Goal: Communication & Community: Answer question/provide support

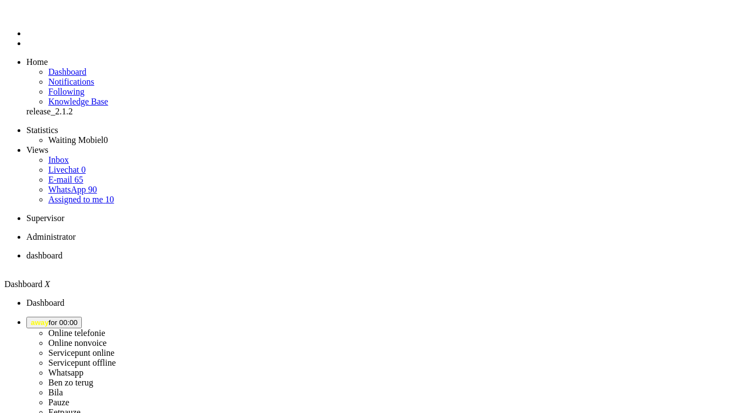
click at [77, 318] on span "away for 00:00" at bounding box center [54, 322] width 47 height 8
click at [107, 338] on label "Online nonvoice" at bounding box center [77, 342] width 58 height 9
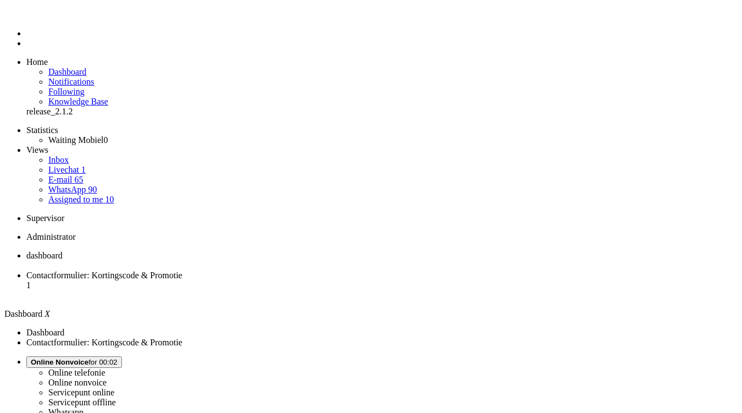
click at [286, 270] on li "Contactformulier: Kortingscode & Promotie 1" at bounding box center [382, 285] width 712 height 30
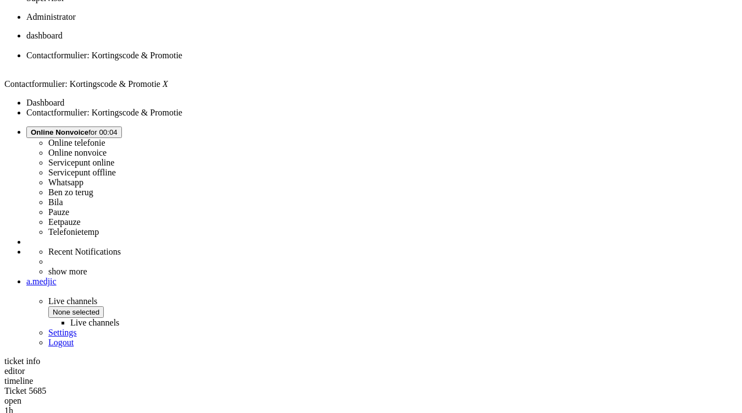
scroll to position [330, 0]
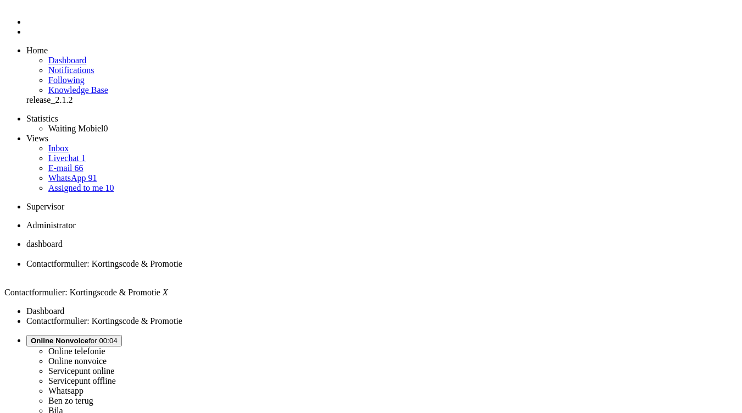
scroll to position [0, 0]
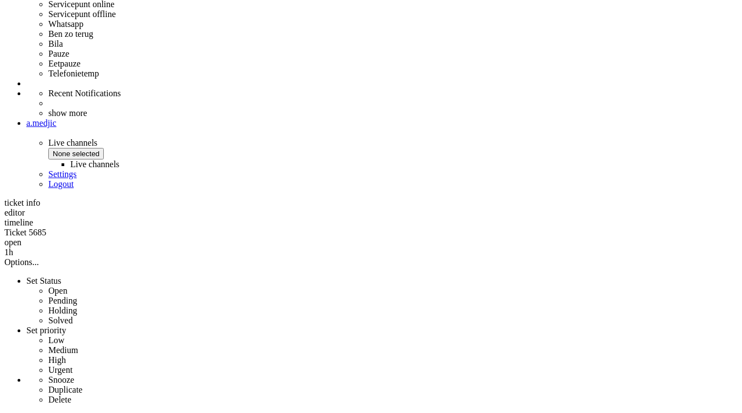
scroll to position [385, 0]
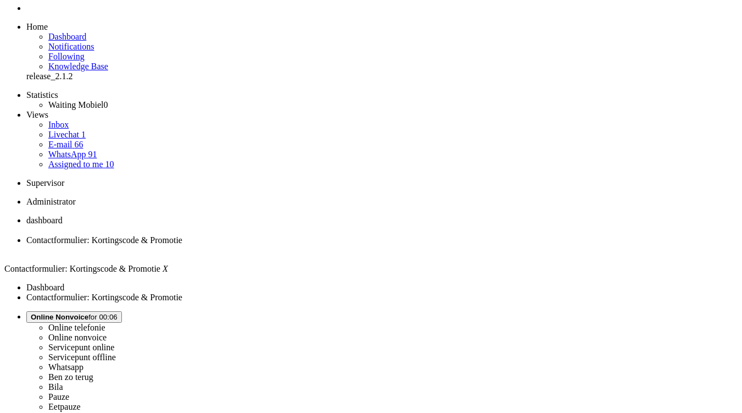
scroll to position [0, 0]
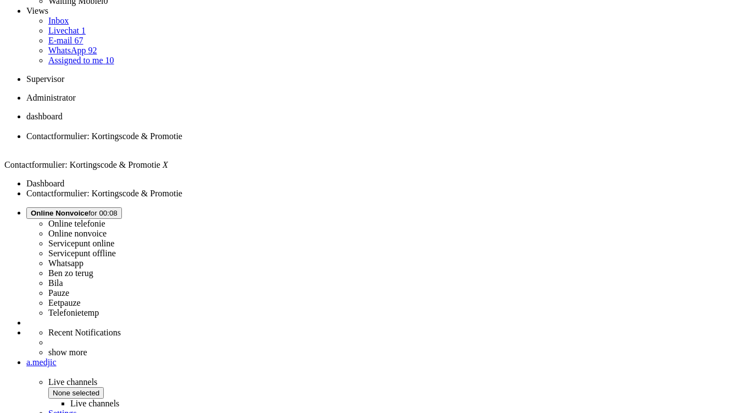
scroll to position [165, 0]
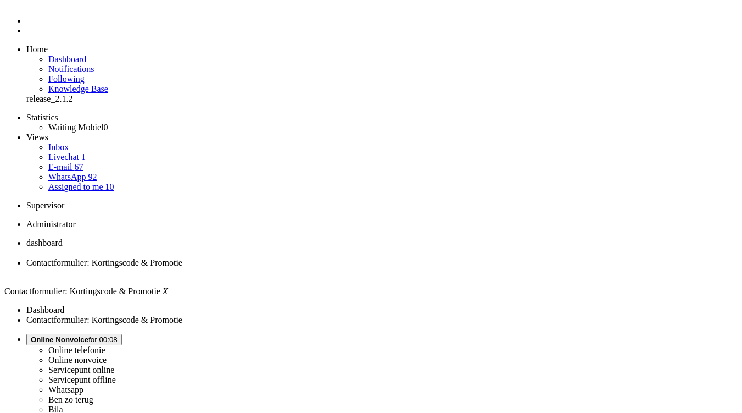
scroll to position [0, 0]
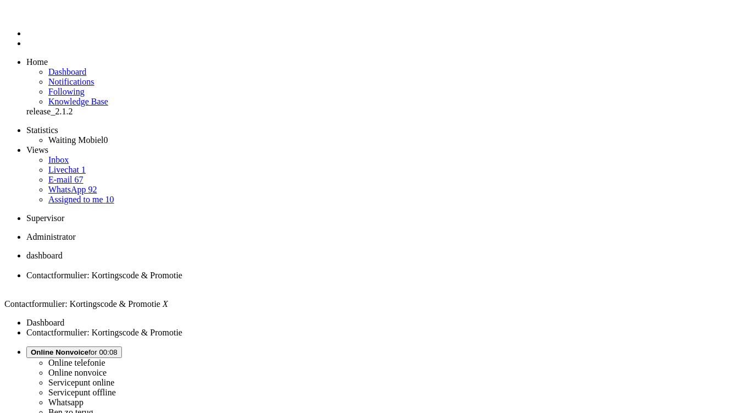
click at [317, 280] on div "Close tab" at bounding box center [382, 285] width 712 height 10
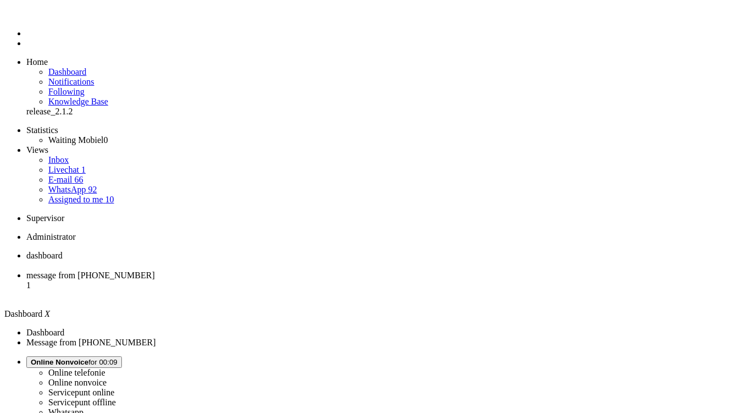
click at [155, 270] on span "message from [PHONE_NUMBER]" at bounding box center [90, 274] width 129 height 9
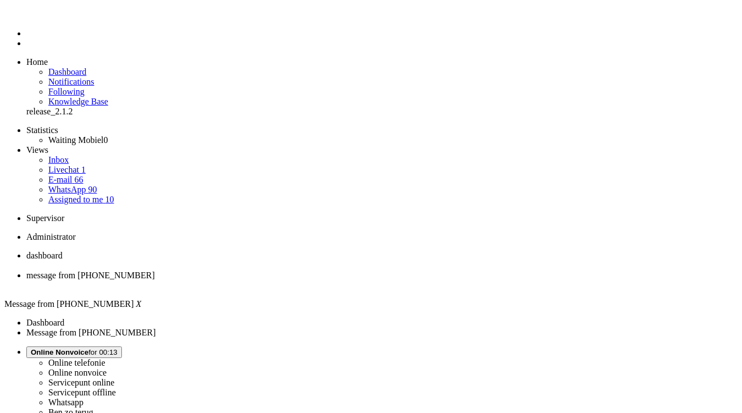
drag, startPoint x: 509, startPoint y: 258, endPoint x: 298, endPoint y: 242, distance: 211.6
copy div "Je zou je mailadres dat bij de bank bekend is moeten aanpassen naar het mailadr…"
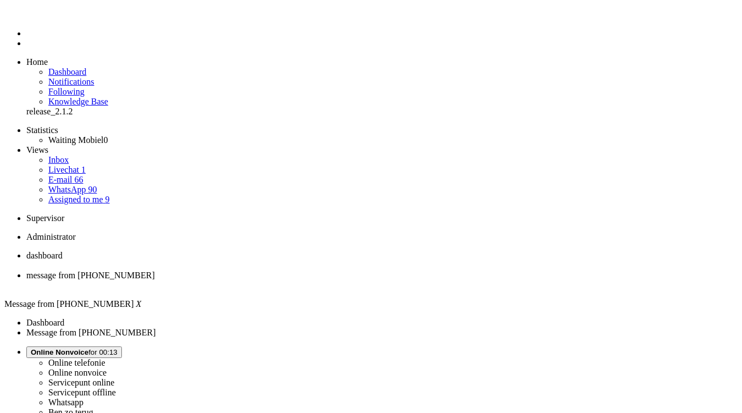
click at [267, 55] on span at bounding box center [267, 55] width 0 height 0
drag, startPoint x: 49, startPoint y: 1894, endPoint x: 29, endPoint y: 1895, distance: 20.4
click at [316, 280] on div "Close tab" at bounding box center [382, 285] width 712 height 10
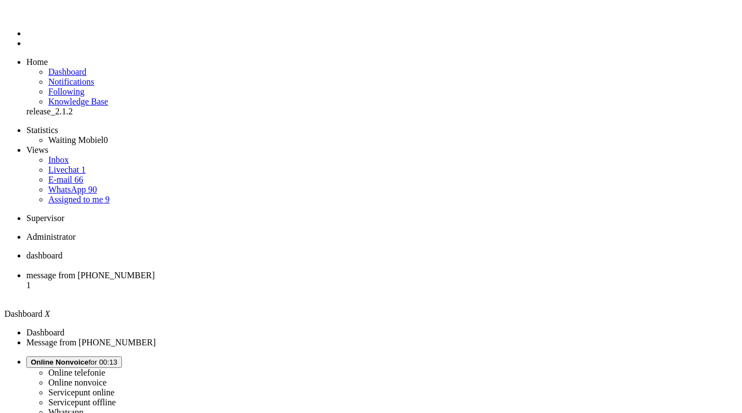
click at [284, 270] on li "message from [PHONE_NUMBER] 1" at bounding box center [382, 285] width 712 height 30
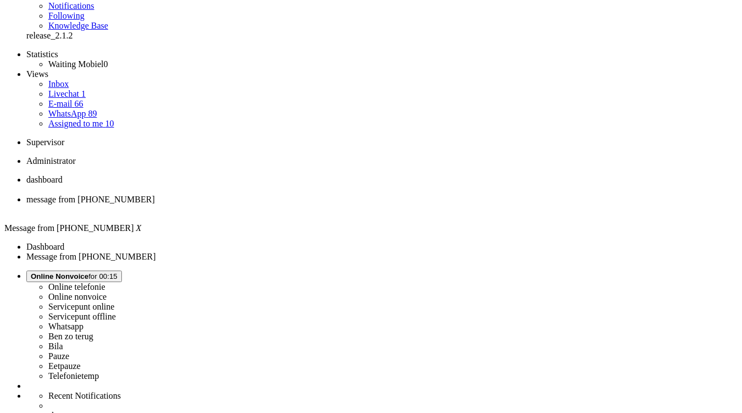
scroll to position [165, 0]
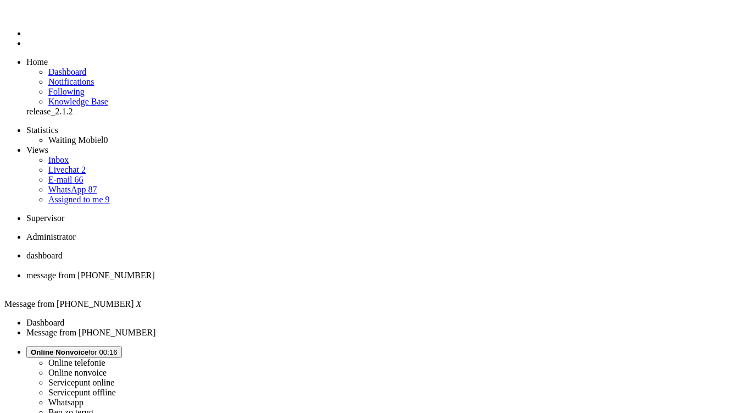
click at [317, 280] on div "Close tab" at bounding box center [382, 285] width 712 height 10
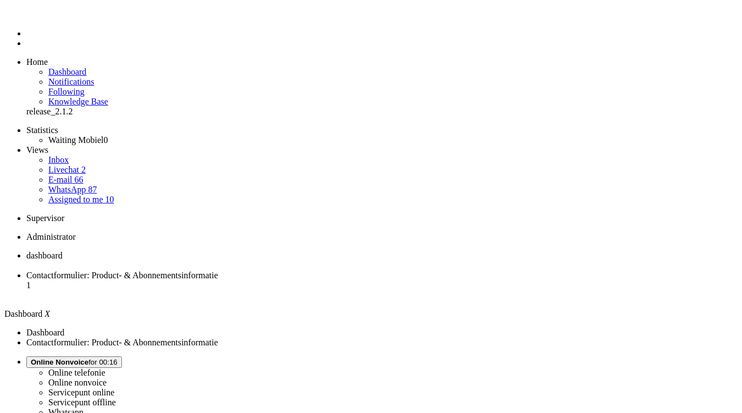
click at [218, 270] on span "Contactformulier: Product- & Abonnementsinformatie" at bounding box center [122, 274] width 192 height 9
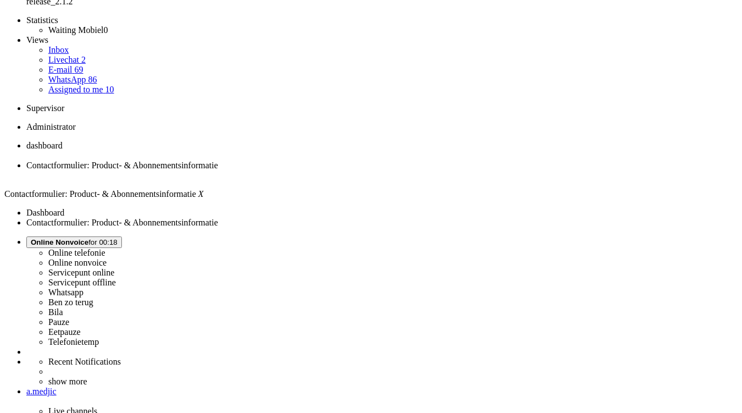
scroll to position [110, 0]
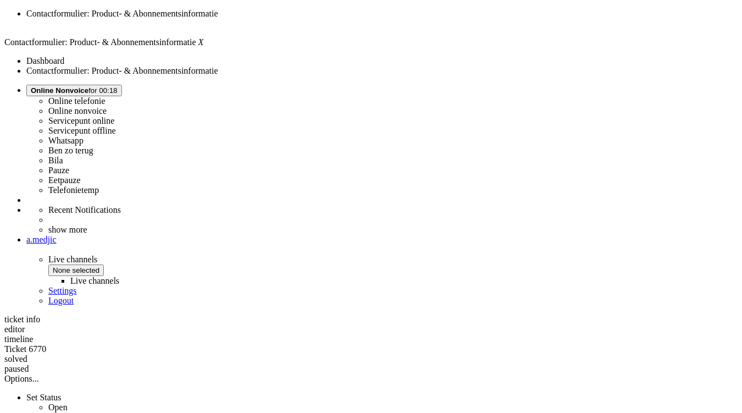
scroll to position [275, 0]
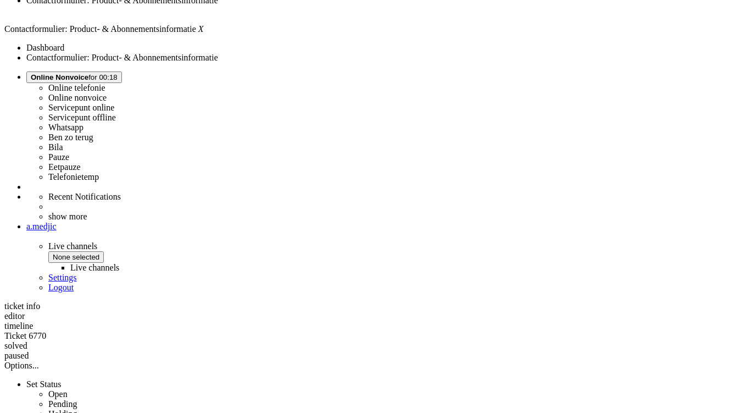
drag, startPoint x: 530, startPoint y: 242, endPoint x: 328, endPoint y: 240, distance: 202.8
copy div "Mijn inziens heb ik geen abonement bij jullie afgesloten? Klopt dit?"
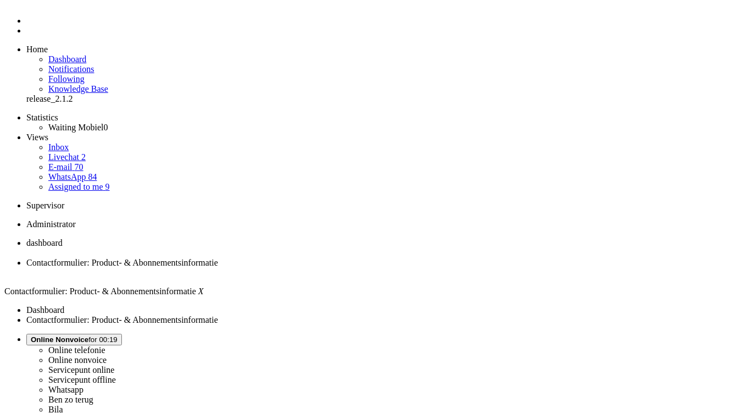
scroll to position [0, 0]
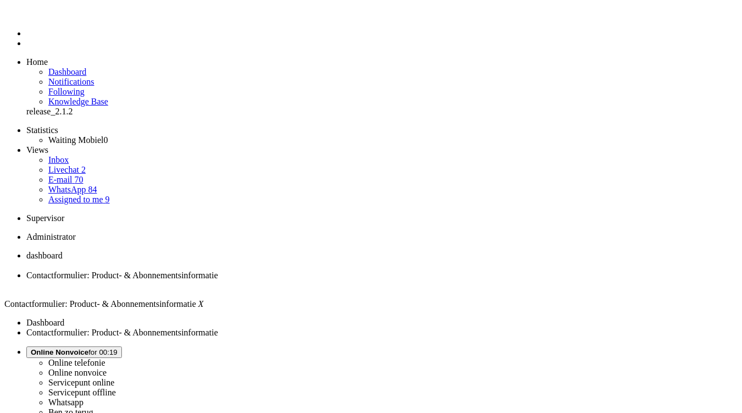
click at [319, 280] on div "Close tab" at bounding box center [382, 285] width 712 height 10
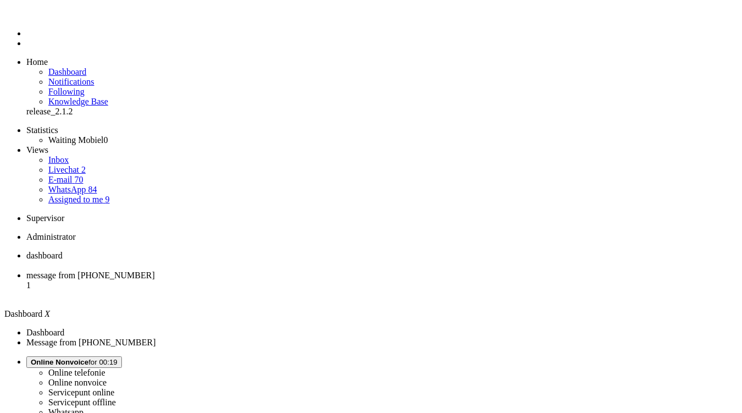
click at [155, 270] on span "message from +31611873937" at bounding box center [90, 274] width 129 height 9
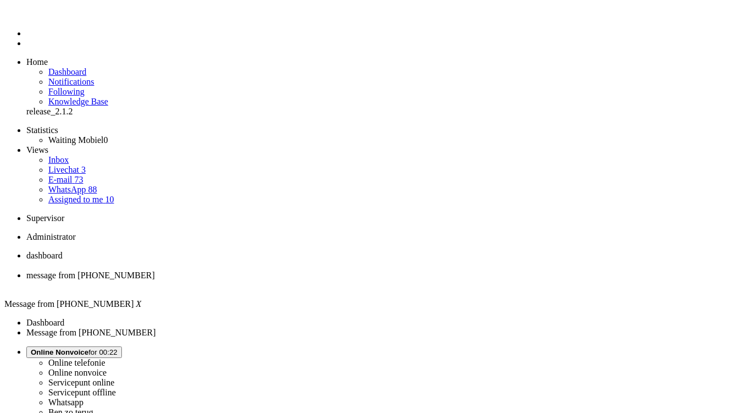
copy div "4650351"
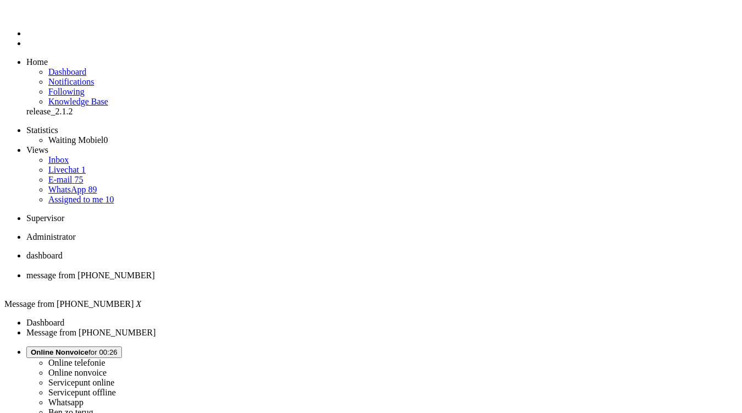
click at [318, 280] on div "Close tab" at bounding box center [382, 285] width 712 height 10
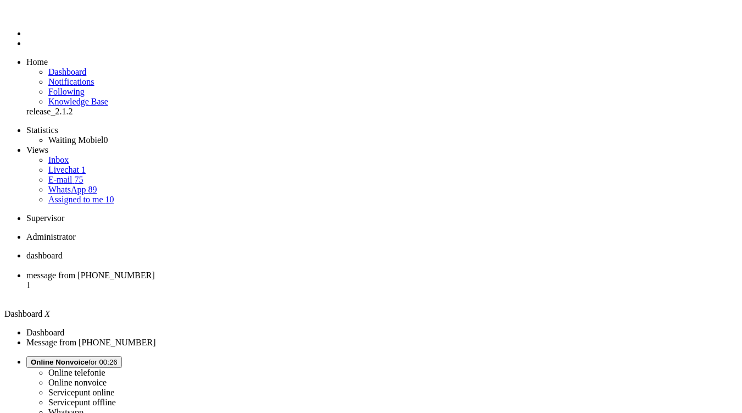
click at [155, 270] on span "message from +31620923514" at bounding box center [90, 274] width 129 height 9
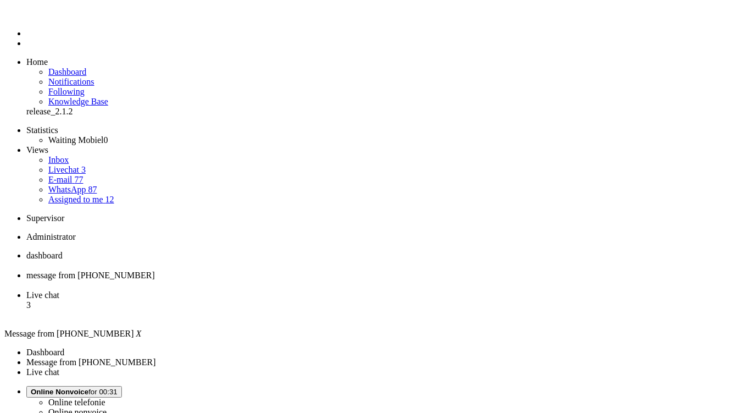
click at [316, 280] on div "Close tab" at bounding box center [382, 285] width 712 height 10
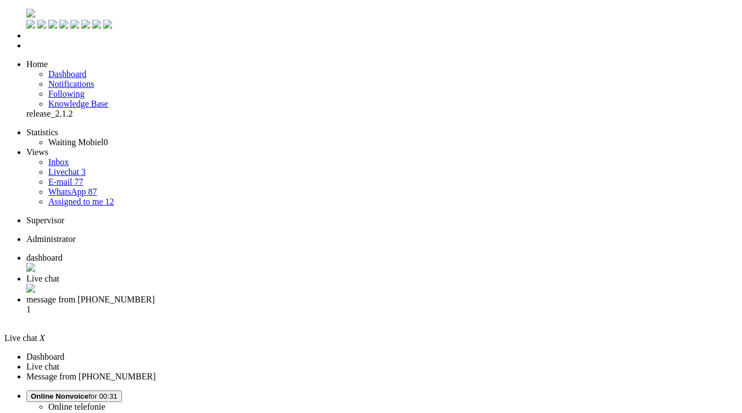
drag, startPoint x: 148, startPoint y: 1961, endPoint x: 8, endPoint y: 1959, distance: 140.2
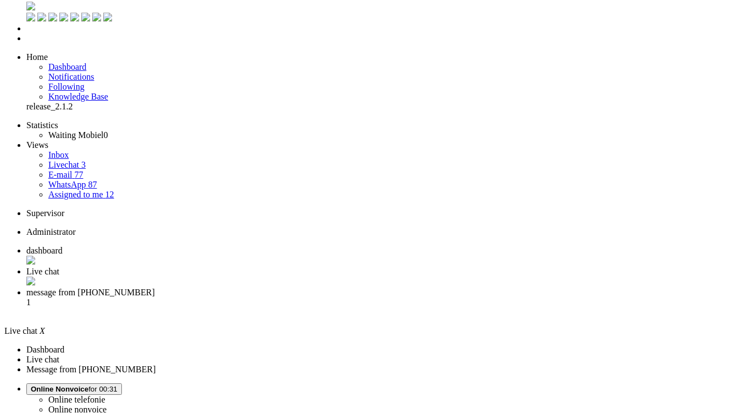
scroll to position [11, 0]
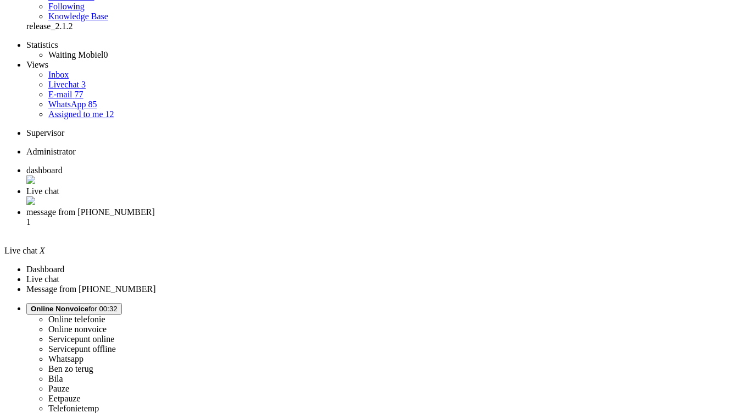
scroll to position [110, 0]
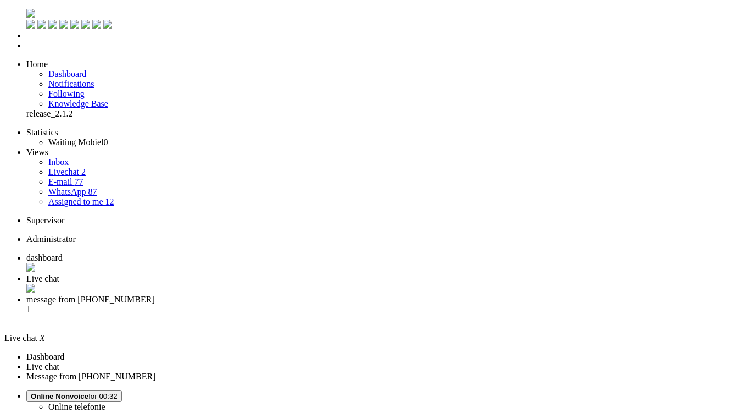
click at [155, 290] on span "message from +31639749675" at bounding box center [90, 294] width 129 height 9
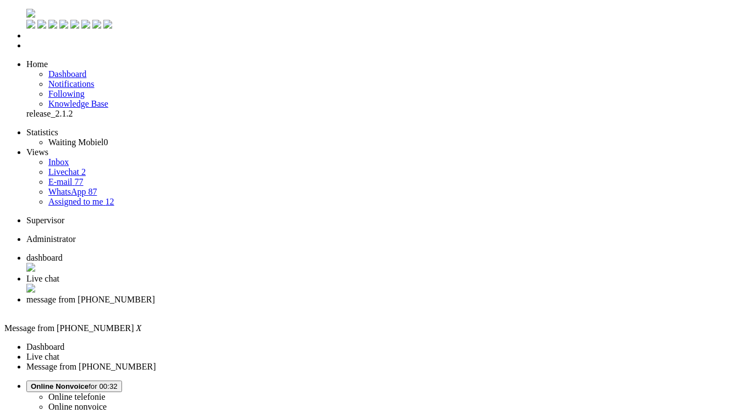
click at [59, 270] on span "Live chat" at bounding box center [42, 274] width 33 height 9
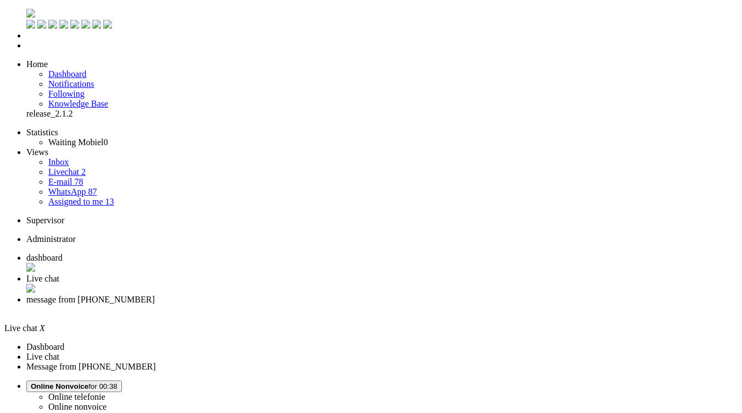
click at [320, 280] on div "Close tab" at bounding box center [382, 285] width 712 height 10
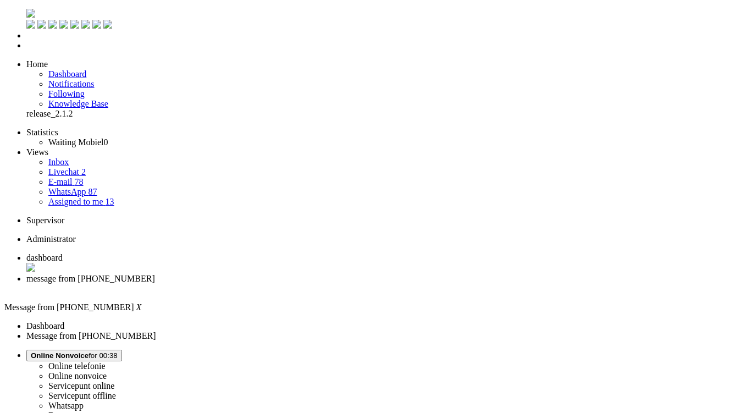
copy div "4650265"
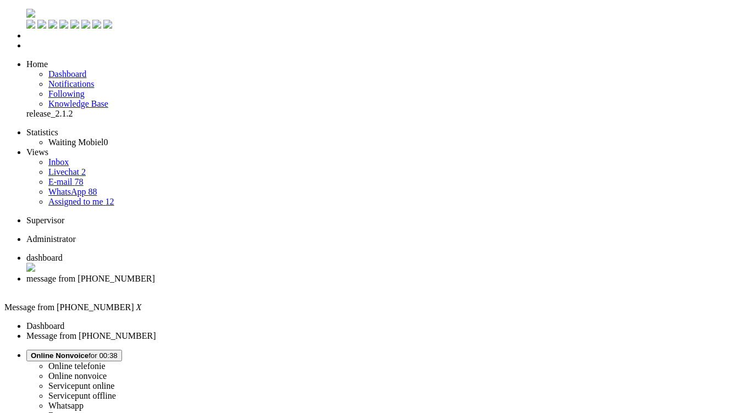
type input "ree"
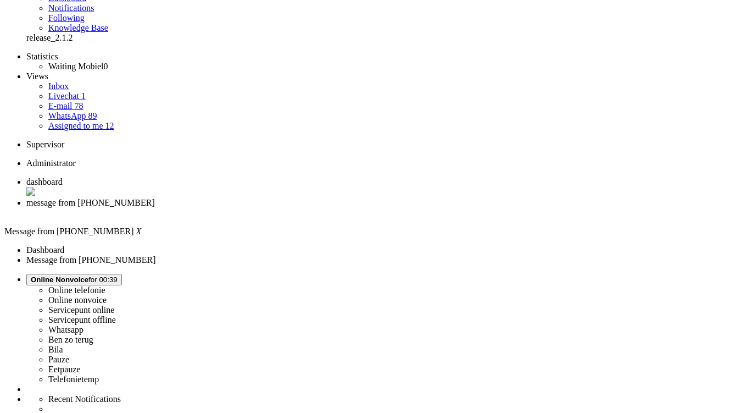
scroll to position [165, 0]
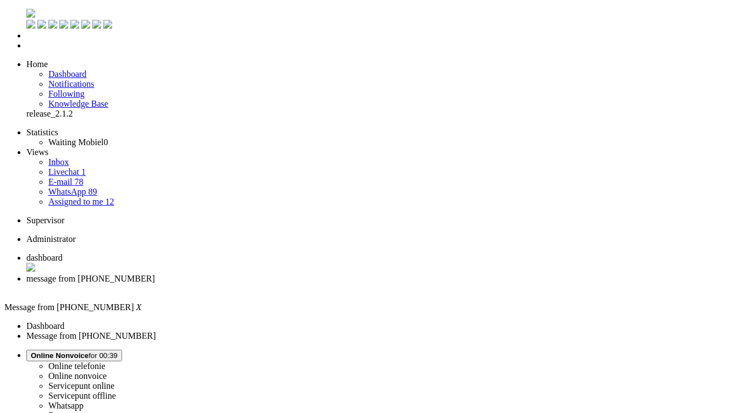
click at [316, 280] on div "Close tab" at bounding box center [386, 285] width 721 height 10
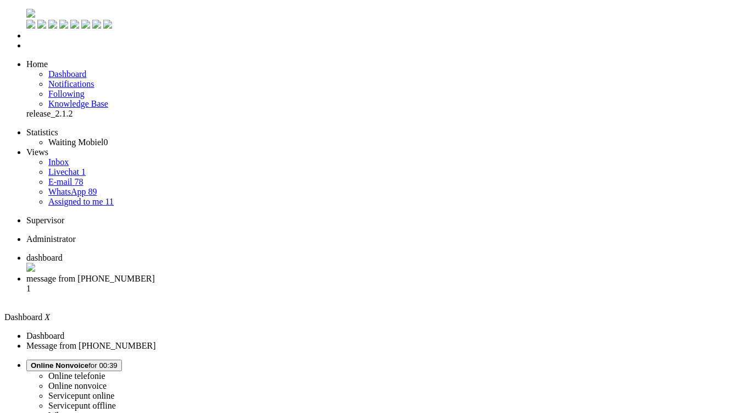
click at [155, 270] on span "message from +31640056015" at bounding box center [90, 274] width 129 height 9
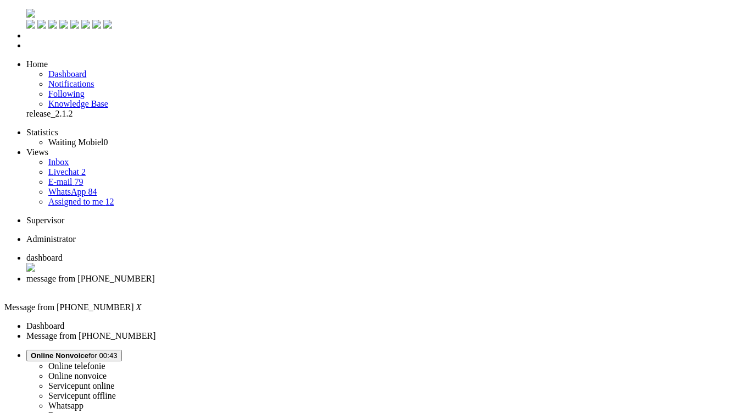
click at [317, 280] on div "Close tab" at bounding box center [382, 285] width 712 height 10
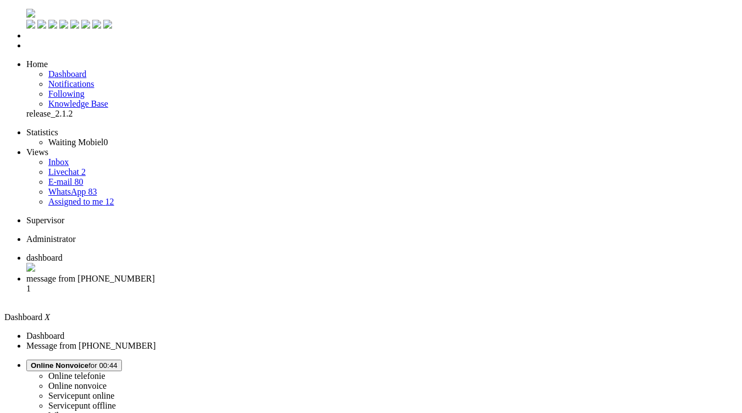
click at [155, 270] on span "message from +31653558733" at bounding box center [90, 274] width 129 height 9
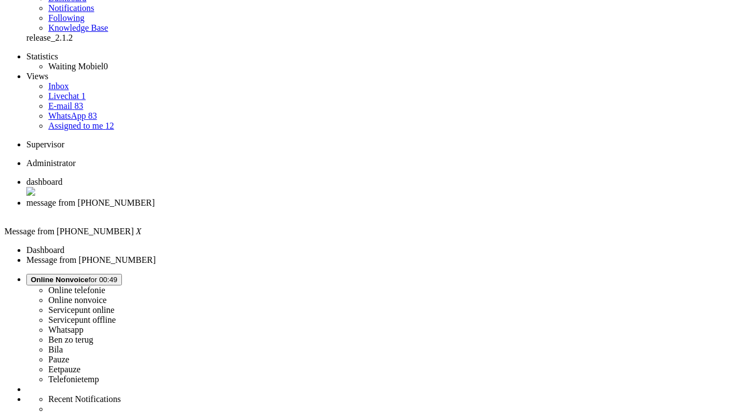
scroll to position [110, 0]
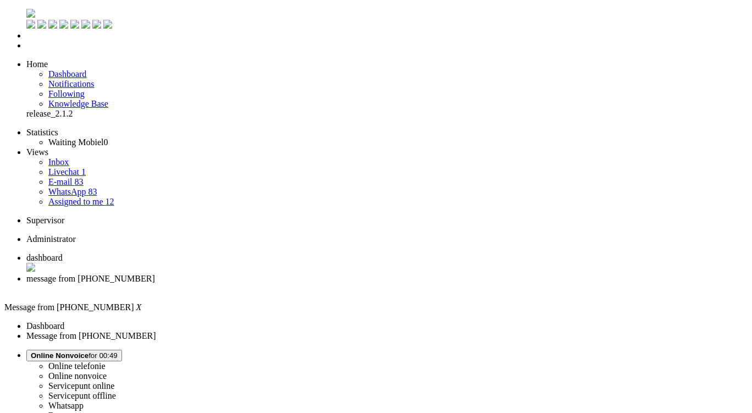
click at [316, 280] on div "Close tab" at bounding box center [386, 285] width 721 height 10
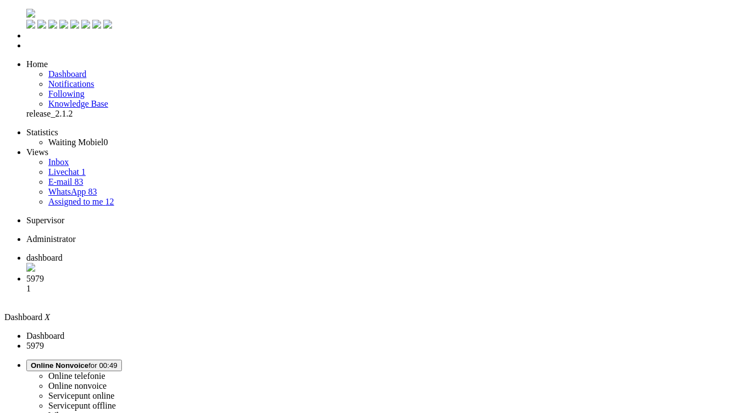
click at [44, 270] on span "5979" at bounding box center [35, 274] width 18 height 9
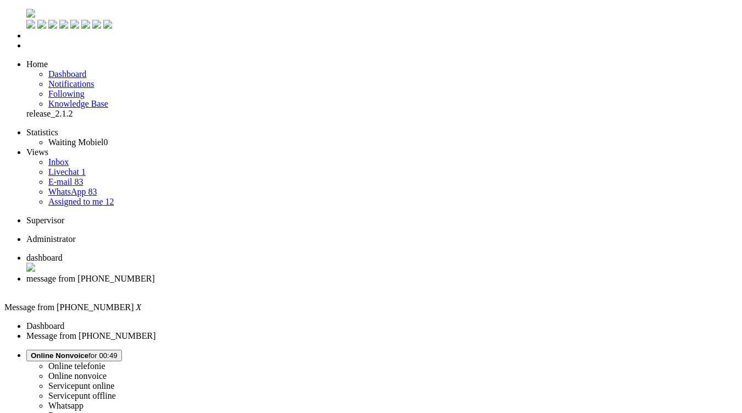
drag, startPoint x: 65, startPoint y: 1894, endPoint x: -8, endPoint y: 1885, distance: 73.1
click at [318, 280] on div "Close tab" at bounding box center [382, 285] width 712 height 10
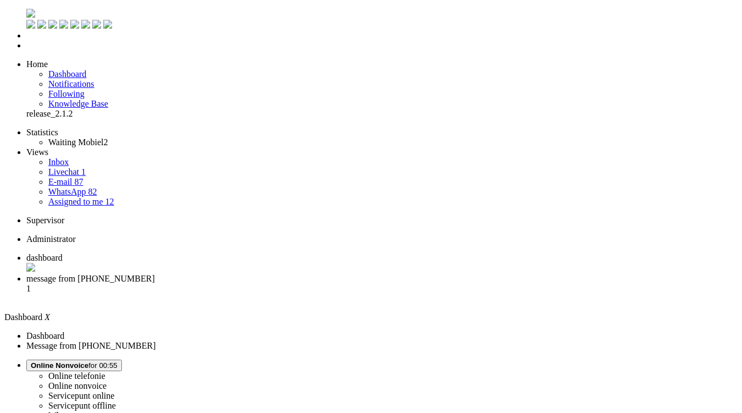
click at [247, 270] on li "message from +31652494642 1" at bounding box center [382, 285] width 712 height 30
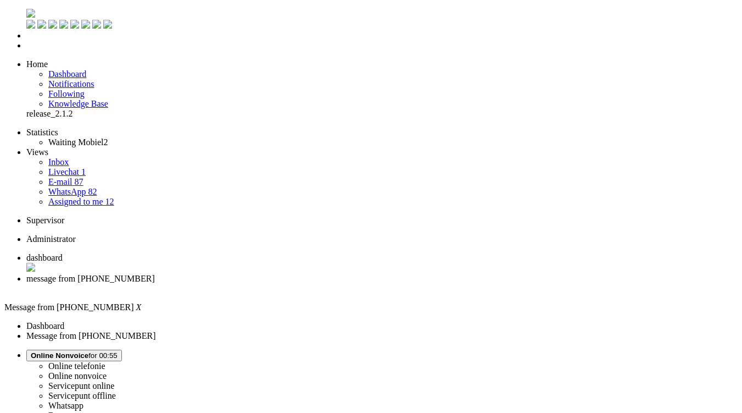
click at [316, 280] on div "Close tab" at bounding box center [382, 285] width 712 height 10
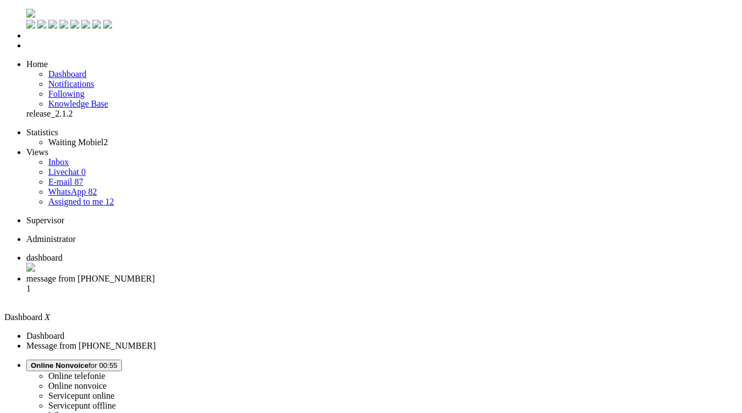
click at [275, 270] on li "message from +31652494642 1" at bounding box center [382, 285] width 712 height 30
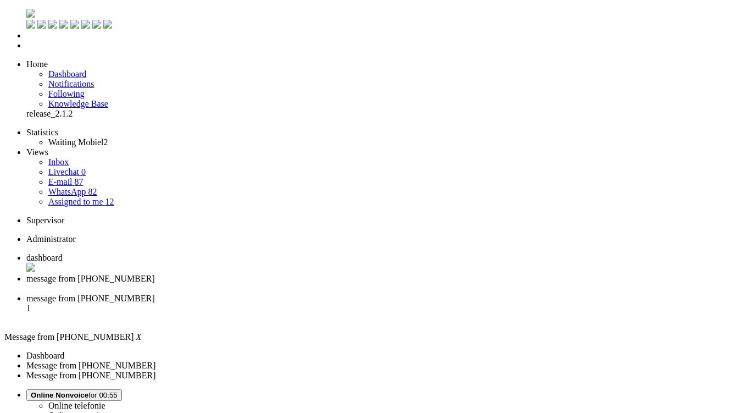
click at [315, 280] on div "Close tab" at bounding box center [382, 285] width 712 height 10
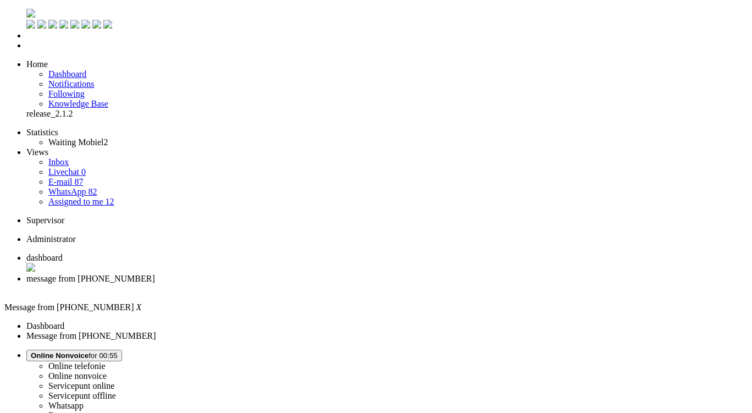
click at [169, 251] on li "dashboard" at bounding box center [382, 261] width 712 height 20
click at [155, 270] on span "message from +31646613112" at bounding box center [90, 274] width 129 height 9
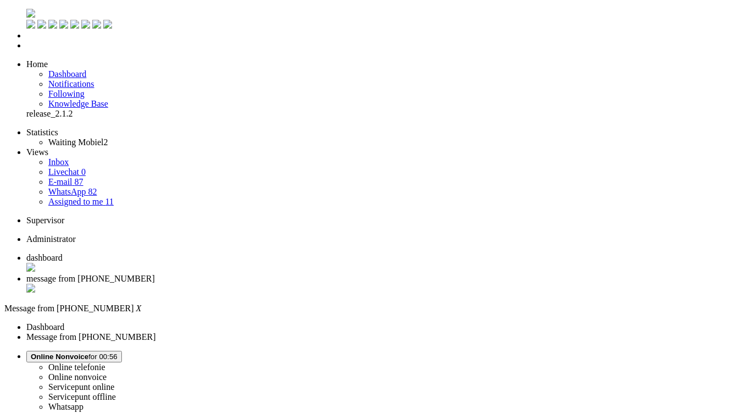
click at [317, 280] on div "Close tab" at bounding box center [382, 285] width 712 height 10
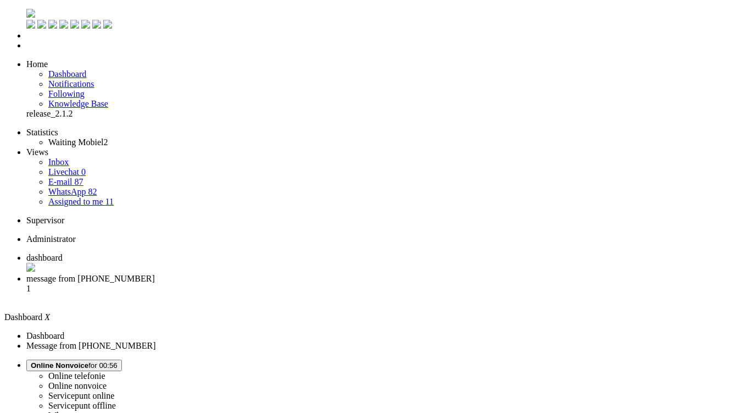
click at [155, 270] on span "message from +31613611975" at bounding box center [90, 274] width 129 height 9
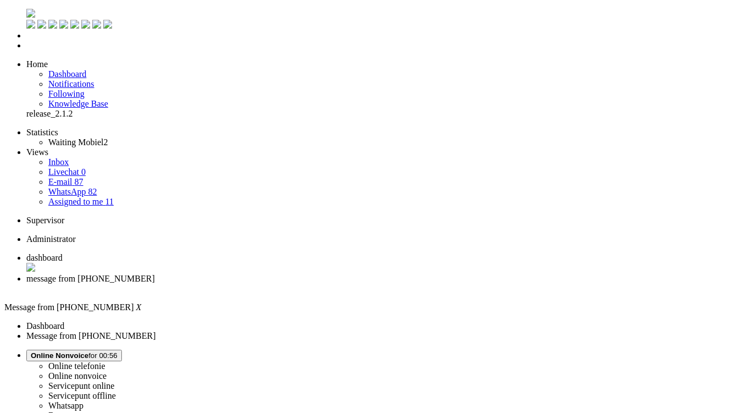
type input "ree"
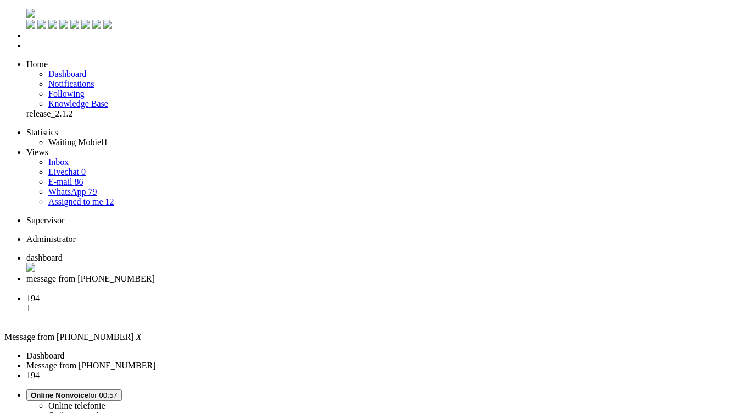
click at [319, 280] on div "Close tab" at bounding box center [382, 285] width 712 height 10
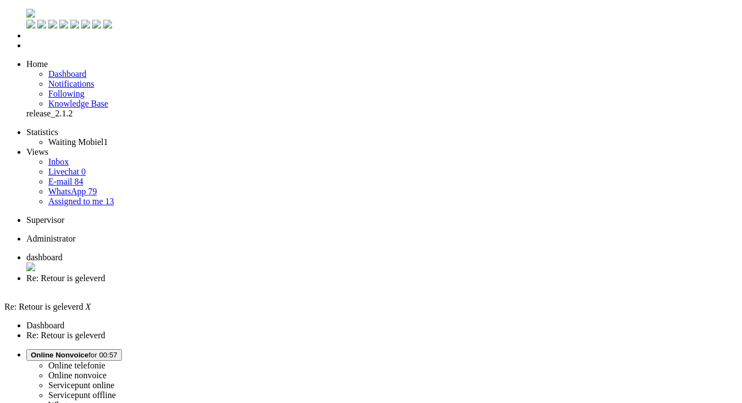
drag, startPoint x: 258, startPoint y: 276, endPoint x: 243, endPoint y: 13, distance: 264.2
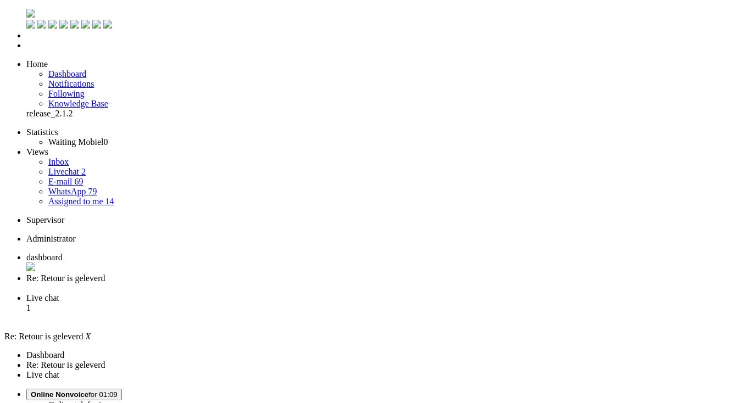
click at [362, 290] on li "Live chat 1" at bounding box center [382, 305] width 712 height 30
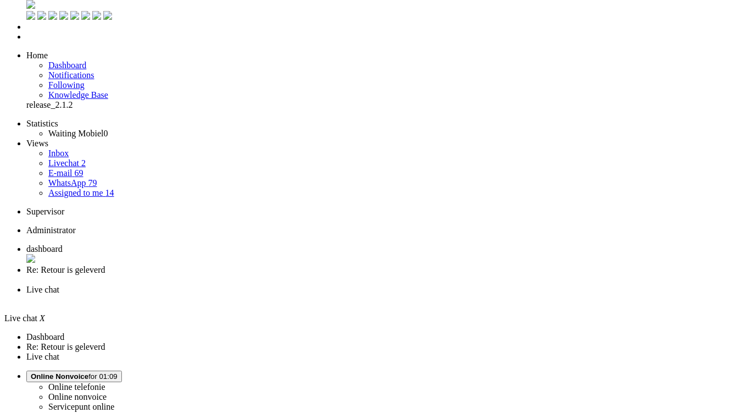
scroll to position [11, 0]
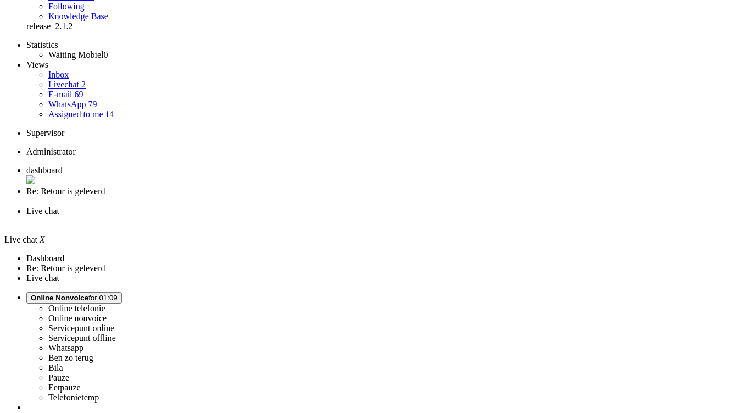
scroll to position [110, 0]
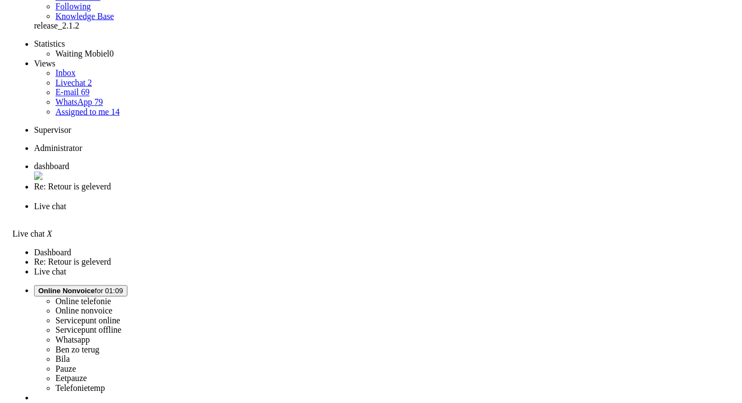
scroll to position [11, 0]
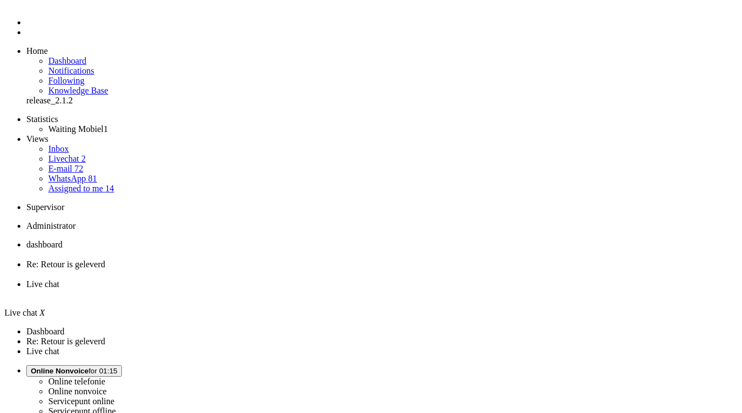
drag, startPoint x: 518, startPoint y: 2084, endPoint x: 229, endPoint y: 1955, distance: 316.1
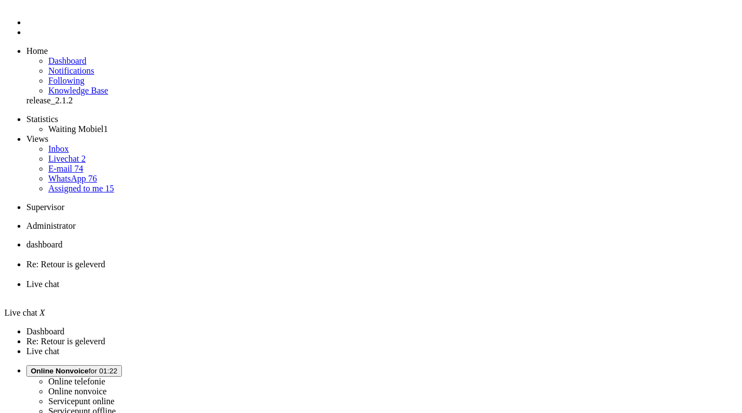
click at [410, 289] on div "Close tab" at bounding box center [382, 294] width 712 height 10
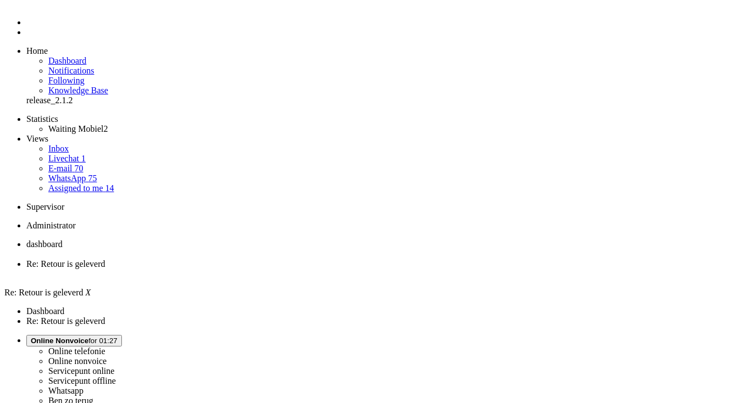
click at [317, 269] on div "Close tab" at bounding box center [382, 274] width 712 height 10
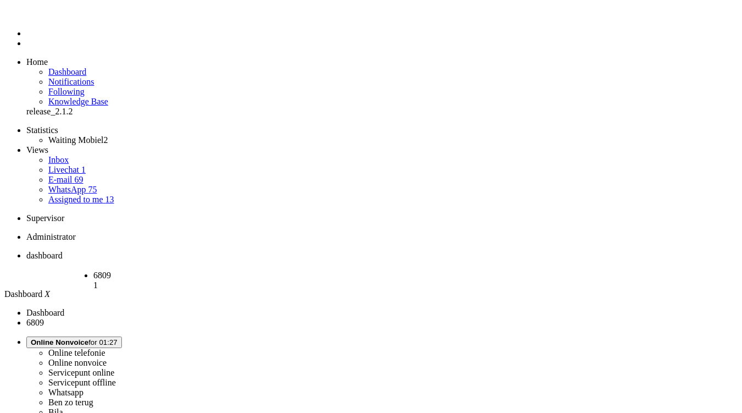
click at [111, 270] on span "6809" at bounding box center [102, 274] width 18 height 9
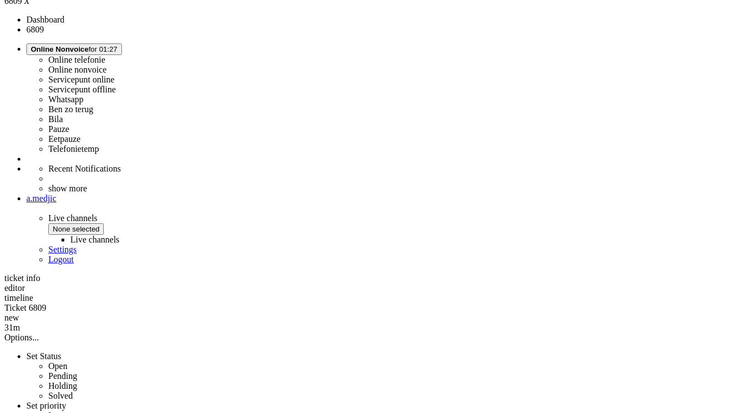
scroll to position [330, 0]
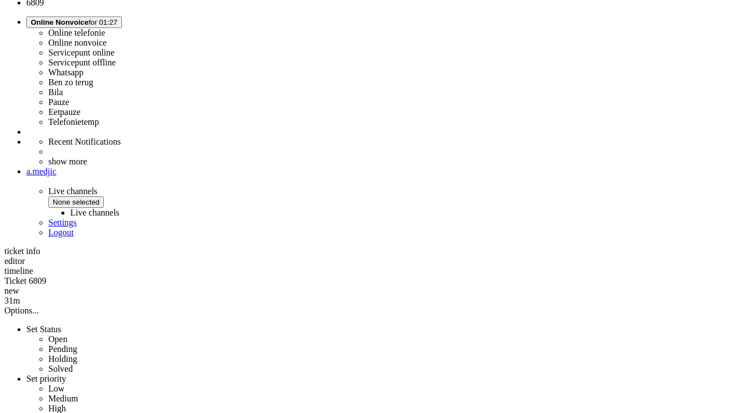
copy div "4650260"
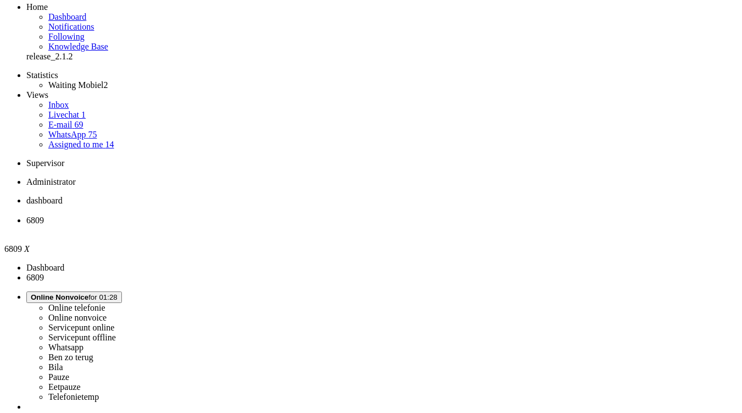
scroll to position [0, 0]
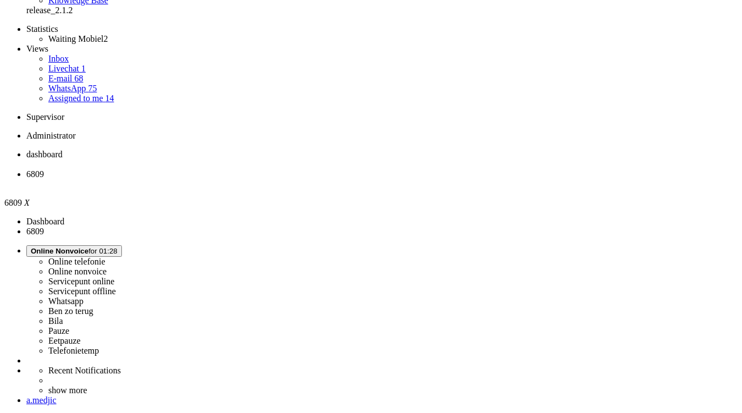
scroll to position [110, 0]
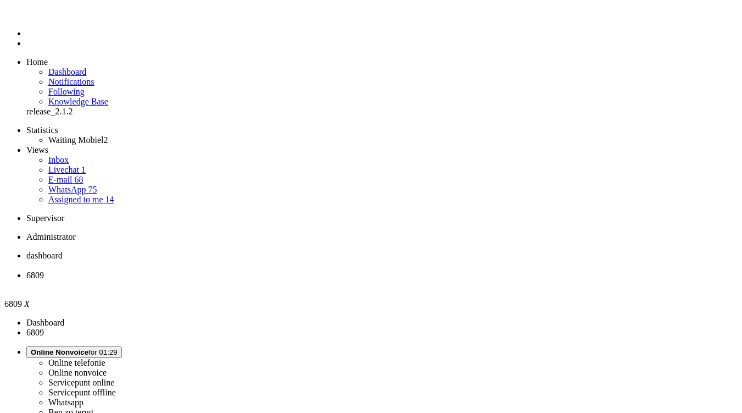
click at [316, 280] on div "Close tab" at bounding box center [382, 285] width 712 height 10
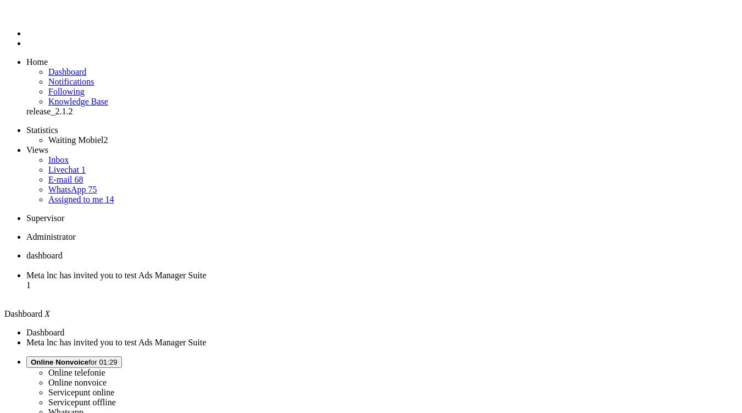
click at [207, 270] on span "Meta lnc has invited you to test Ads Manager Suite" at bounding box center [116, 274] width 180 height 9
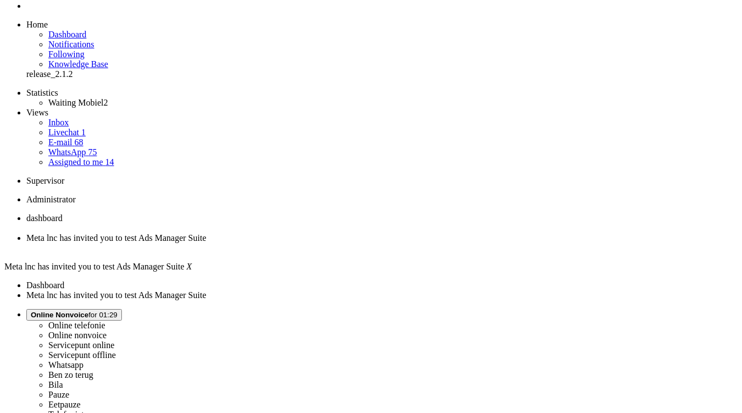
scroll to position [110, 0]
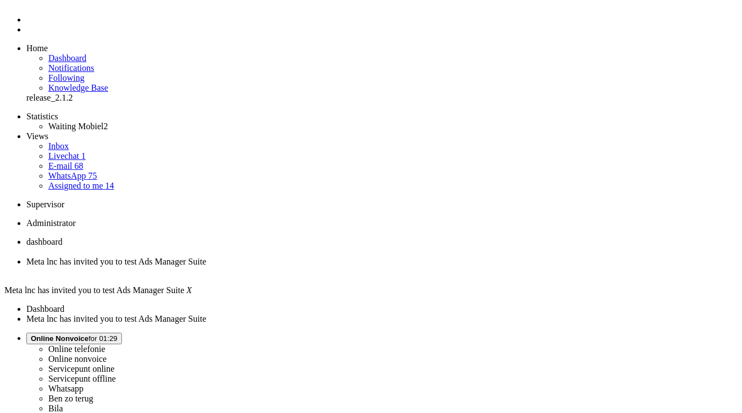
scroll to position [0, 0]
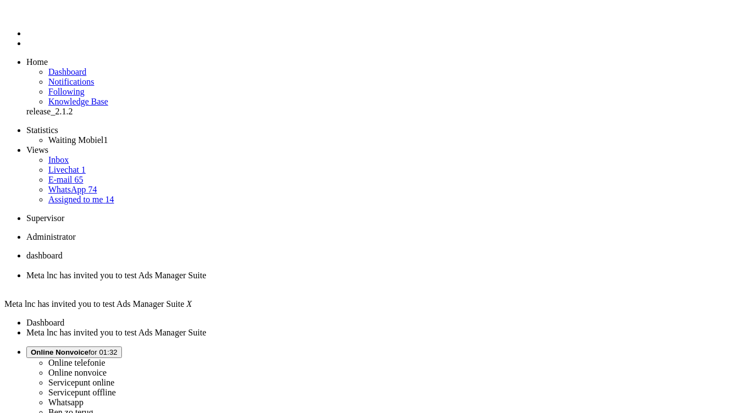
click at [319, 280] on div "Close tab" at bounding box center [382, 285] width 712 height 10
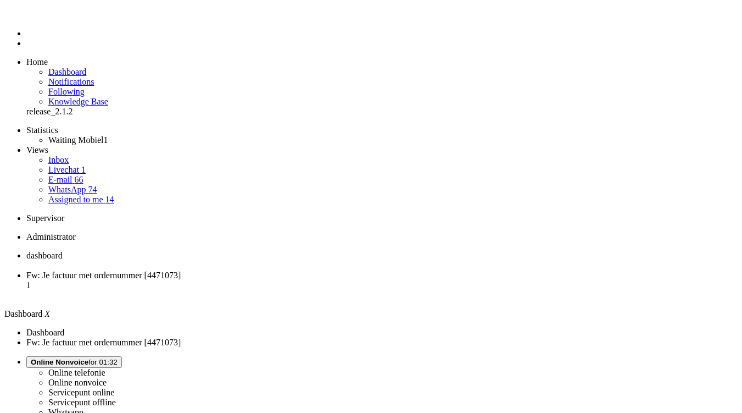
click at [181, 270] on span "Fw: Je factuur met ordernummer [4471073]" at bounding box center [103, 274] width 154 height 9
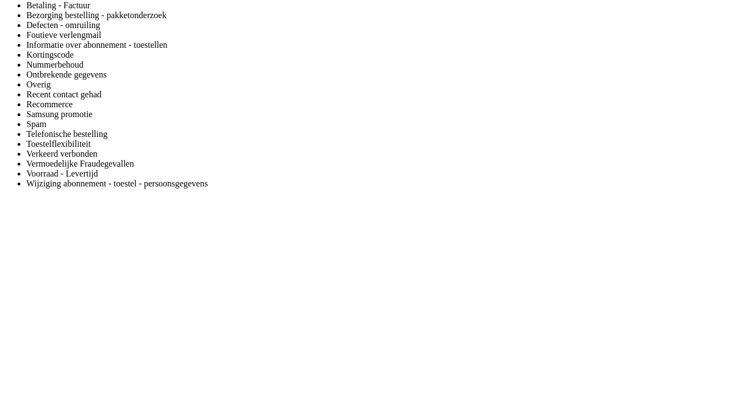
scroll to position [1594, 0]
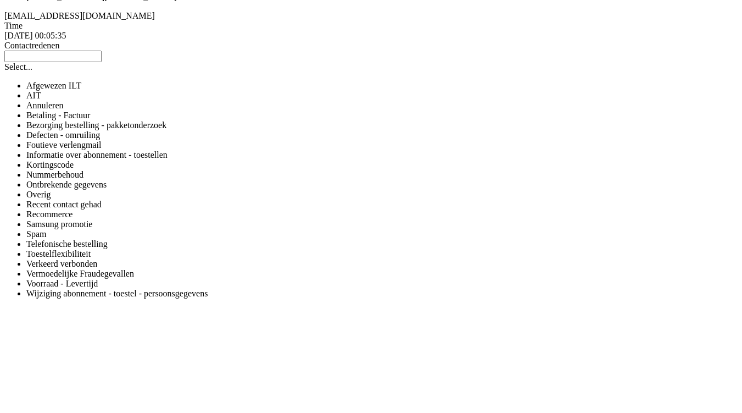
drag, startPoint x: 559, startPoint y: 219, endPoint x: 307, endPoint y: 64, distance: 295.8
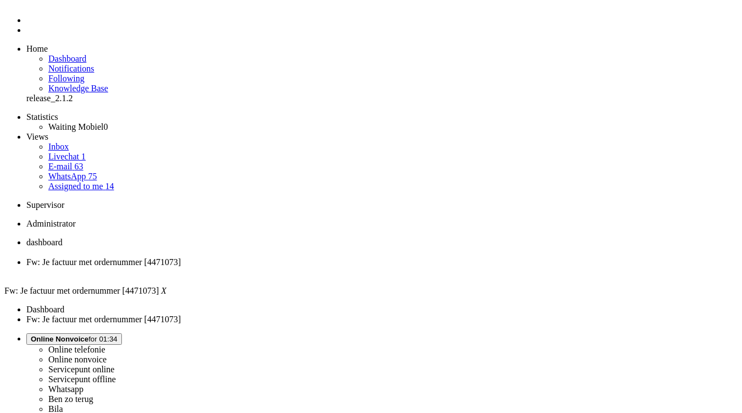
scroll to position [0, 0]
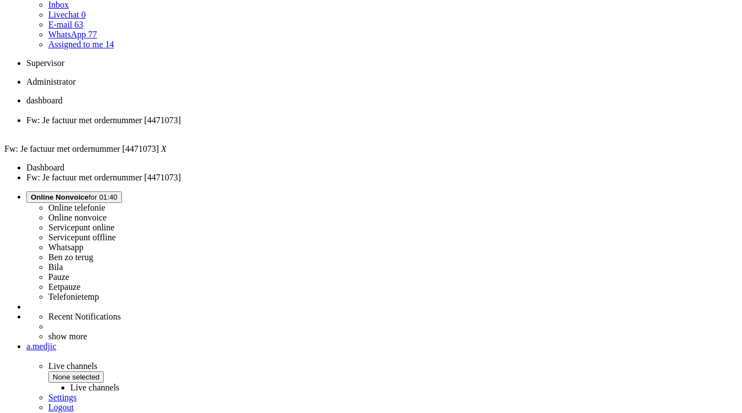
scroll to position [165, 0]
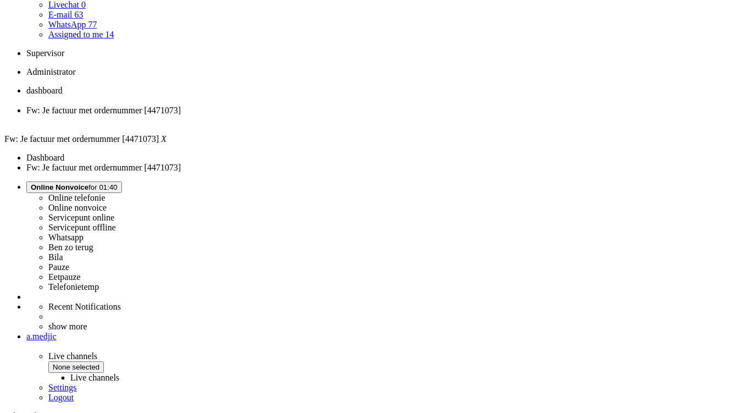
drag, startPoint x: 298, startPoint y: 243, endPoint x: 540, endPoint y: 260, distance: 242.4
copy div "Mijn mobiel zou met ingang van 7 juli overgezet moeten zijn? Nu betaal ik twee …"
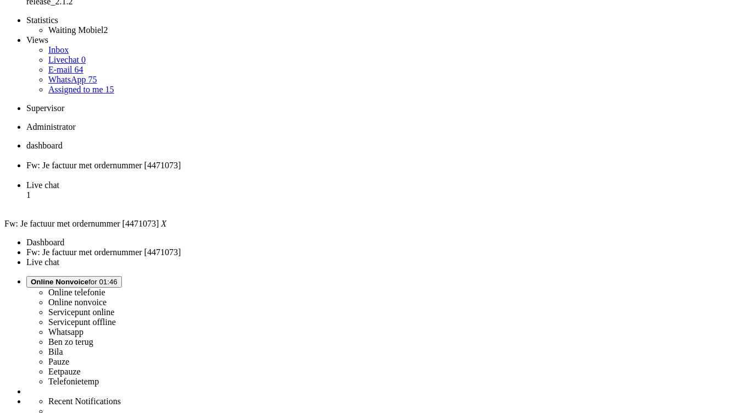
scroll to position [110, 0]
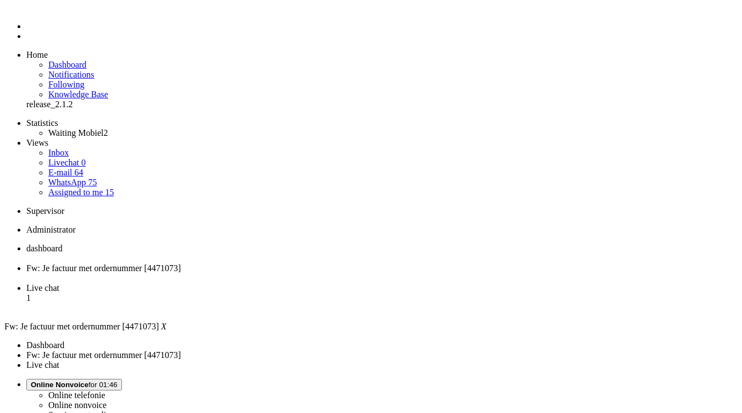
scroll to position [0, 0]
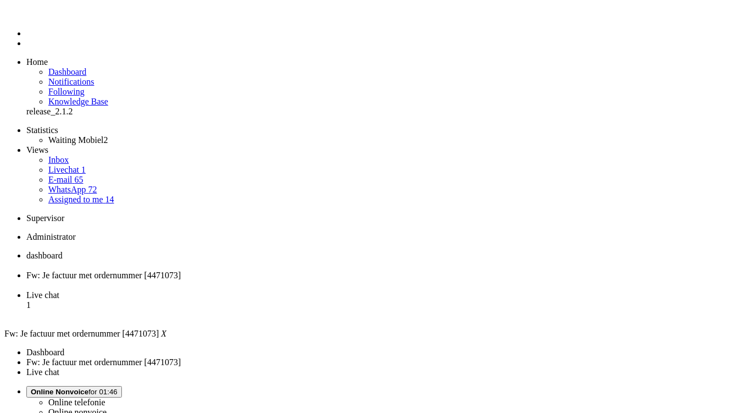
click at [319, 280] on div "Close tab" at bounding box center [382, 285] width 712 height 10
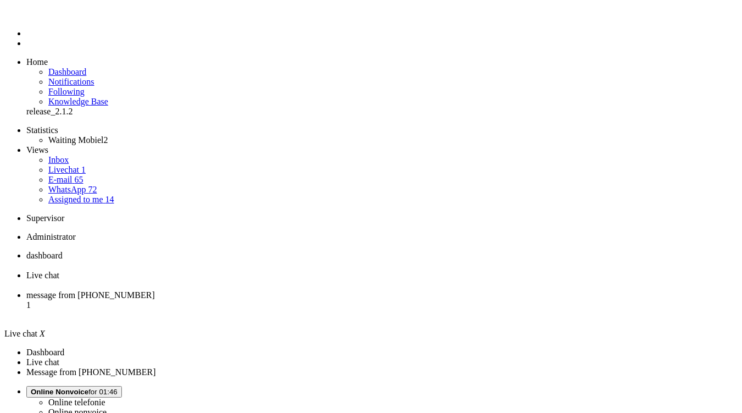
click at [369, 290] on li "message from +31611289677 1" at bounding box center [382, 305] width 712 height 30
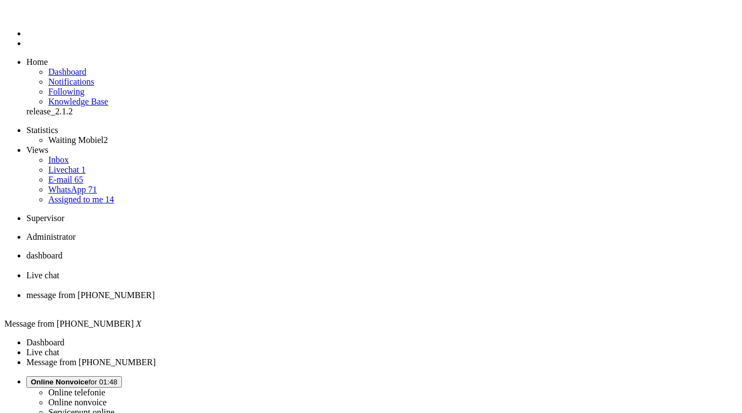
click at [59, 270] on span "Live chat" at bounding box center [42, 274] width 33 height 9
click at [63, 251] on span "dashboard" at bounding box center [44, 255] width 36 height 9
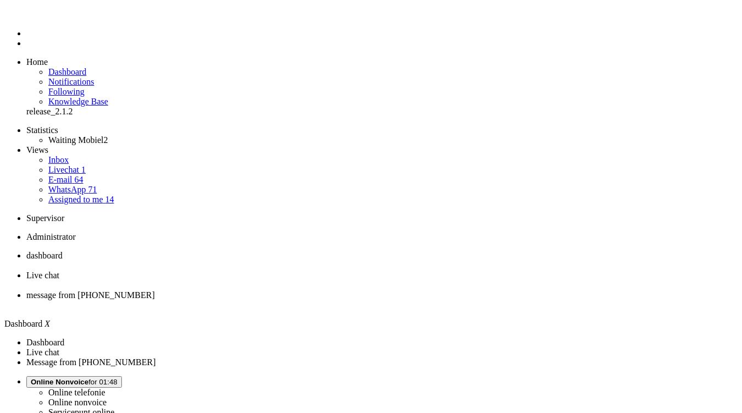
click at [59, 270] on span "Live chat" at bounding box center [42, 274] width 33 height 9
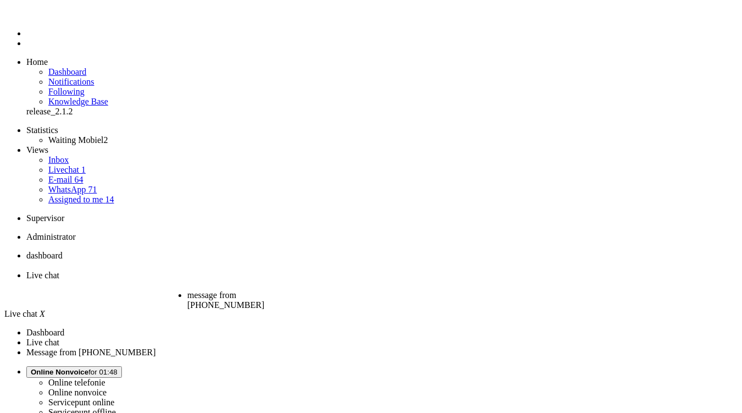
click at [264, 290] on span "message from +31611289677" at bounding box center [225, 299] width 77 height 19
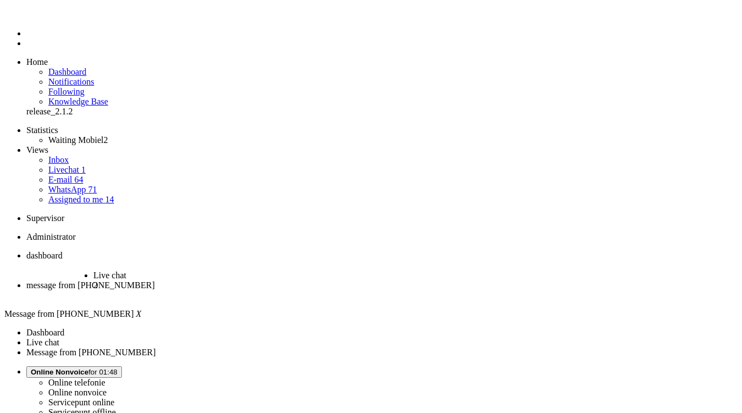
click at [126, 270] on span "Live chat" at bounding box center [109, 274] width 33 height 9
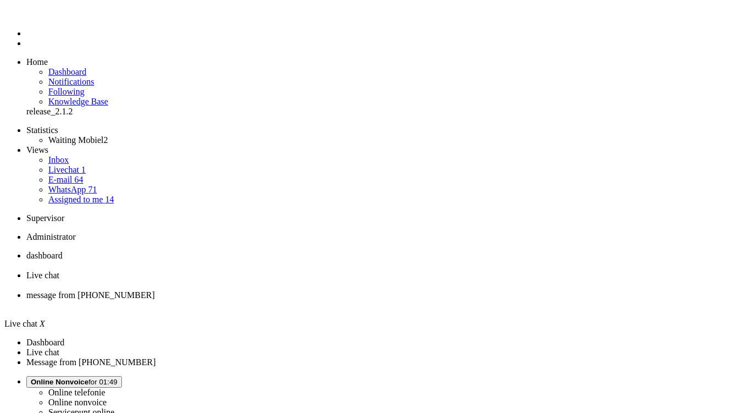
drag, startPoint x: 325, startPoint y: 260, endPoint x: 286, endPoint y: 257, distance: 39.8
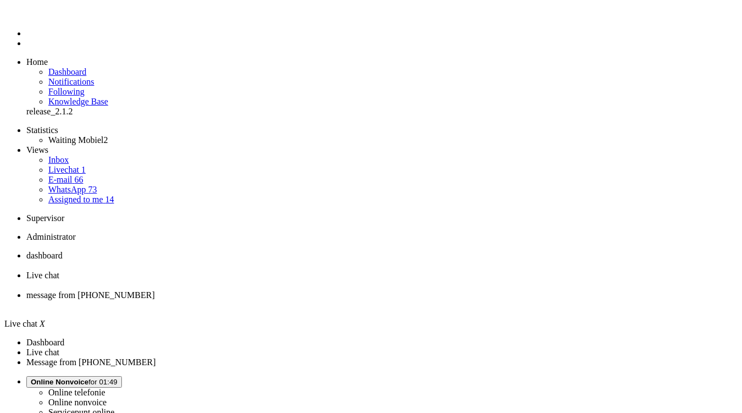
type input "verl"
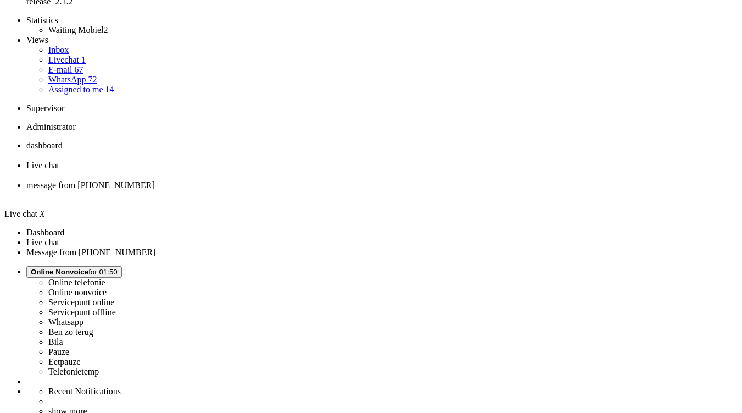
scroll to position [55, 0]
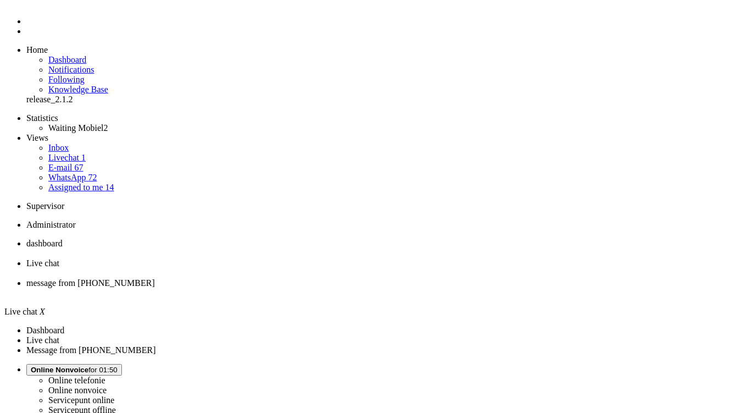
scroll to position [0, 0]
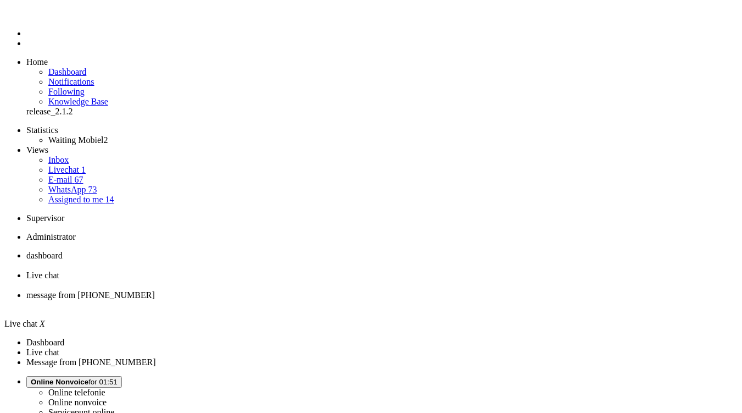
click at [155, 290] on span "message from +31611289677" at bounding box center [90, 294] width 129 height 9
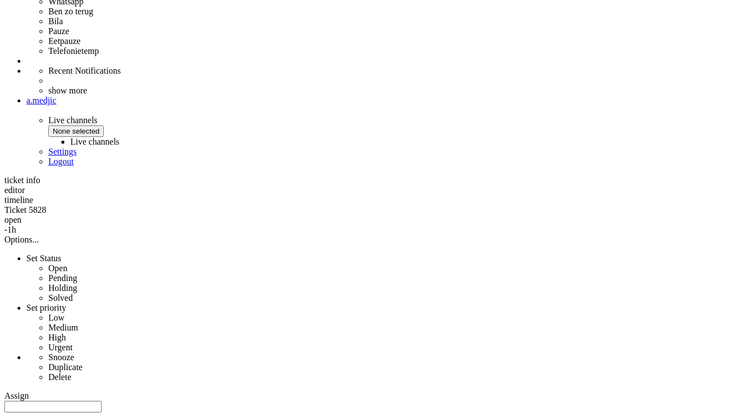
scroll to position [440, 0]
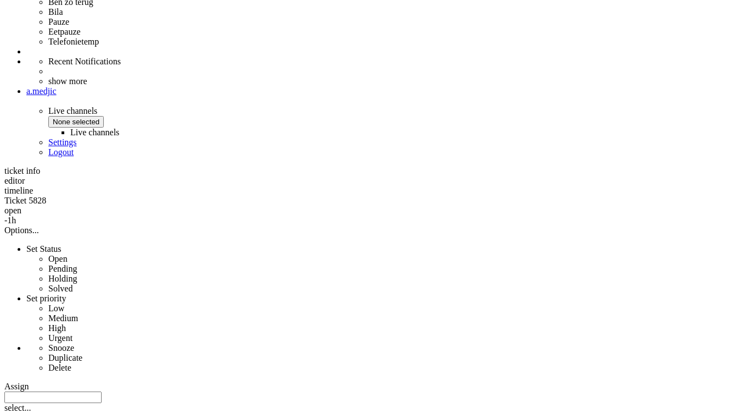
copy strong "4610898"
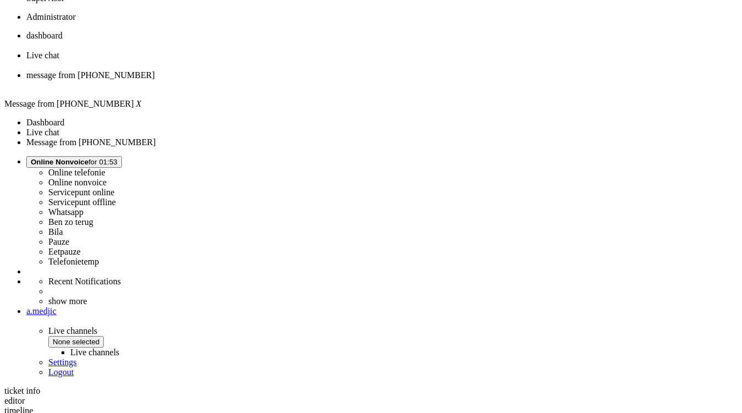
scroll to position [55, 0]
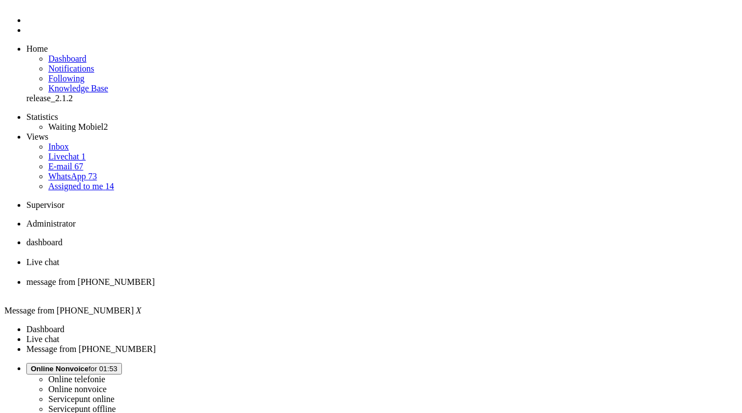
scroll to position [0, 0]
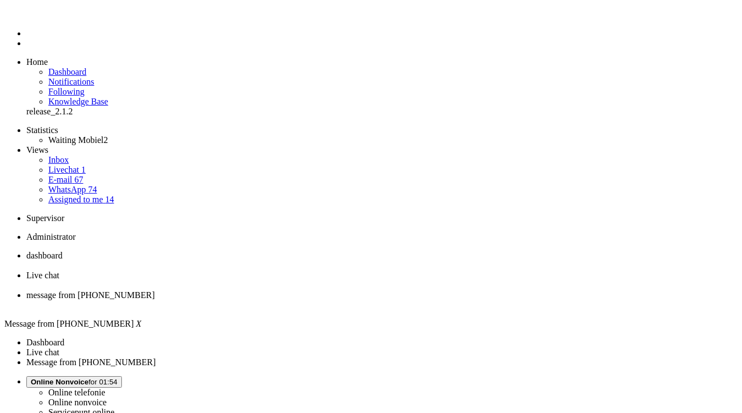
drag, startPoint x: 331, startPoint y: 1929, endPoint x: 295, endPoint y: 1925, distance: 37.0
drag, startPoint x: 292, startPoint y: 1923, endPoint x: 325, endPoint y: 1925, distance: 33.0
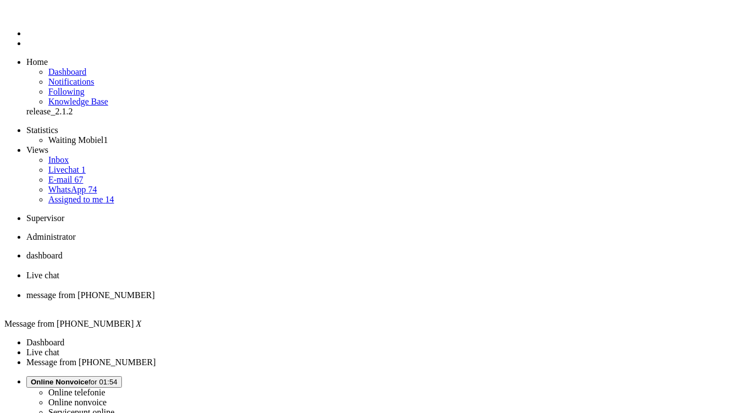
click at [411, 290] on li "message from +31611289677" at bounding box center [382, 300] width 712 height 20
click at [411, 300] on div "Close tab" at bounding box center [382, 305] width 712 height 10
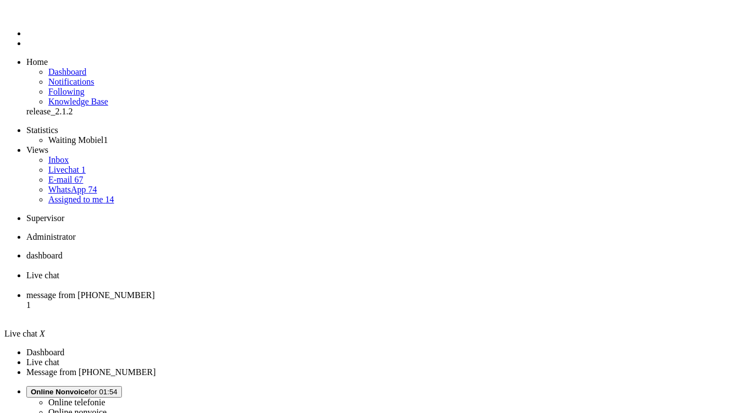
click at [367, 251] on ul "dashboard Live chat message from +31622800663 1" at bounding box center [371, 285] width 734 height 69
click at [155, 290] on span "message from +31622800663" at bounding box center [90, 294] width 129 height 9
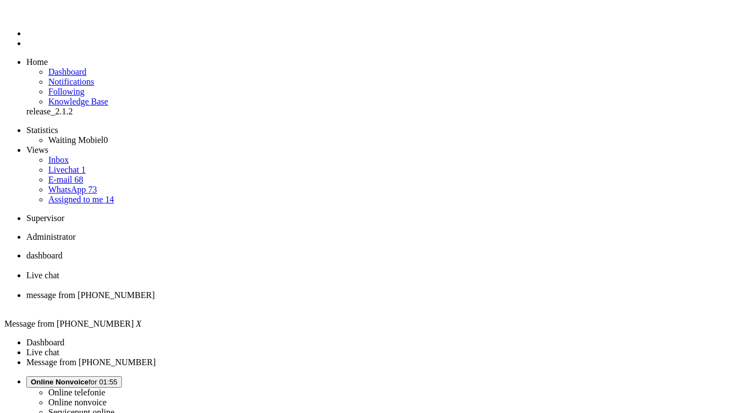
click at [59, 270] on span "Live chat" at bounding box center [42, 274] width 33 height 9
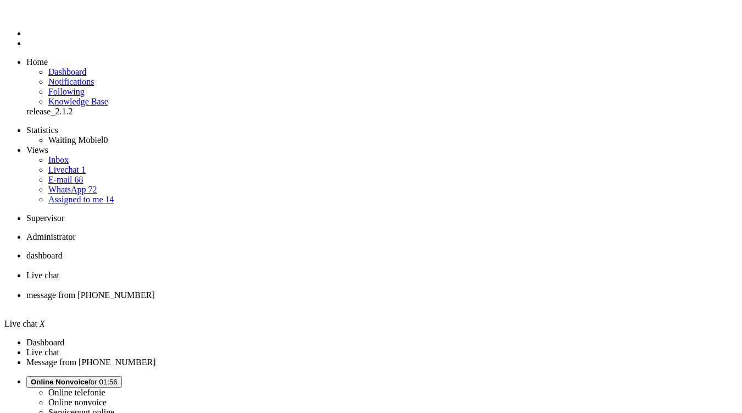
click at [318, 280] on div "Close tab" at bounding box center [382, 285] width 712 height 10
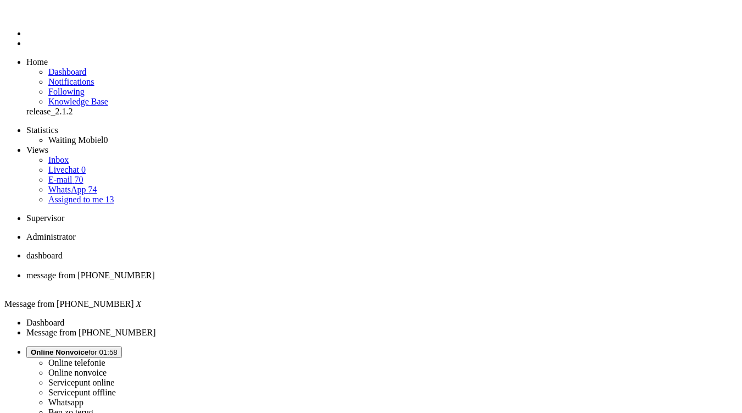
click at [314, 270] on li "message from +31622800663" at bounding box center [382, 280] width 712 height 20
click at [321, 280] on div "Close tab" at bounding box center [382, 285] width 712 height 10
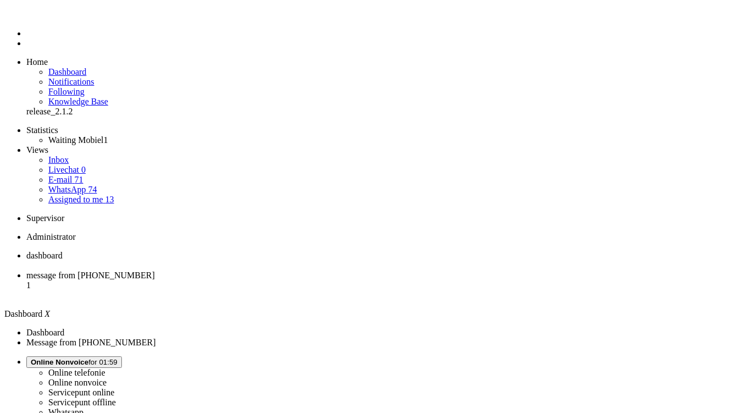
click at [155, 270] on span "message from +31685056708" at bounding box center [90, 274] width 129 height 9
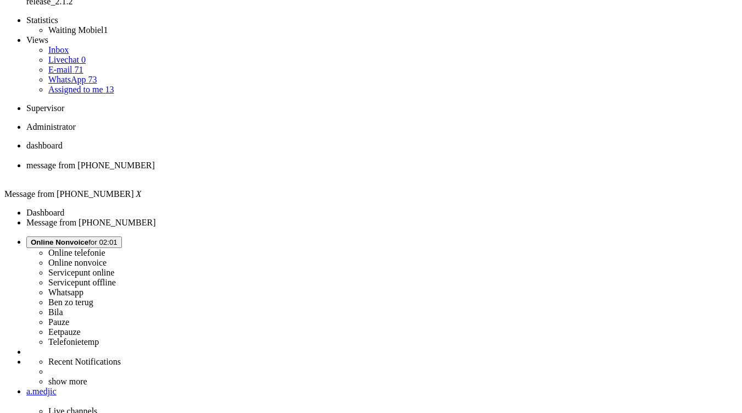
scroll to position [110, 0]
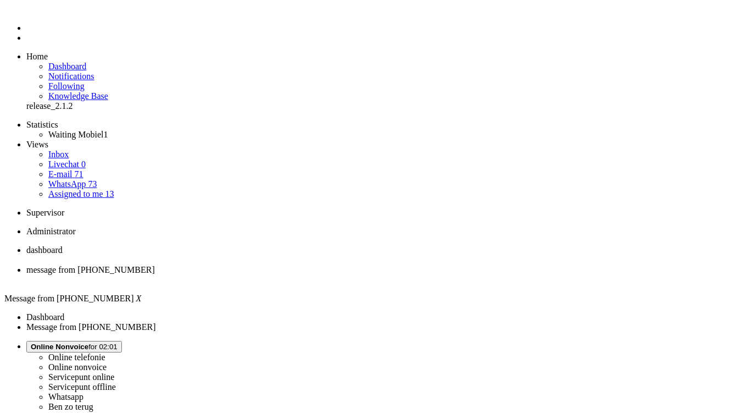
scroll to position [0, 0]
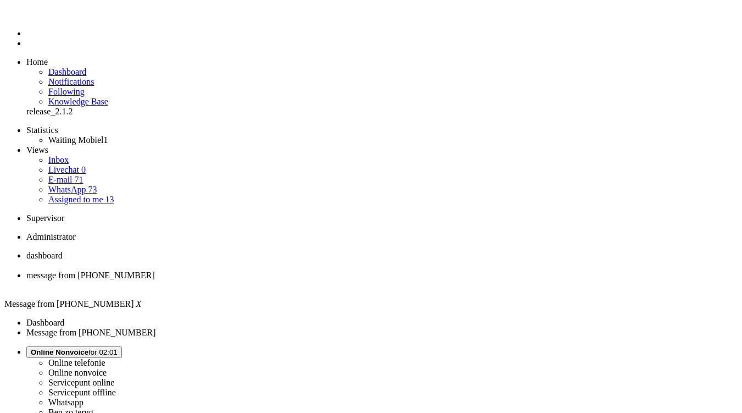
click at [316, 280] on div "Close tab" at bounding box center [382, 285] width 712 height 10
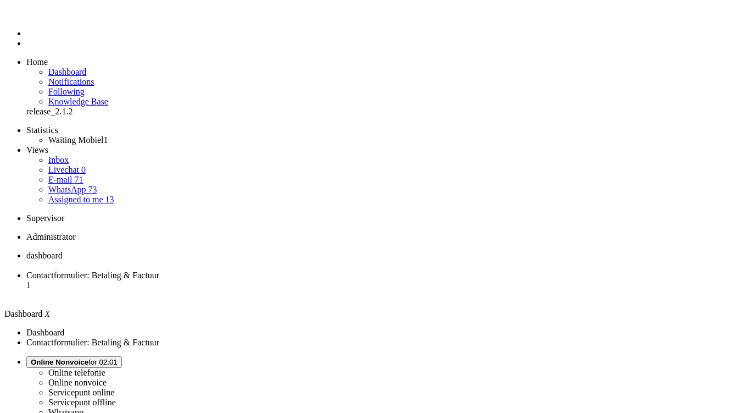
click at [159, 270] on span "Contactformulier: Betaling & Factuur" at bounding box center [92, 274] width 133 height 9
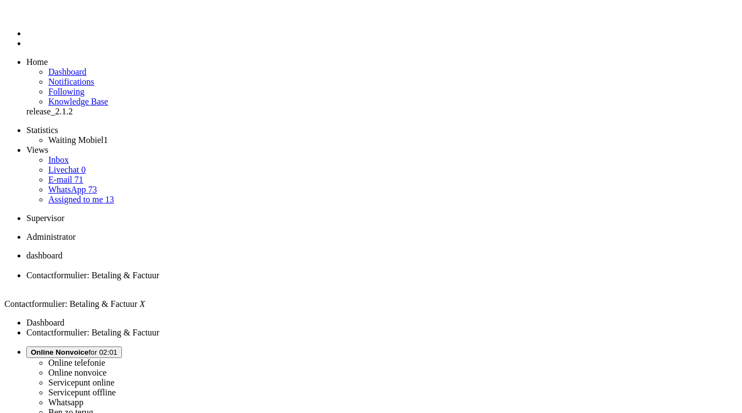
click at [182, 251] on li "dashboard" at bounding box center [382, 261] width 712 height 20
click at [159, 270] on span "Contactformulier: Betaling & Factuur" at bounding box center [92, 274] width 133 height 9
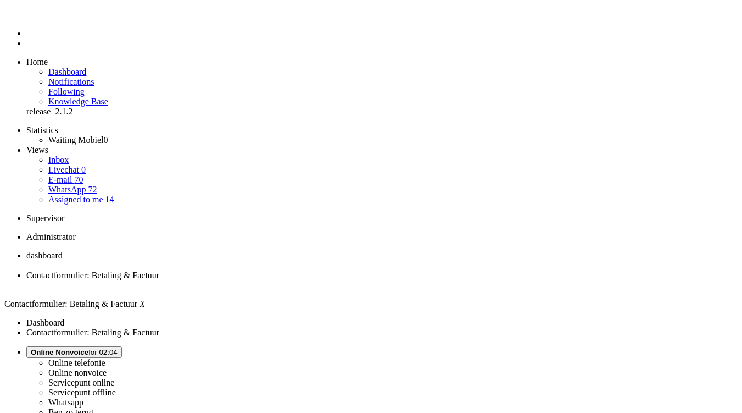
type input "verze"
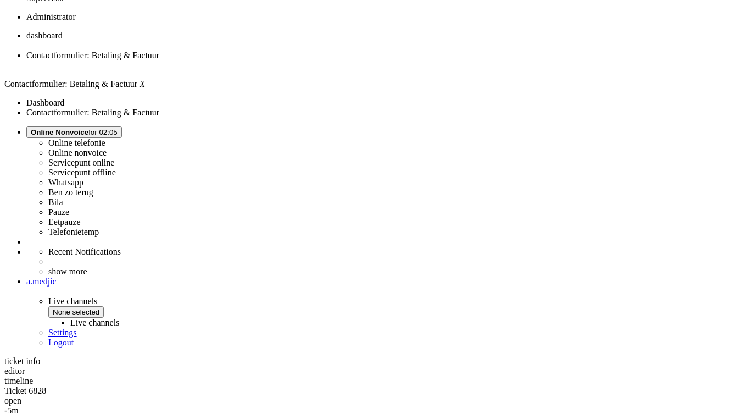
scroll to position [55, 0]
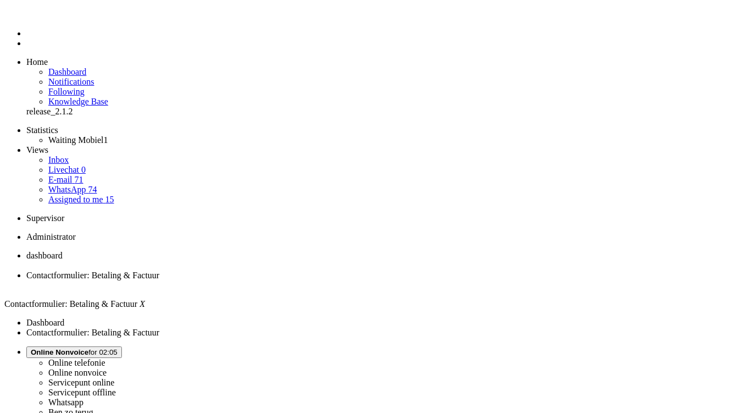
scroll to position [0, 0]
click at [317, 280] on div "Close tab" at bounding box center [382, 285] width 712 height 10
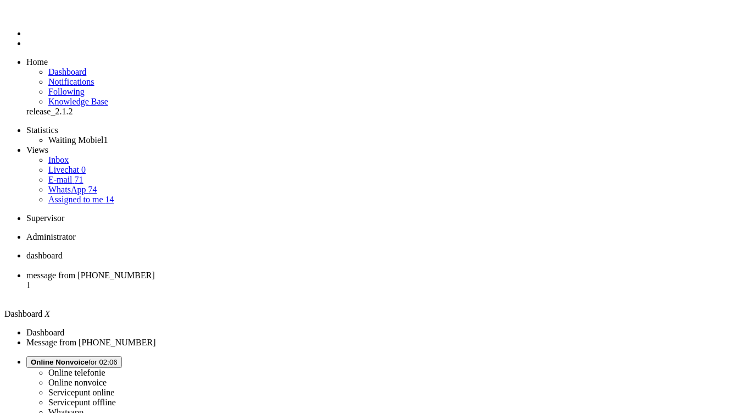
click at [283, 270] on li "message from +31638982835 1" at bounding box center [382, 285] width 712 height 30
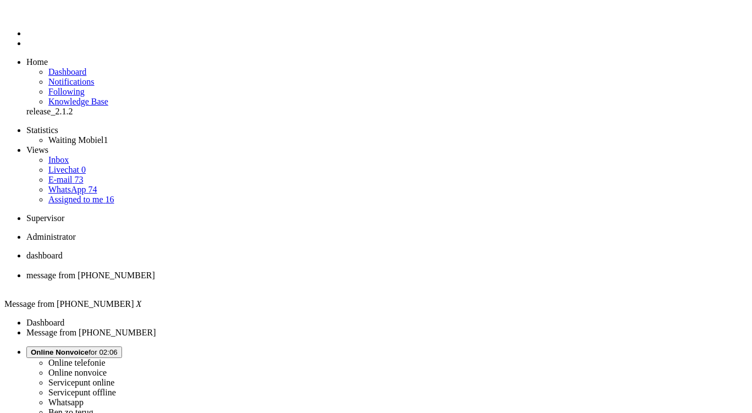
copy div "4650819"
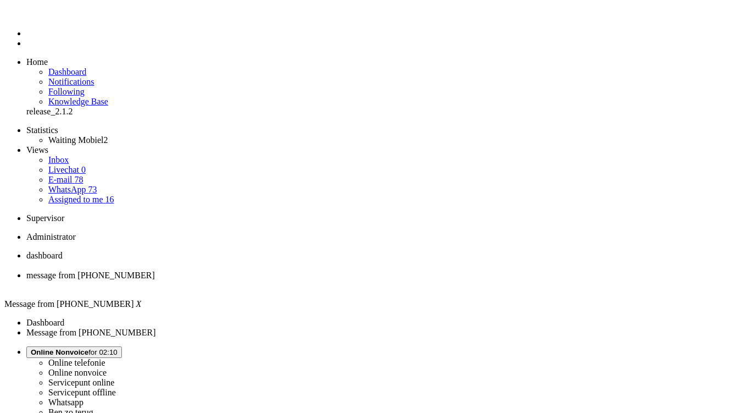
drag, startPoint x: 260, startPoint y: 1891, endPoint x: 312, endPoint y: 1892, distance: 51.1
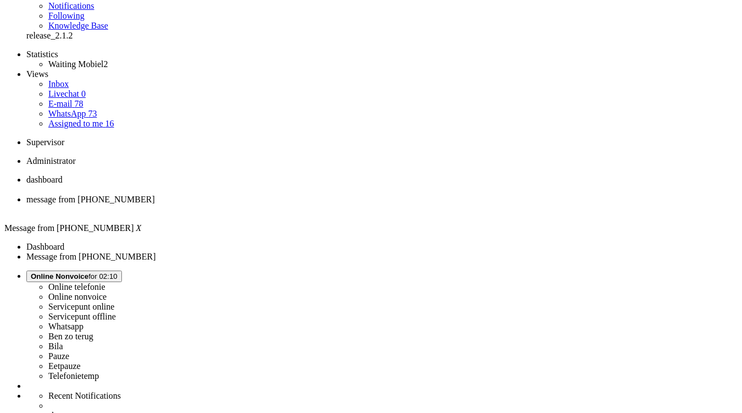
scroll to position [110, 0]
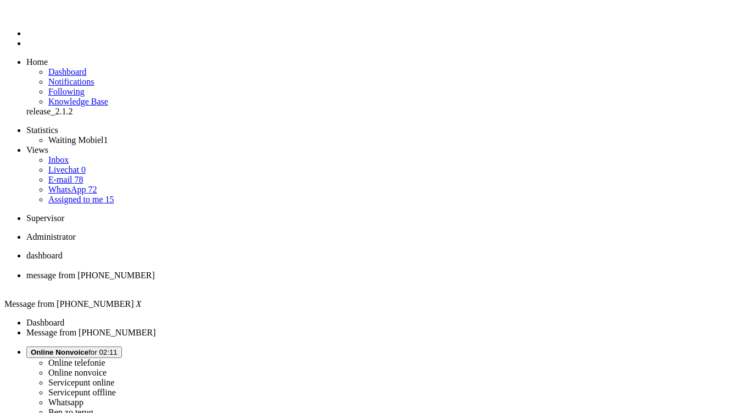
click at [315, 280] on div "Close tab" at bounding box center [382, 285] width 712 height 10
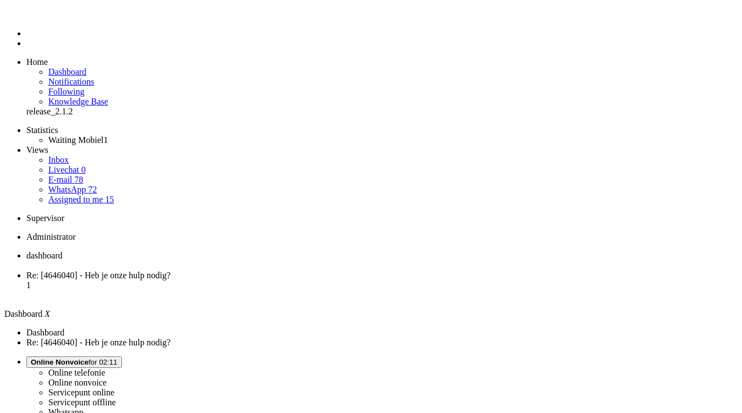
click at [171, 270] on span "Re: [4646040] - Heb je onze hulp nodig?" at bounding box center [98, 274] width 145 height 9
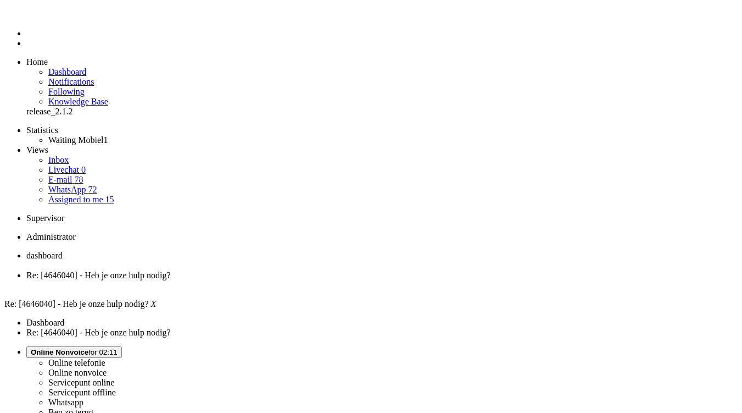
type input "annulere"
drag, startPoint x: 73, startPoint y: 1977, endPoint x: 213, endPoint y: 1963, distance: 140.8
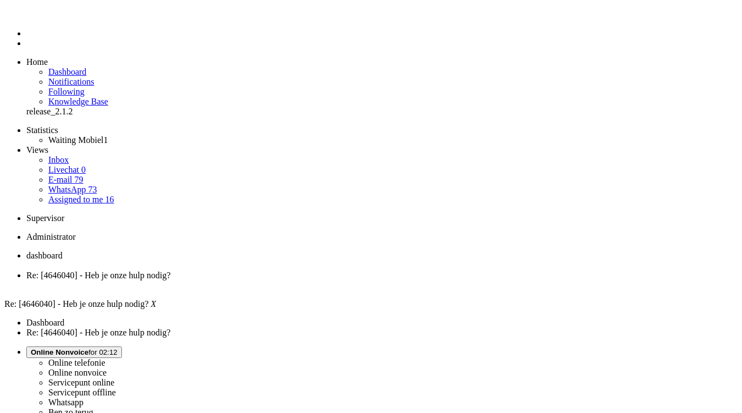
paste body "Rich Text Area. Press ALT-0 for help."
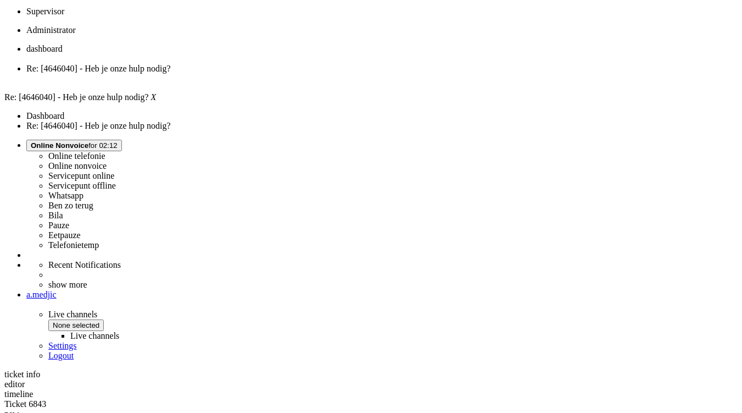
scroll to position [220, 0]
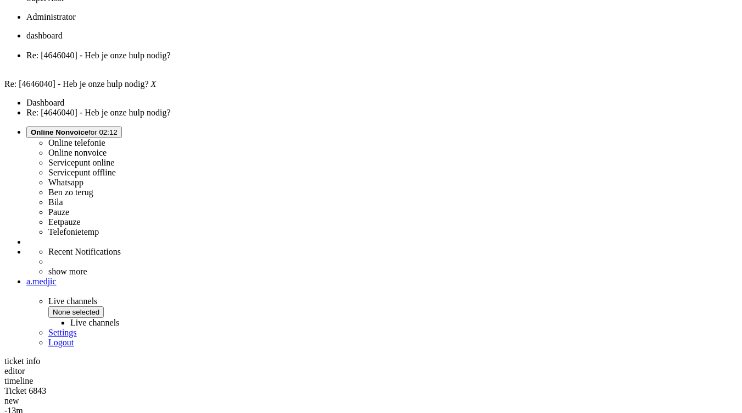
drag, startPoint x: 302, startPoint y: 325, endPoint x: 289, endPoint y: 323, distance: 13.9
copy div "Grt, Maico"
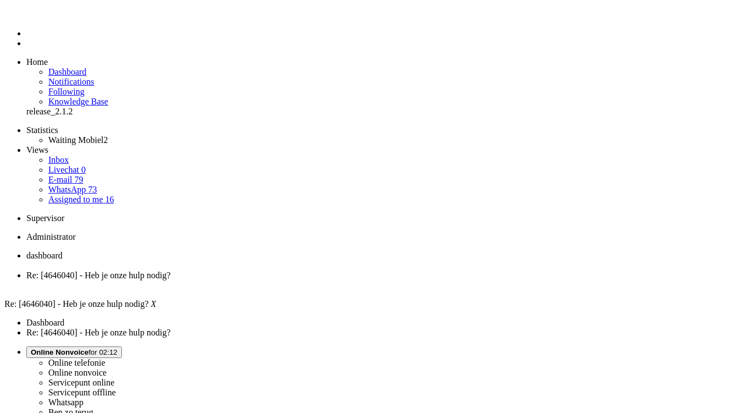
drag, startPoint x: 35, startPoint y: 1941, endPoint x: 118, endPoint y: 1942, distance: 82.4
drag, startPoint x: 32, startPoint y: 1949, endPoint x: 15, endPoint y: 1947, distance: 17.7
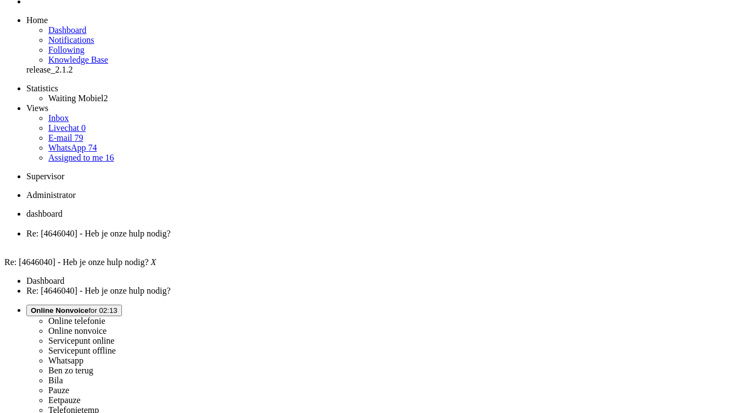
scroll to position [55, 0]
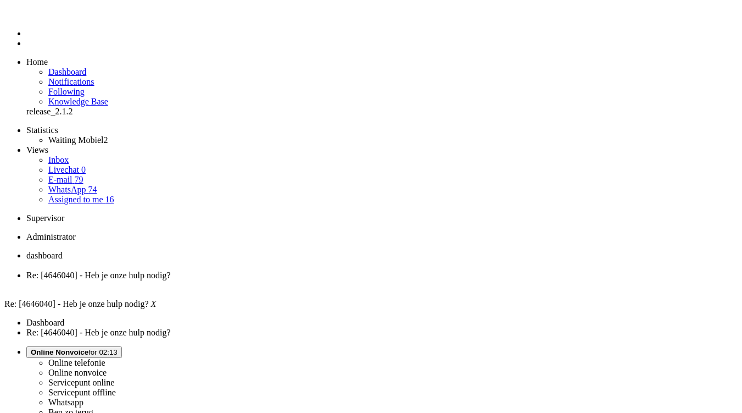
click at [318, 280] on div "Close tab" at bounding box center [382, 285] width 712 height 10
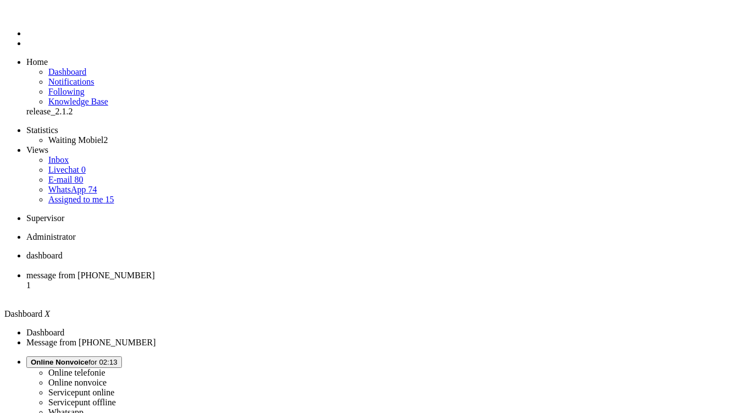
click at [155, 270] on span "message from +31612479171" at bounding box center [90, 274] width 129 height 9
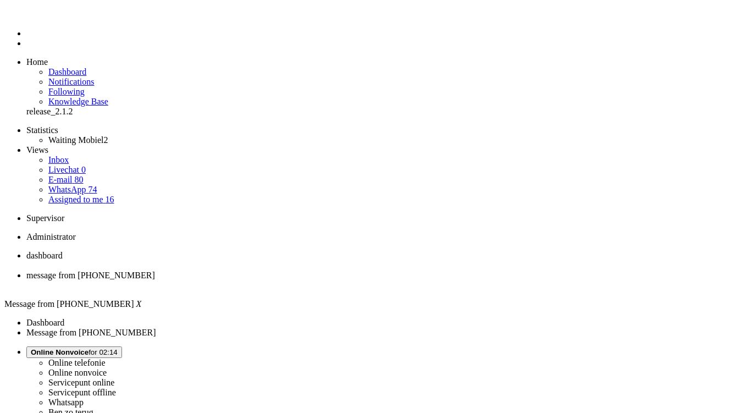
click at [630, 346] on li "Online telefonie Online nonvoice Servicepunt online Servicepunt offline Whatsap…" at bounding box center [386, 401] width 721 height 110
click at [122, 346] on button "Online Nonvoice for 02:15" at bounding box center [74, 352] width 96 height 12
click at [81, 348] on span "Pauze for 00:15" at bounding box center [56, 352] width 50 height 8
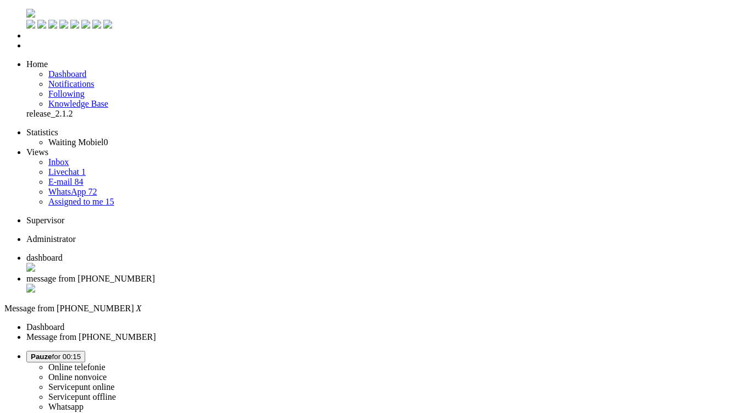
click at [107, 368] on label "Online nonvoice" at bounding box center [77, 372] width 58 height 9
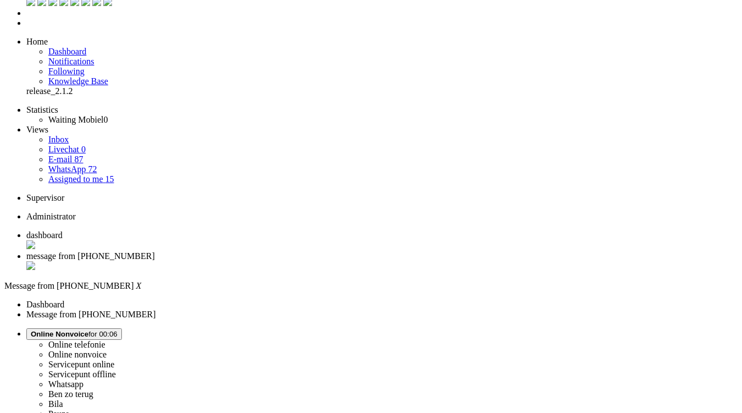
scroll to position [0, 0]
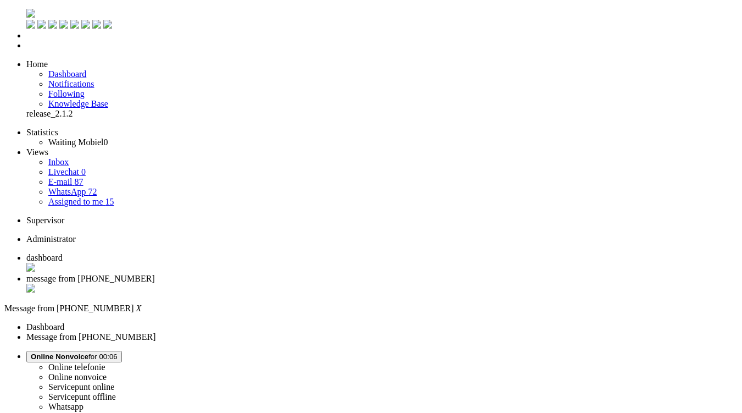
click at [317, 280] on div "Close tab" at bounding box center [382, 285] width 712 height 10
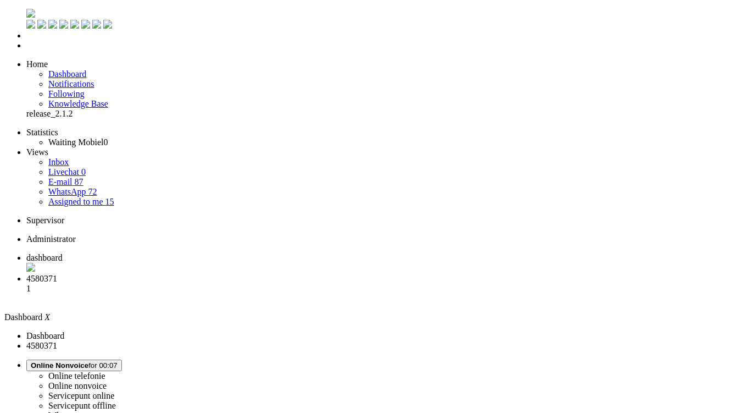
click at [57, 270] on span "4580371" at bounding box center [41, 274] width 31 height 9
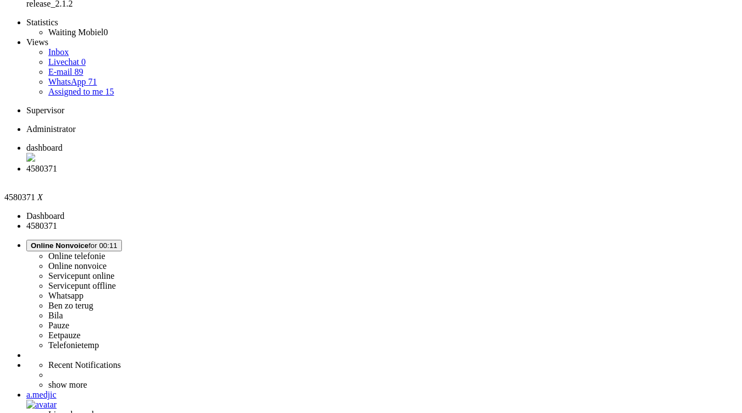
scroll to position [55, 0]
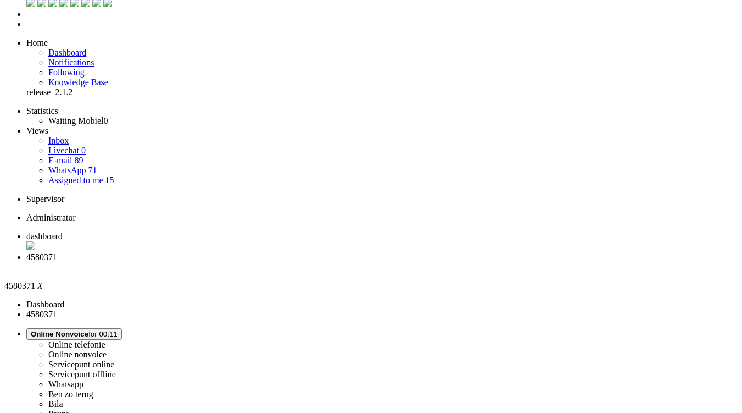
scroll to position [0, 0]
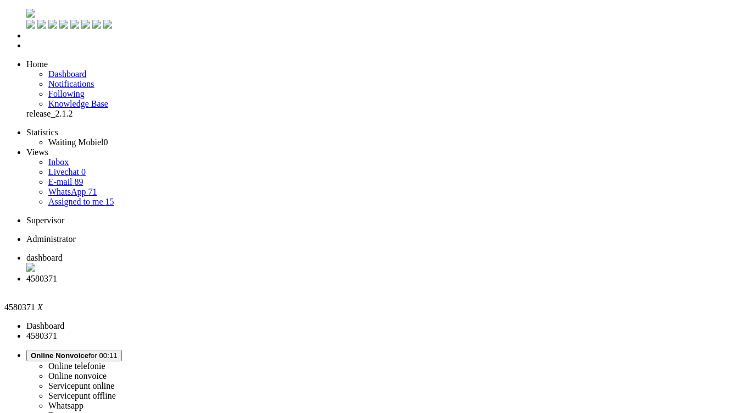
click at [318, 280] on div "Close tab" at bounding box center [382, 285] width 712 height 10
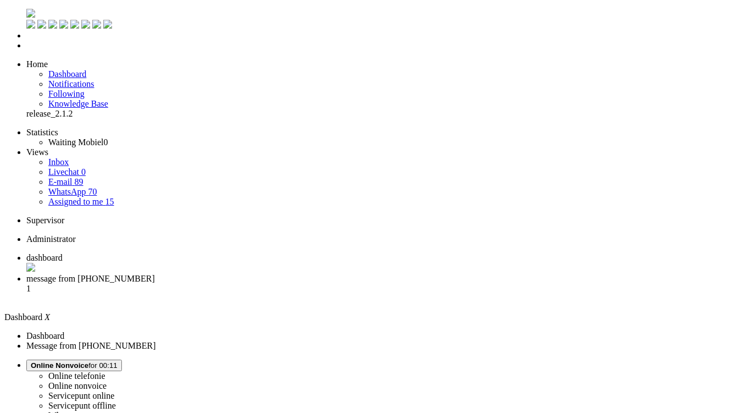
click at [155, 270] on span "message from +31611883255" at bounding box center [90, 274] width 129 height 9
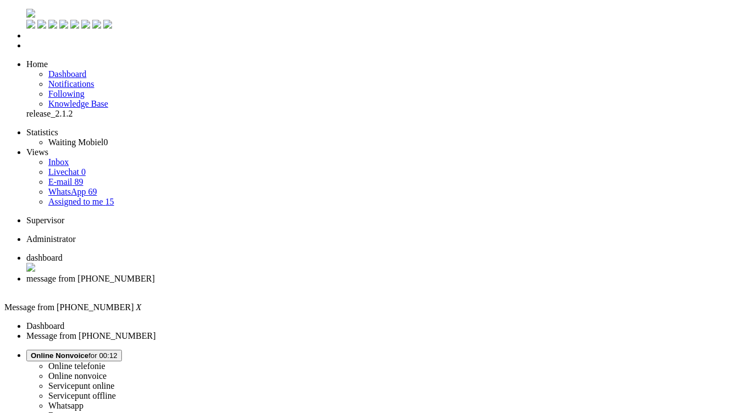
click at [322, 270] on li "message from +31611883255" at bounding box center [382, 280] width 712 height 20
click at [316, 280] on div "Close tab" at bounding box center [382, 285] width 712 height 10
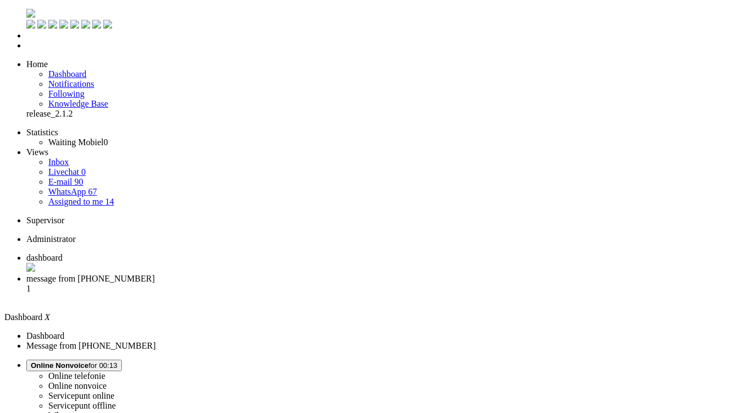
click at [281, 270] on li "message from +31621638536 1" at bounding box center [382, 285] width 712 height 30
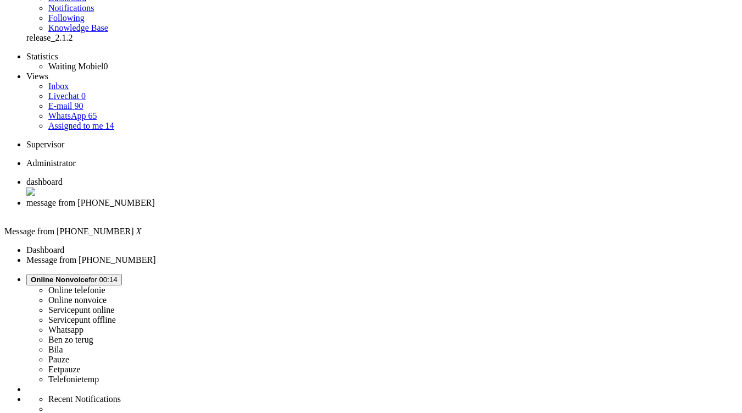
scroll to position [110, 0]
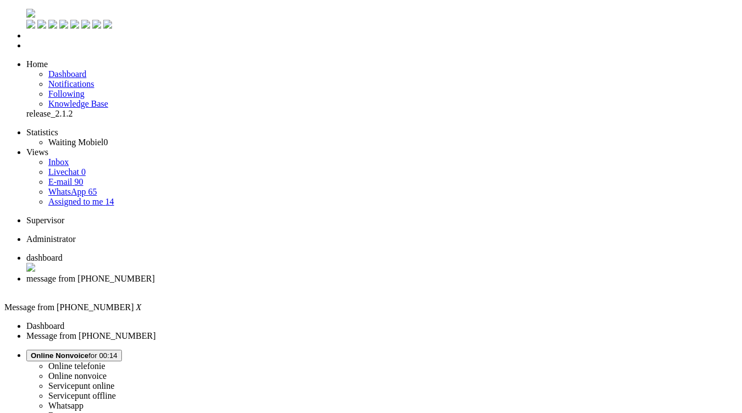
click at [317, 280] on div "Close tab" at bounding box center [382, 285] width 712 height 10
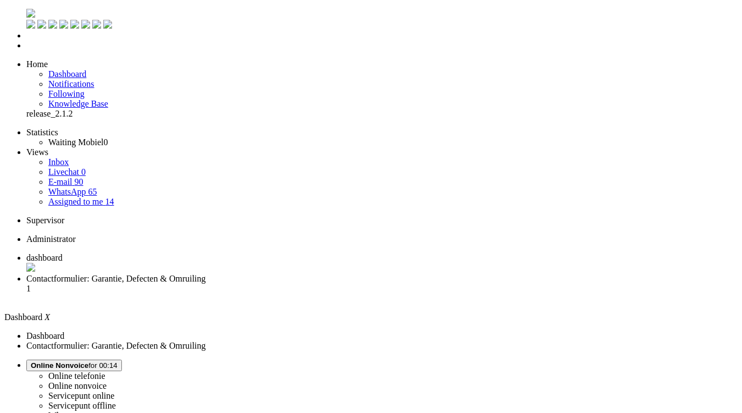
click at [284, 270] on li "Contactformulier: Garantie, Defecten & Omruiling 1" at bounding box center [382, 285] width 712 height 30
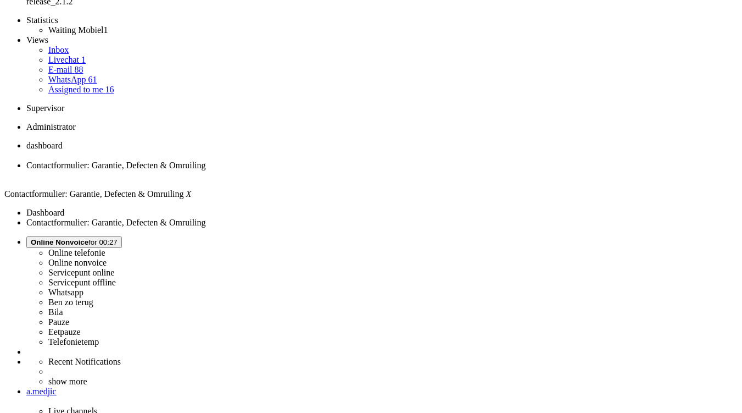
scroll to position [55, 0]
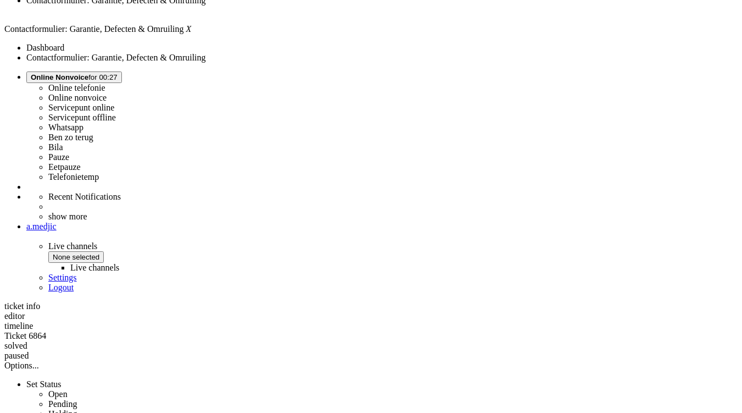
scroll to position [330, 0]
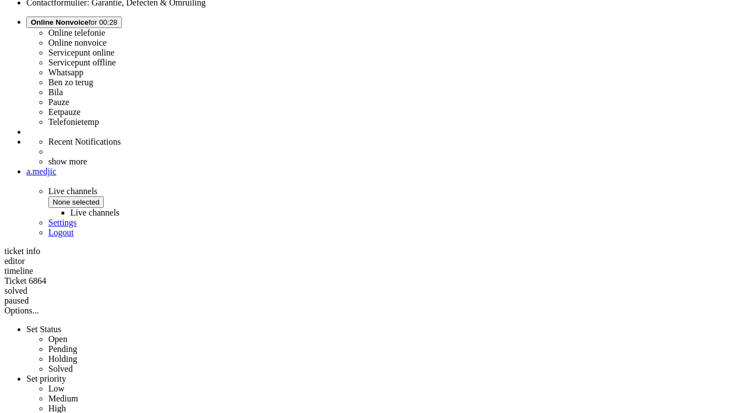
drag, startPoint x: 432, startPoint y: 249, endPoint x: 404, endPoint y: 195, distance: 61.0
copy div "De PSOOO 20.000mAh Solar Powerbank met Draadloos Laden heb ik aangeschaft omdat…"
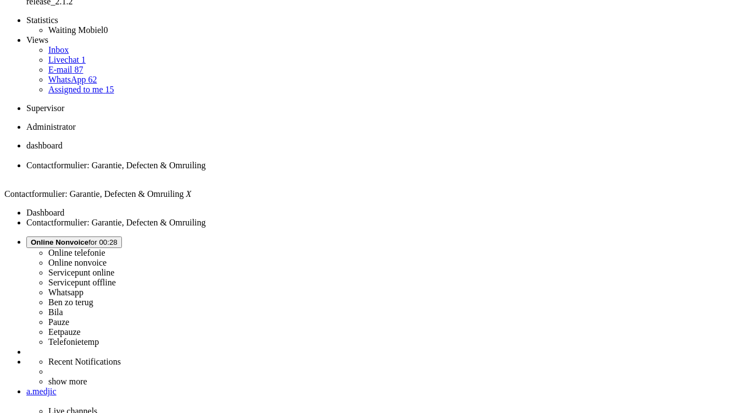
scroll to position [0, 0]
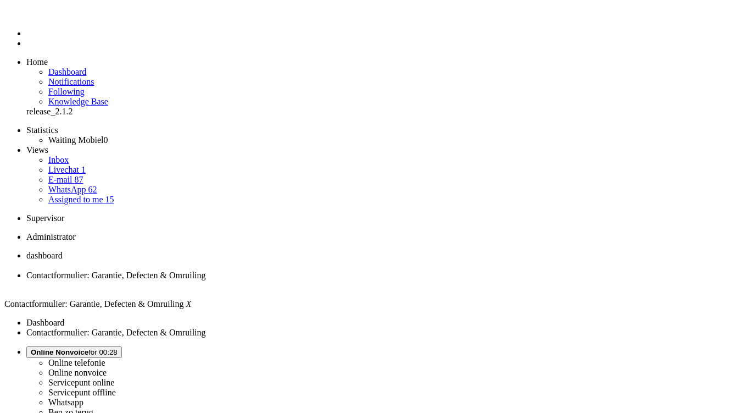
click at [321, 280] on div "Close tab" at bounding box center [382, 285] width 712 height 10
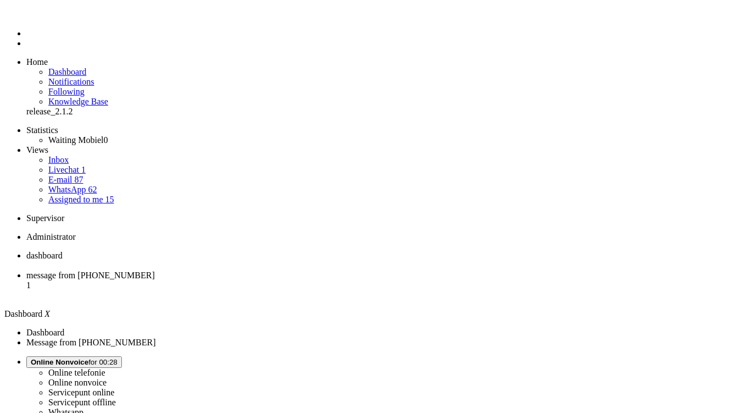
click at [271, 270] on li "message from +31640056015 1" at bounding box center [382, 285] width 712 height 30
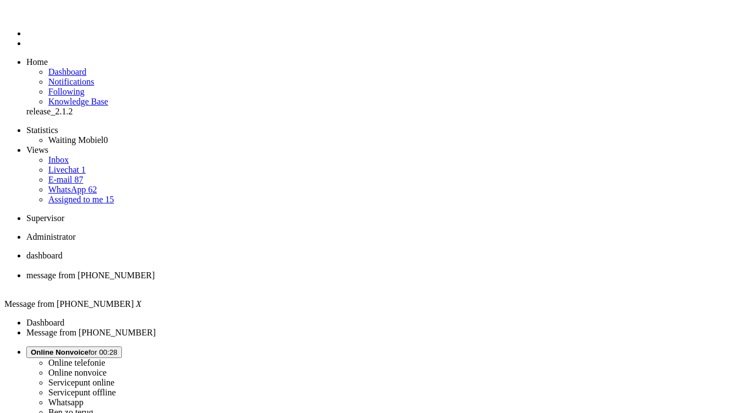
click at [320, 270] on li "message from [PHONE_NUMBER]" at bounding box center [382, 280] width 712 height 20
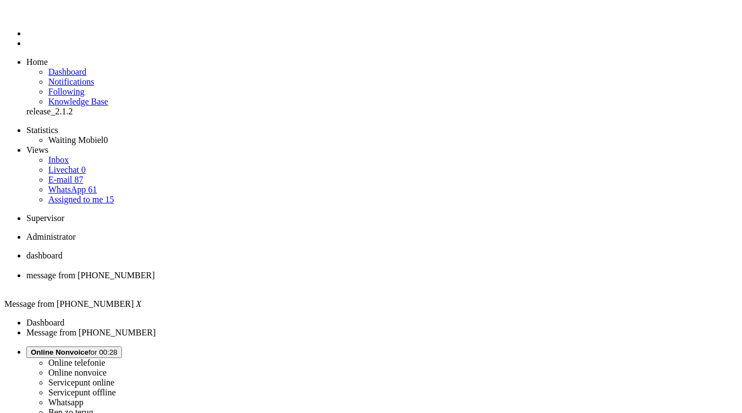
click at [318, 280] on div "Close tab" at bounding box center [382, 285] width 712 height 10
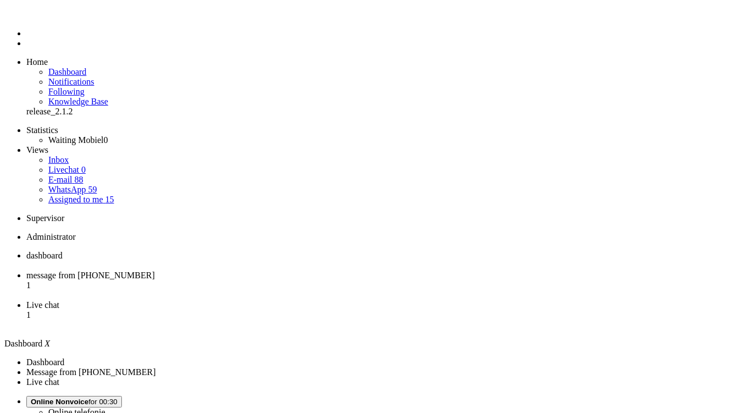
click at [59, 300] on span "Live chat" at bounding box center [42, 304] width 33 height 9
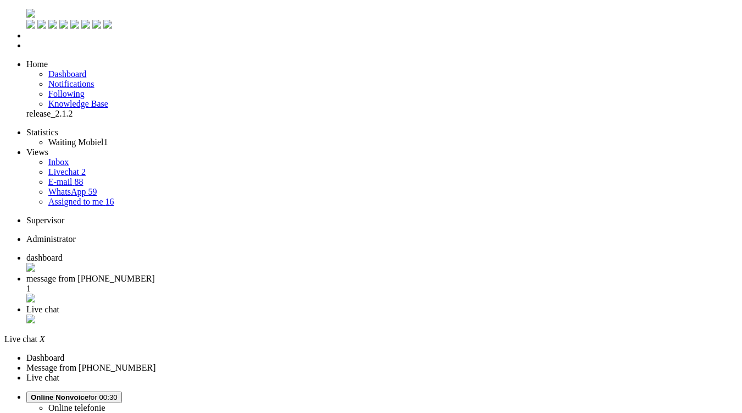
drag, startPoint x: 148, startPoint y: 1949, endPoint x: 234, endPoint y: 1999, distance: 99.7
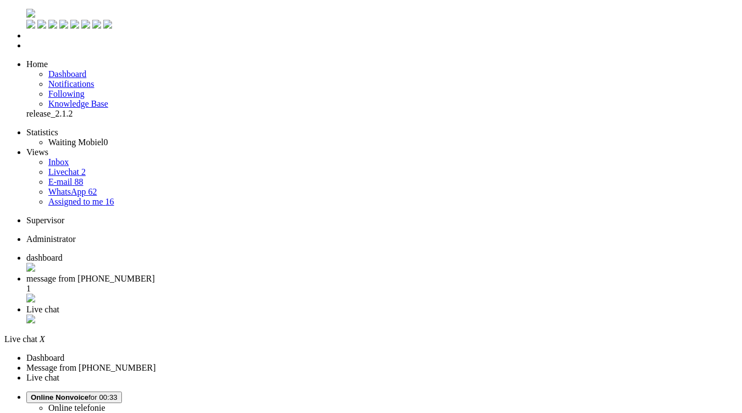
click at [155, 274] on span "message from +31653687522" at bounding box center [90, 278] width 129 height 9
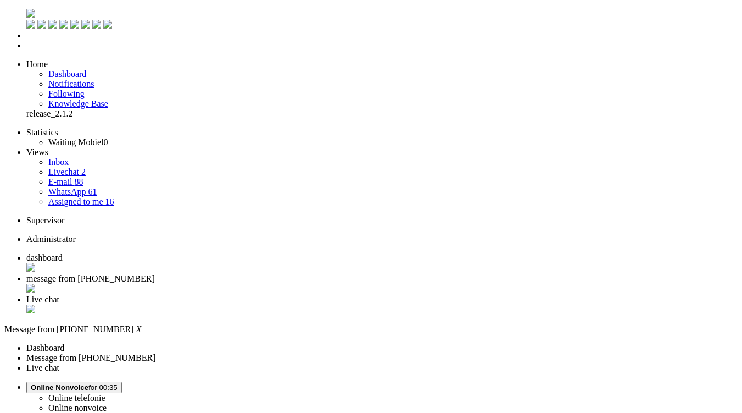
click at [59, 295] on span "Live chat" at bounding box center [42, 299] width 33 height 9
click at [288, 274] on li "message from +31653687522" at bounding box center [382, 284] width 712 height 21
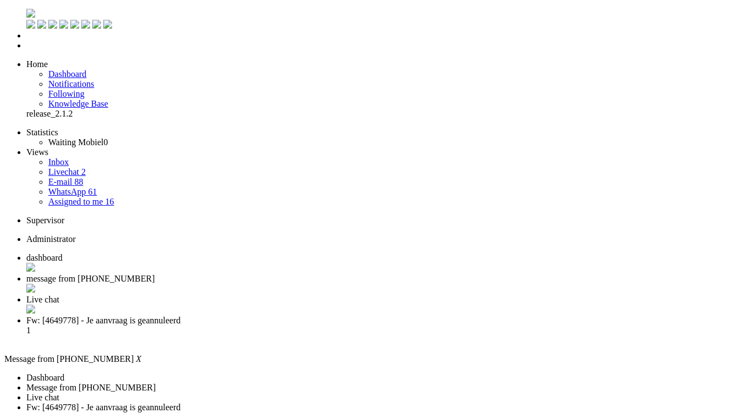
click at [318, 284] on div "Close tab" at bounding box center [382, 289] width 712 height 11
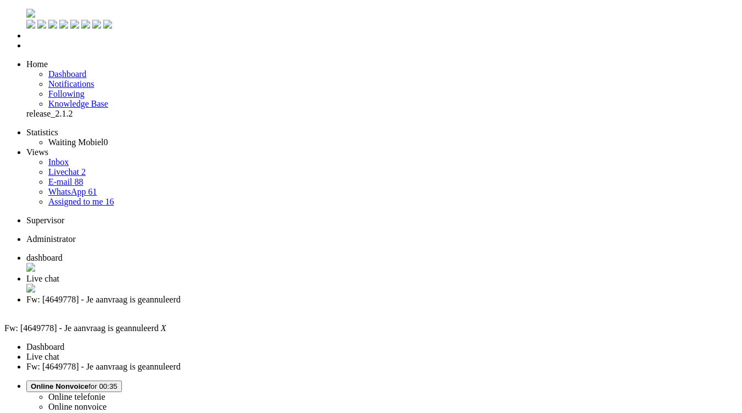
click at [59, 274] on span "Live chat" at bounding box center [42, 278] width 33 height 9
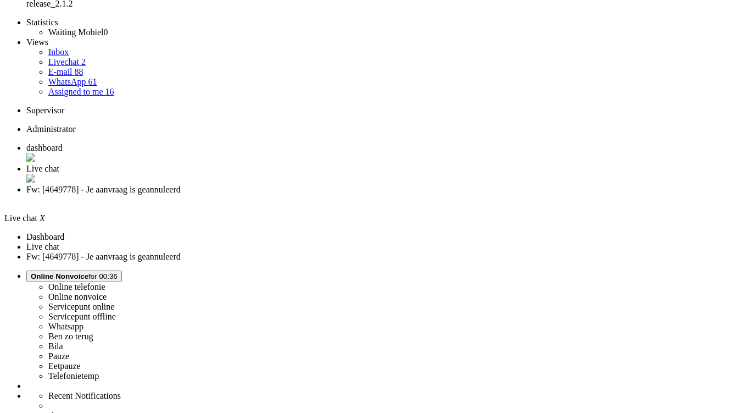
scroll to position [165, 0]
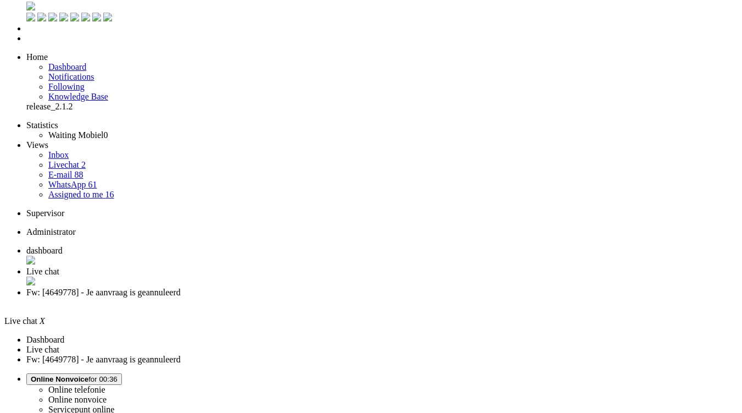
scroll to position [0, 0]
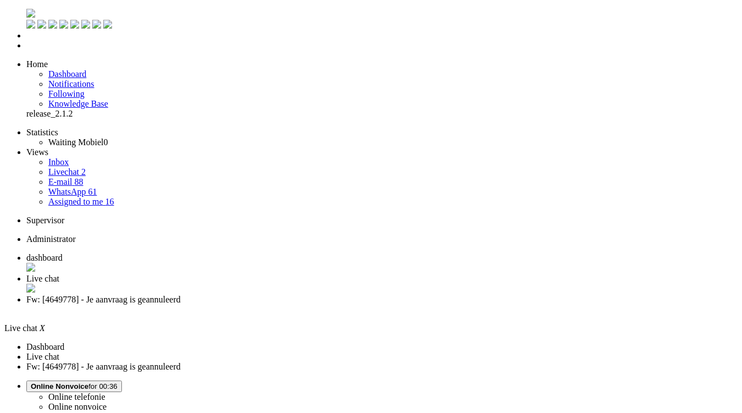
click at [181, 295] on span "Fw: [4649778] - Je aanvraag is geannuleerd" at bounding box center [103, 299] width 154 height 9
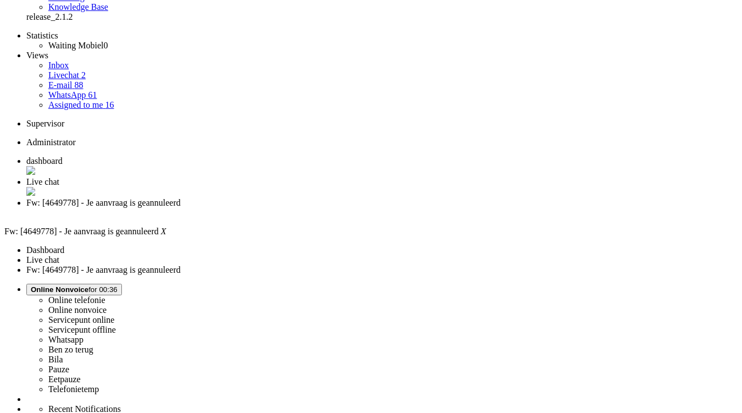
scroll to position [110, 0]
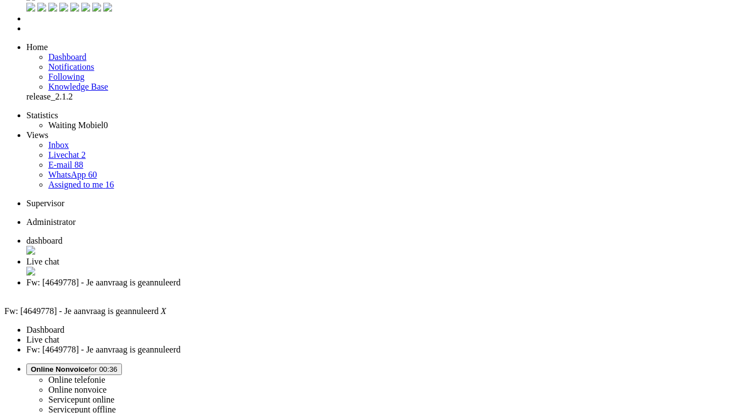
scroll to position [0, 0]
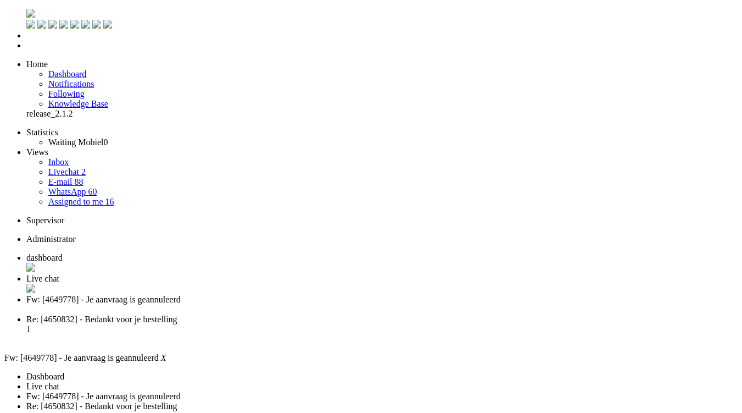
click at [407, 295] on li "Fw: [4649778] - Je aanvraag is geannuleerd" at bounding box center [382, 305] width 712 height 20
click at [410, 304] on div "Close tab" at bounding box center [382, 309] width 712 height 10
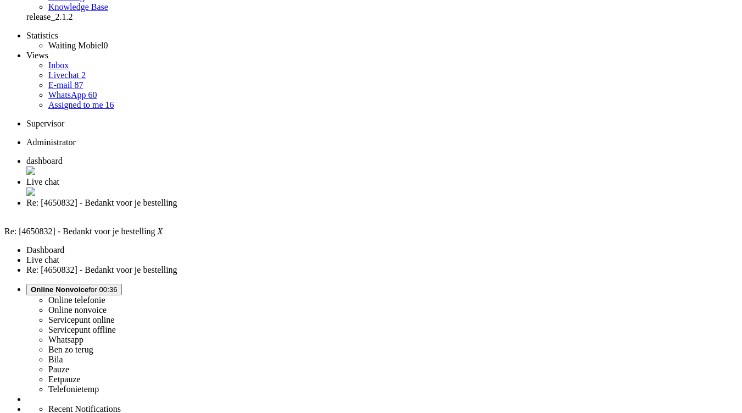
scroll to position [110, 0]
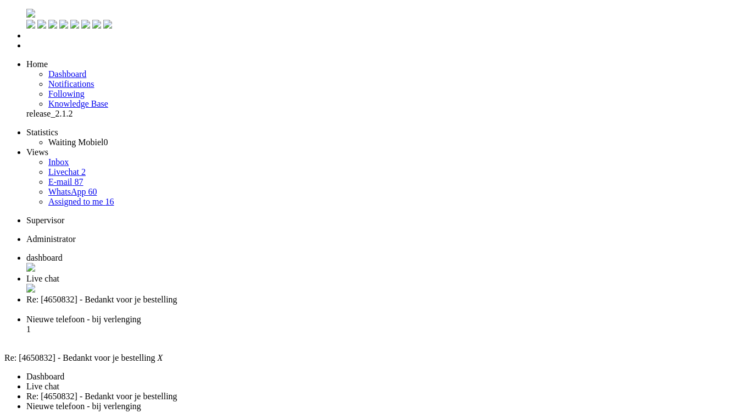
click at [409, 304] on div "Close tab" at bounding box center [382, 309] width 712 height 10
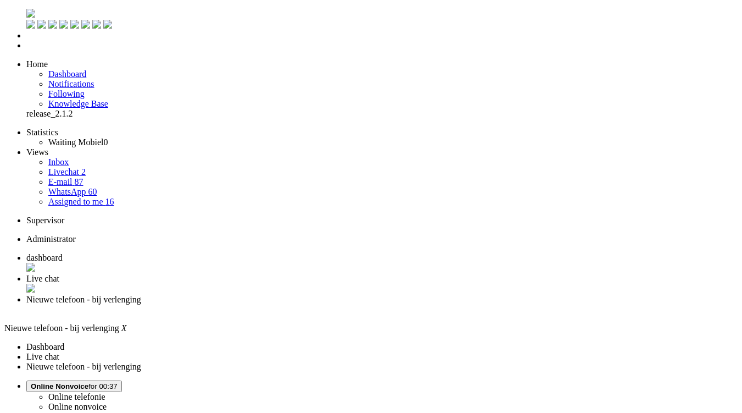
click at [59, 274] on span "Live chat" at bounding box center [42, 278] width 33 height 9
click at [141, 295] on span "Nieuwe telefoon - bij verlenging" at bounding box center [83, 299] width 115 height 9
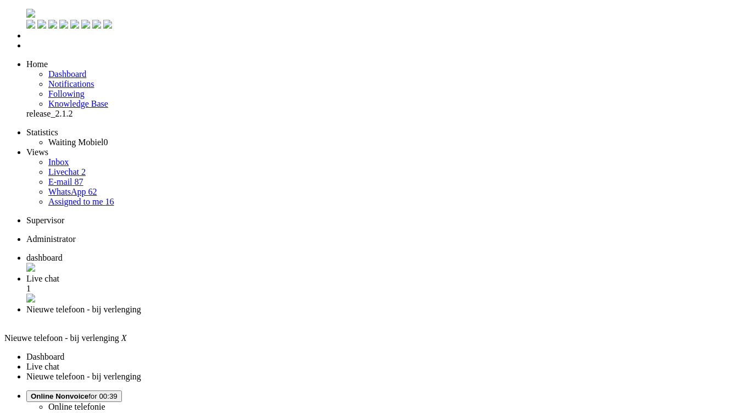
type input "verle"
drag, startPoint x: 316, startPoint y: 2059, endPoint x: 11, endPoint y: 1975, distance: 316.2
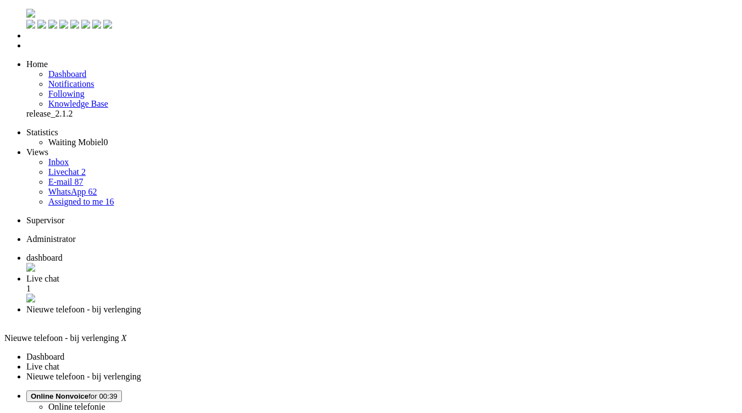
click at [59, 274] on span "Live chat" at bounding box center [42, 278] width 33 height 9
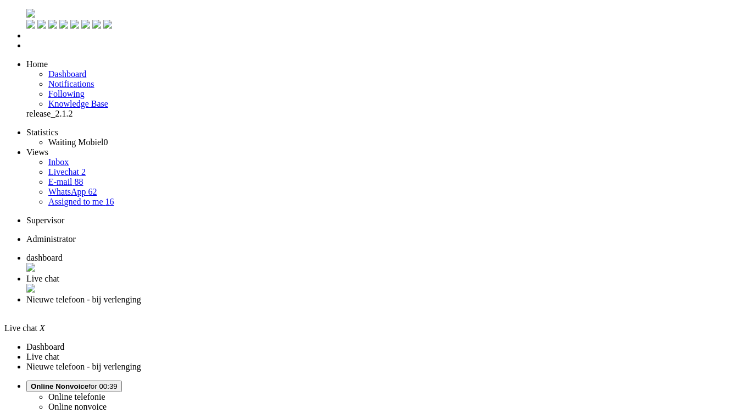
drag, startPoint x: 213, startPoint y: 148, endPoint x: 217, endPoint y: 156, distance: 8.6
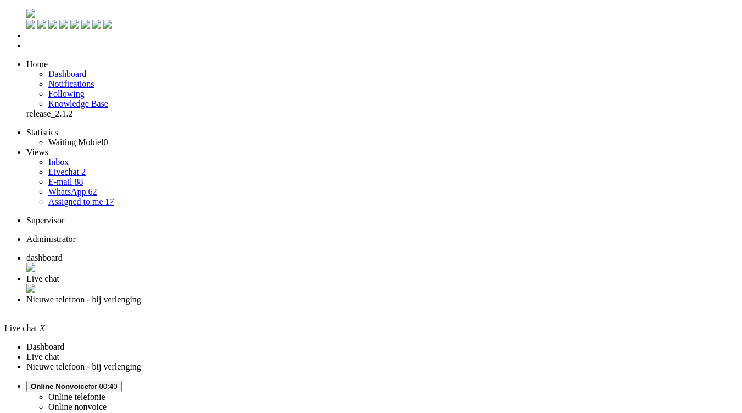
click at [319, 284] on div "Close tab" at bounding box center [382, 289] width 712 height 11
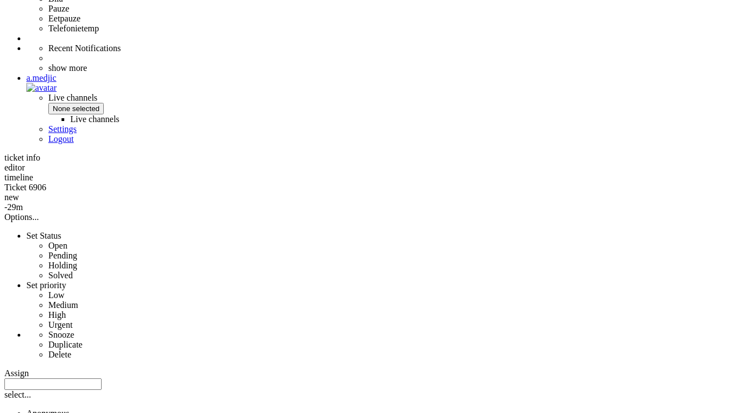
scroll to position [440, 0]
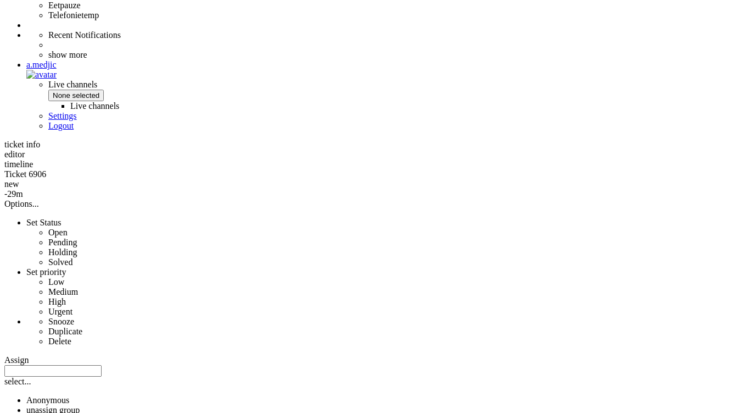
drag, startPoint x: 327, startPoint y: 363, endPoint x: 301, endPoint y: 357, distance: 26.4
copy div "Sharief"
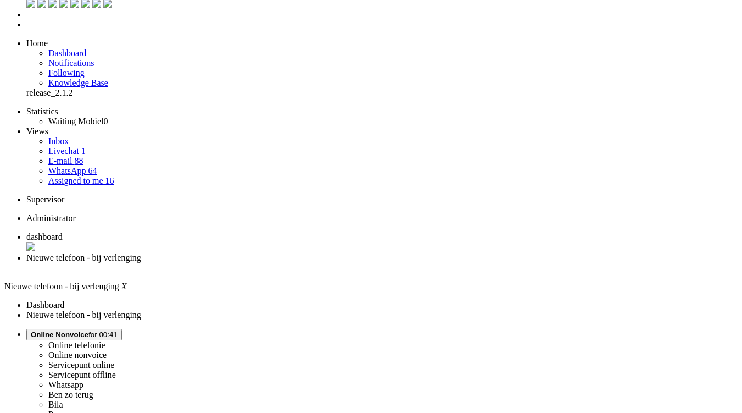
scroll to position [0, 0]
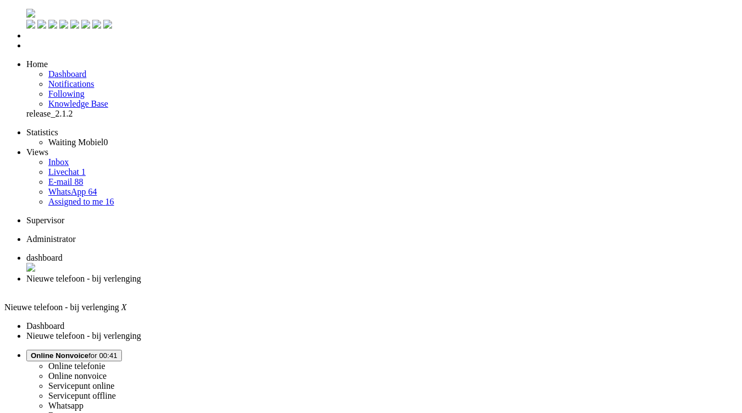
drag, startPoint x: 35, startPoint y: 1944, endPoint x: 102, endPoint y: 1945, distance: 67.1
paste body "Rich Text Area. Press ALT-0 for help."
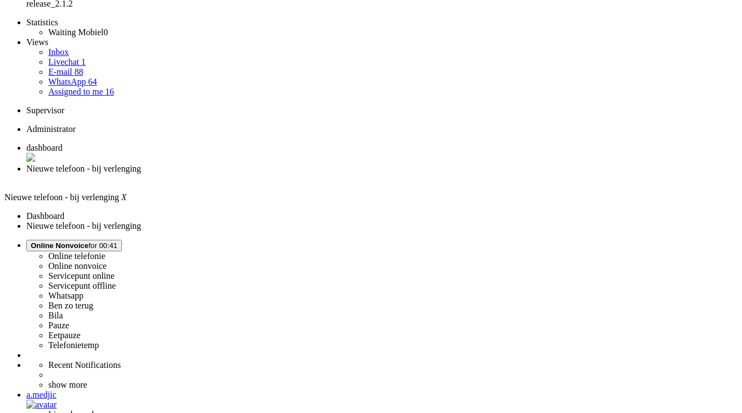
scroll to position [55, 0]
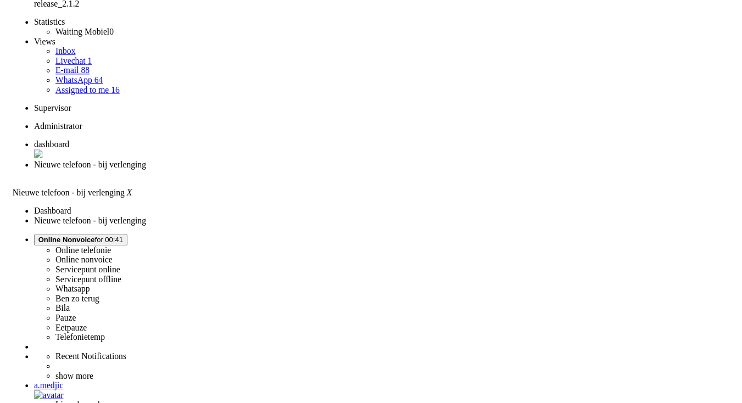
scroll to position [0, 0]
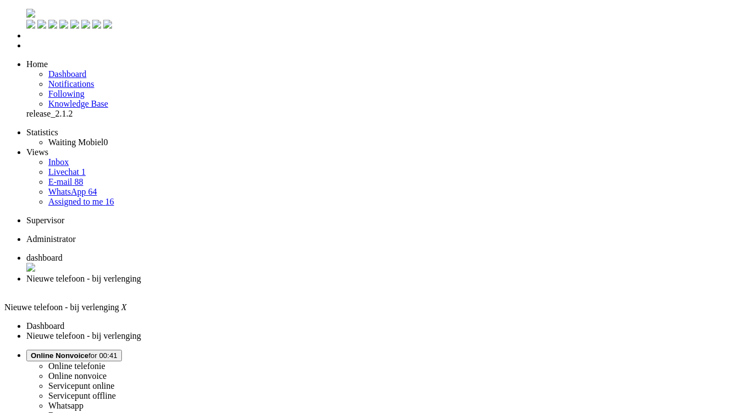
click at [313, 284] on div "Close tab" at bounding box center [382, 289] width 712 height 10
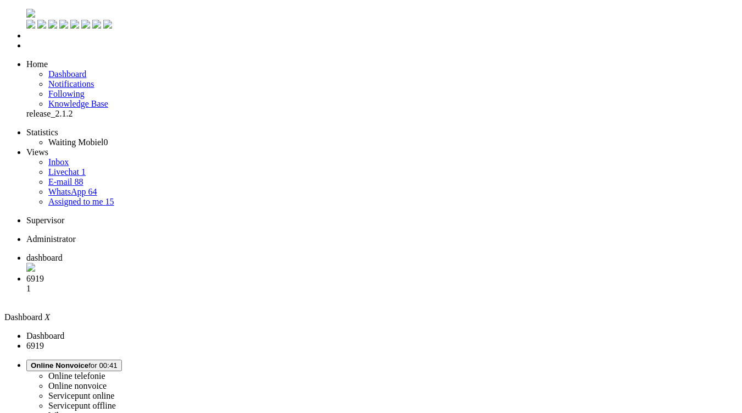
click at [278, 274] on li "Re: [4650726] - Je bestelling is afgerond 1" at bounding box center [382, 289] width 712 height 30
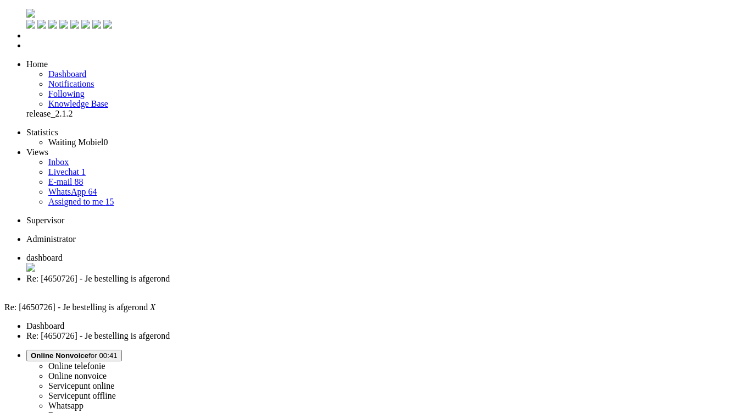
click at [63, 253] on span "dashboard" at bounding box center [44, 257] width 36 height 9
click at [248, 274] on li "Re: [4650726] - Je bestelling is afgerond" at bounding box center [382, 284] width 712 height 20
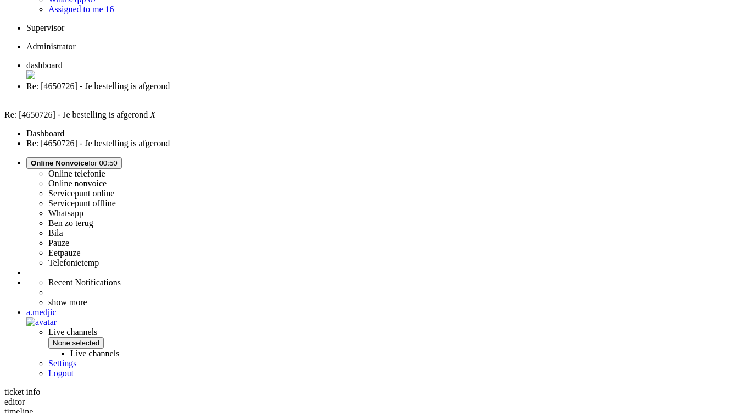
scroll to position [198, 0]
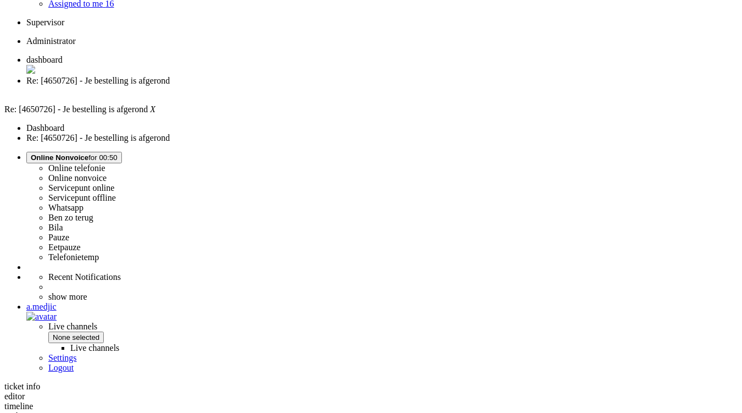
drag, startPoint x: 457, startPoint y: 342, endPoint x: 301, endPoint y: 333, distance: 155.8
copy div "Ik snap het even niet: de ingangsdatum is 18-12-2025 (en niet nu!) op de eindda…"
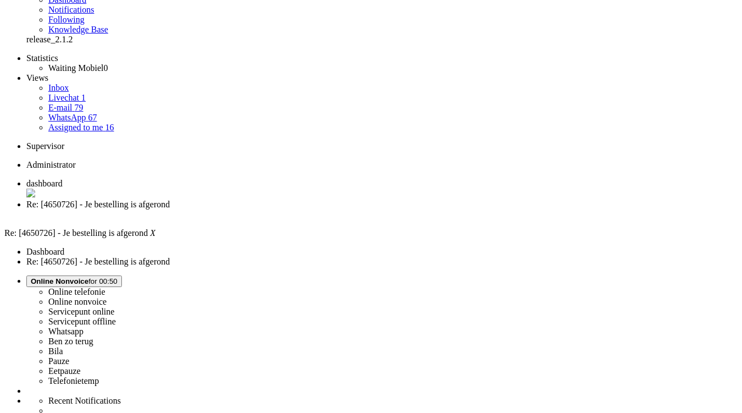
scroll to position [0, 0]
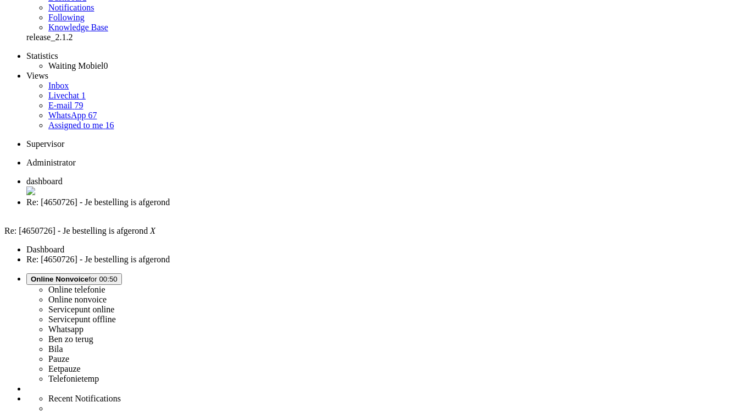
scroll to position [140, 0]
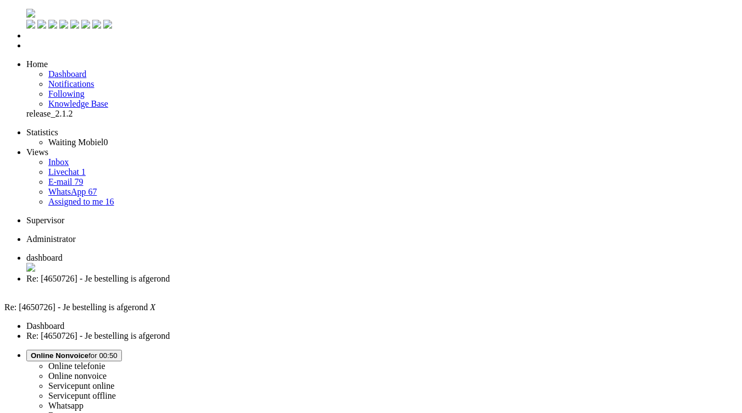
click at [315, 284] on div "Close tab" at bounding box center [382, 289] width 712 height 10
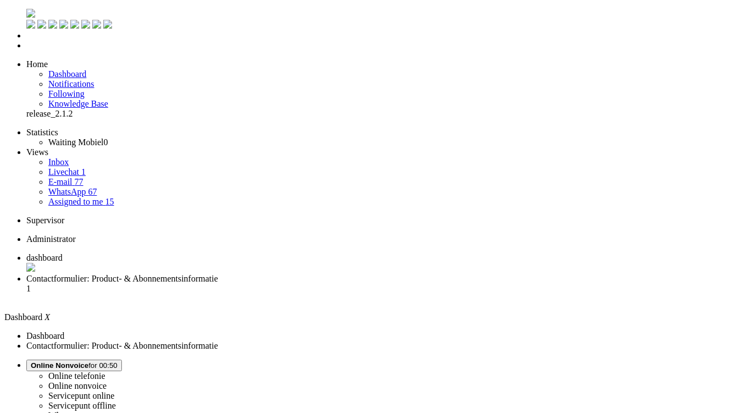
click at [296, 274] on li "Contactformulier: Product- & Abonnementsinformatie 1" at bounding box center [382, 289] width 712 height 30
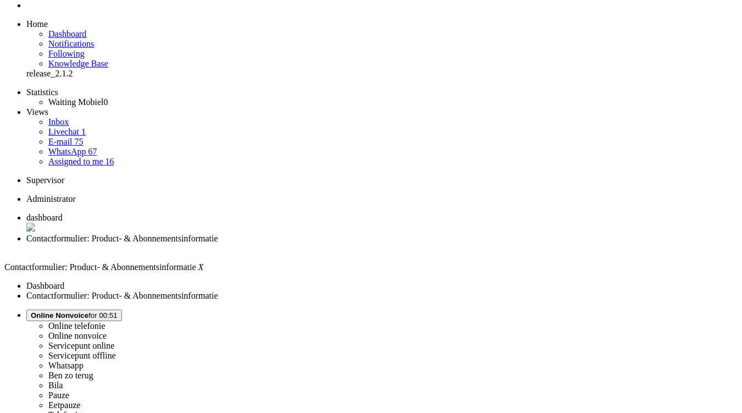
scroll to position [40, 0]
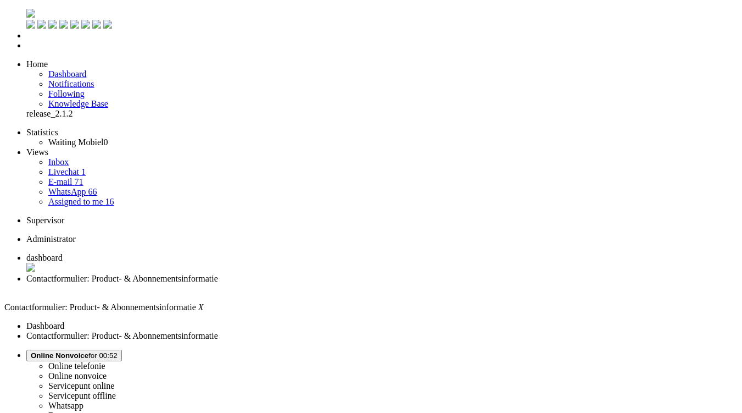
click at [317, 284] on div "Close tab" at bounding box center [382, 289] width 712 height 10
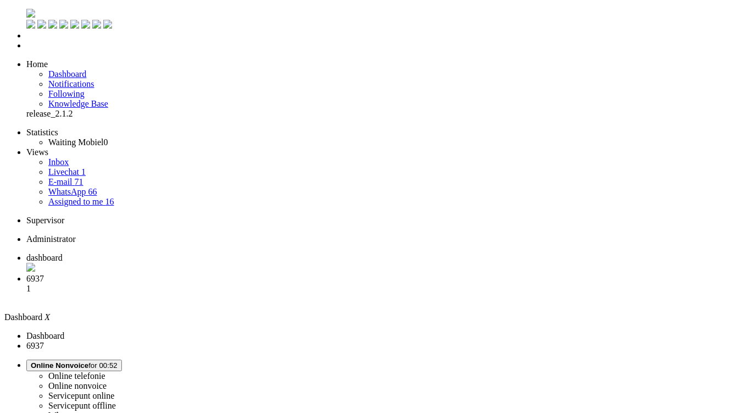
drag, startPoint x: 286, startPoint y: 18, endPoint x: 173, endPoint y: 99, distance: 139.8
click at [44, 274] on span "6937" at bounding box center [35, 278] width 18 height 9
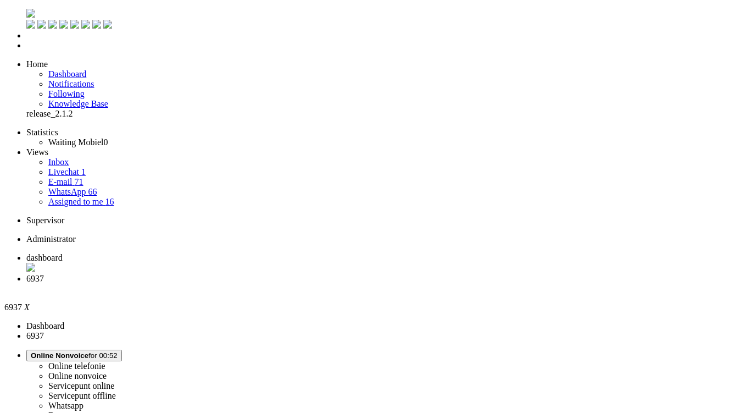
drag, startPoint x: 40, startPoint y: 1990, endPoint x: 69, endPoint y: 1992, distance: 29.1
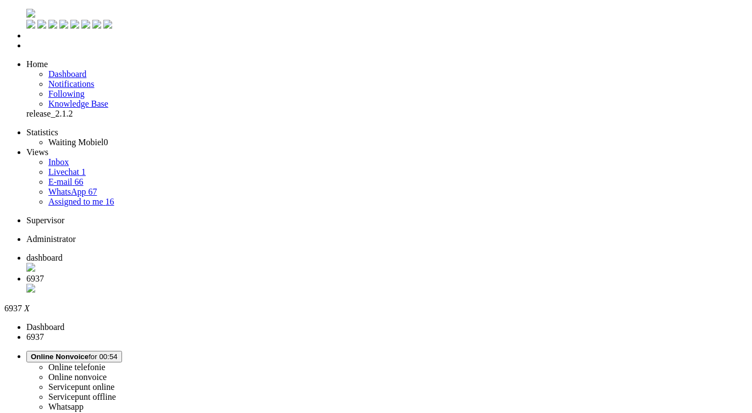
type input "https://www.simpel.nl/klantenservice/nieuwe-simkaart"
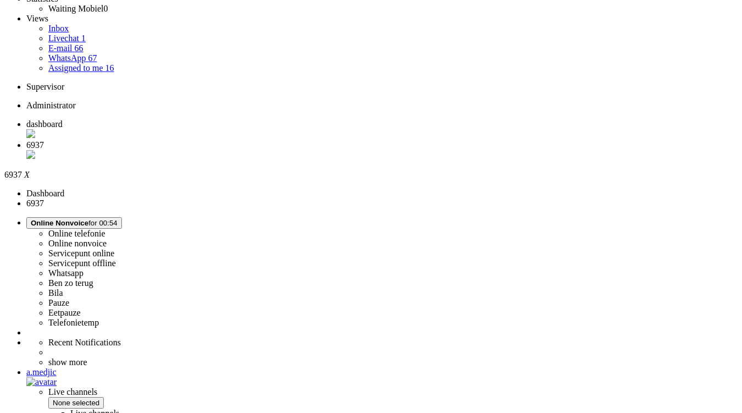
scroll to position [136, 0]
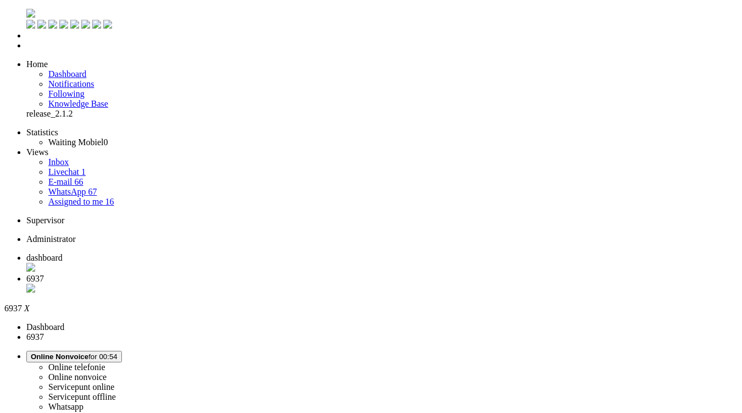
click at [318, 284] on div "Close tab" at bounding box center [382, 289] width 712 height 11
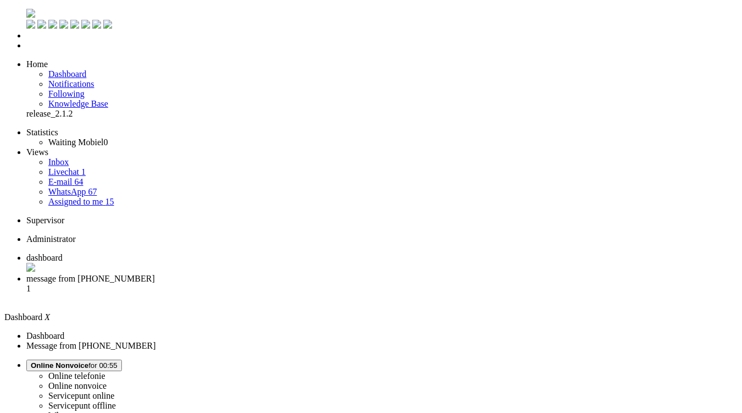
click at [155, 274] on span "message from +31641923177" at bounding box center [90, 278] width 129 height 9
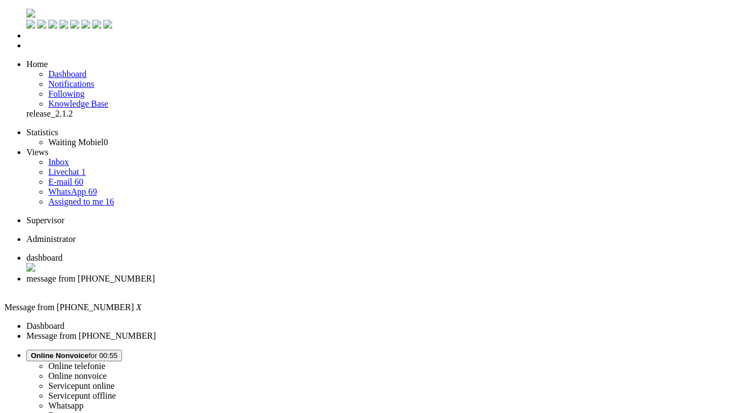
click at [319, 284] on div "Close tab" at bounding box center [382, 289] width 712 height 10
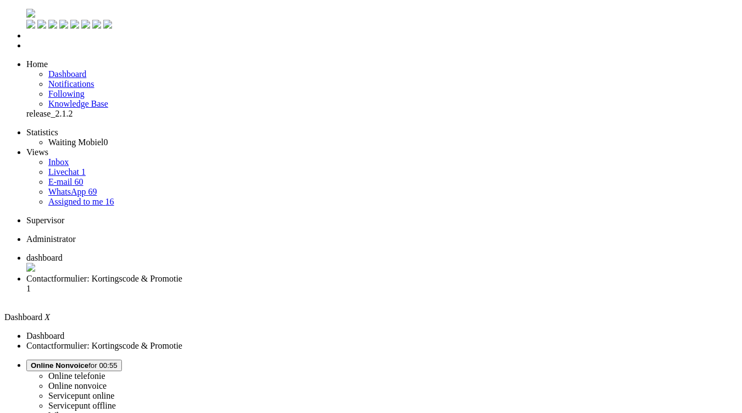
click at [182, 274] on span "Contactformulier: Kortingscode & Promotie" at bounding box center [104, 278] width 156 height 9
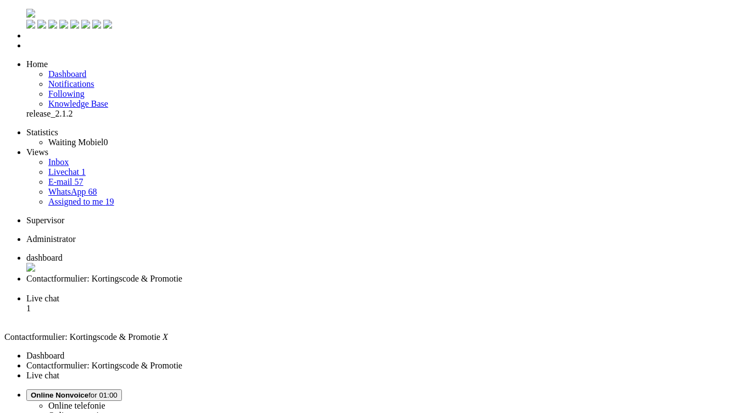
click at [59, 293] on span "Live chat" at bounding box center [42, 297] width 33 height 9
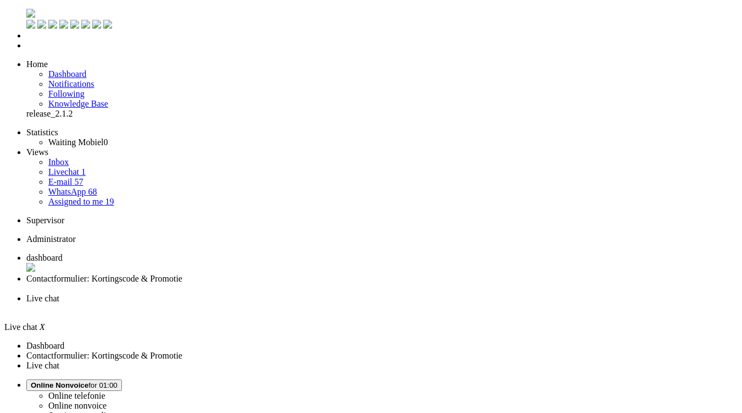
click at [182, 274] on span "Contactformulier: Kortingscode & Promotie" at bounding box center [104, 278] width 156 height 9
click at [59, 293] on span "Live chat" at bounding box center [42, 297] width 33 height 9
click at [182, 274] on span "Contactformulier: Kortingscode & Promotie" at bounding box center [104, 278] width 156 height 9
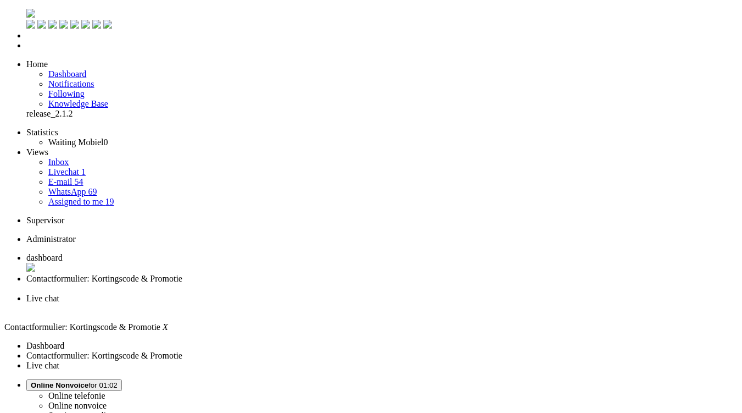
click at [367, 293] on li "Live chat" at bounding box center [382, 303] width 712 height 20
click at [108, 197] on li "Assigned to me 19" at bounding box center [393, 202] width 690 height 10
click at [99, 197] on link "Assigned to me 19" at bounding box center [81, 201] width 66 height 9
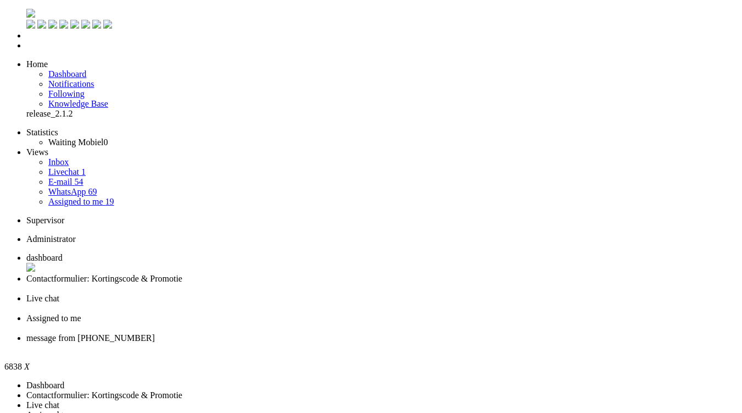
click at [520, 343] on div "Close tab" at bounding box center [382, 348] width 712 height 10
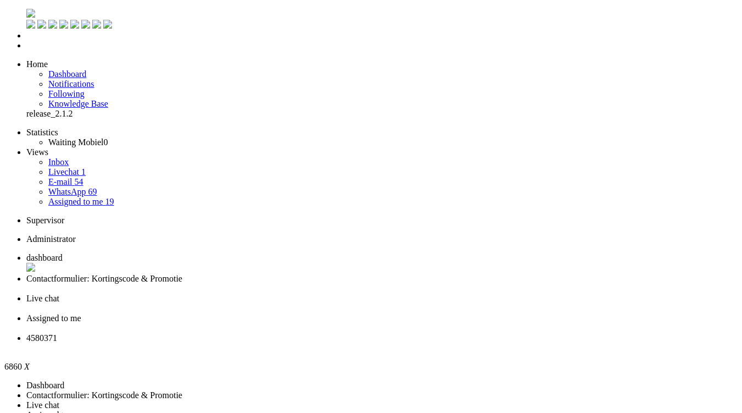
click at [522, 343] on div "Close tab" at bounding box center [382, 348] width 712 height 10
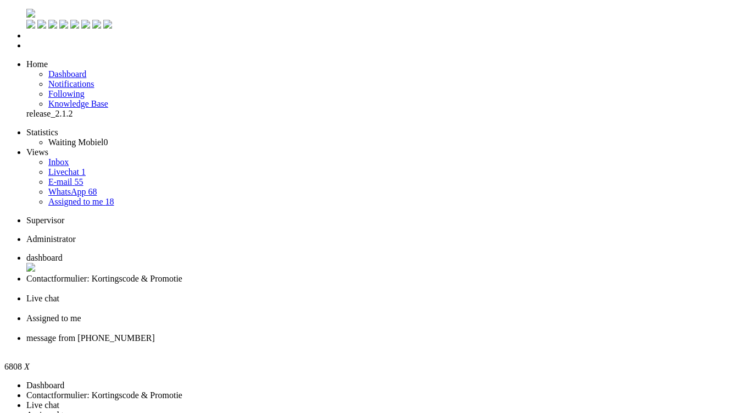
click at [522, 343] on div "Close tab" at bounding box center [382, 348] width 712 height 10
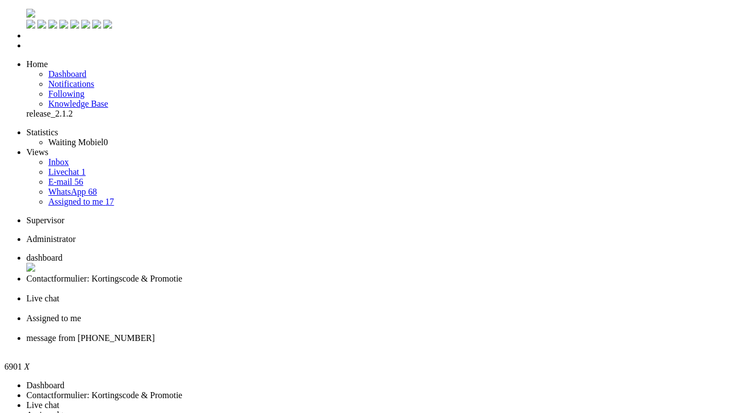
click at [155, 333] on span "message from +31621638536" at bounding box center [90, 337] width 129 height 9
click at [520, 343] on div "Close tab" at bounding box center [382, 348] width 712 height 10
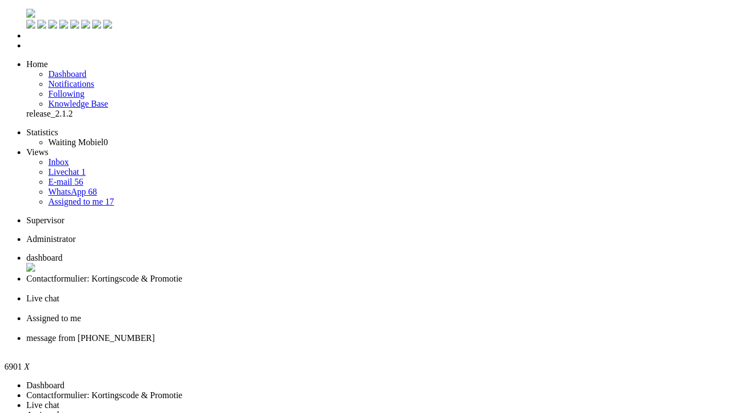
click at [524, 333] on li "message from +31621638536" at bounding box center [382, 343] width 712 height 20
click at [520, 343] on div "Close tab" at bounding box center [382, 348] width 712 height 10
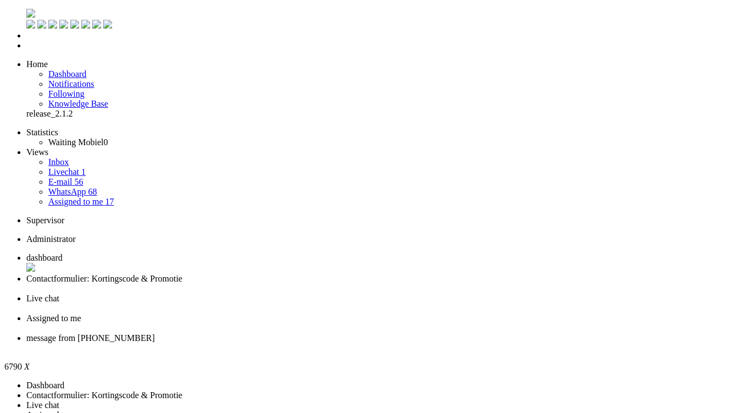
drag, startPoint x: 64, startPoint y: 1914, endPoint x: 1, endPoint y: 1908, distance: 63.4
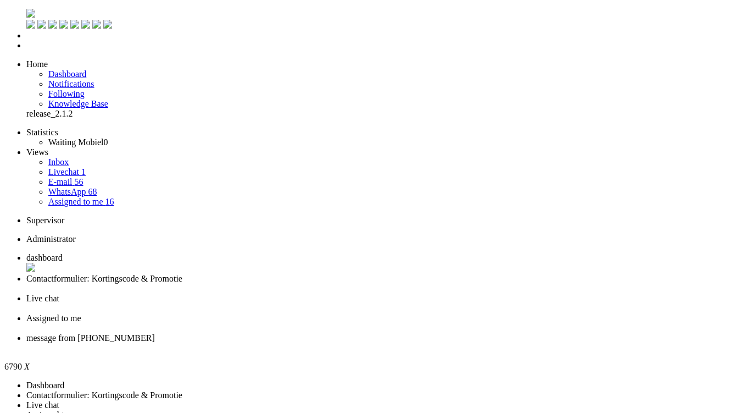
click at [524, 343] on div "Close tab" at bounding box center [382, 348] width 712 height 10
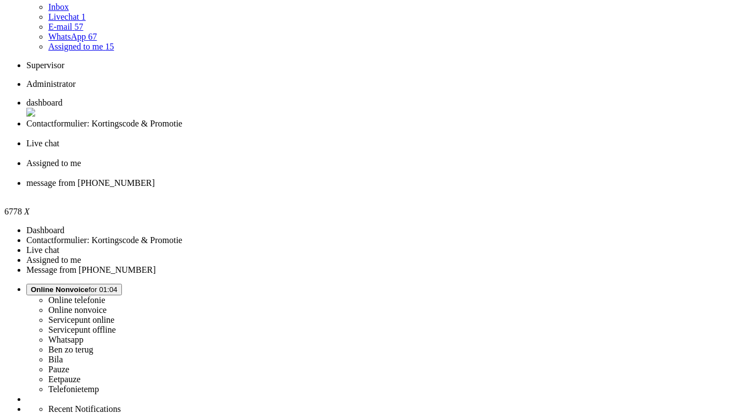
scroll to position [220, 0]
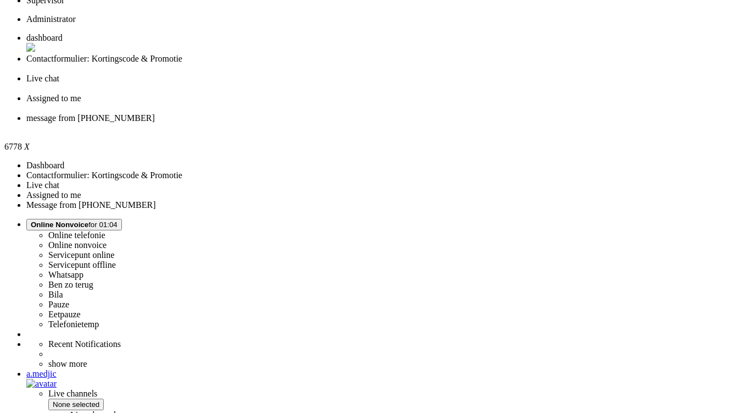
copy div "4650351"
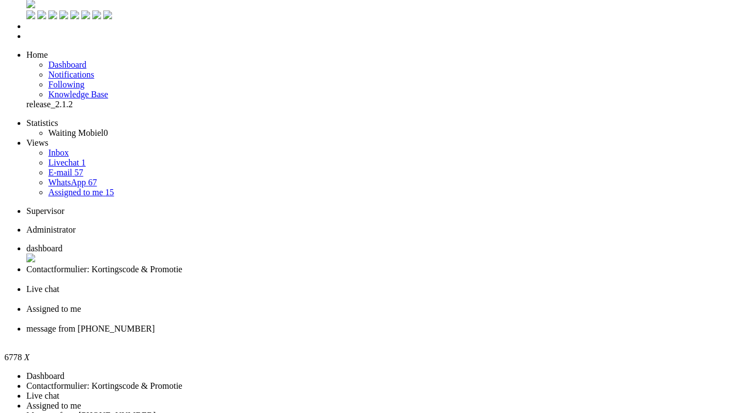
scroll to position [0, 0]
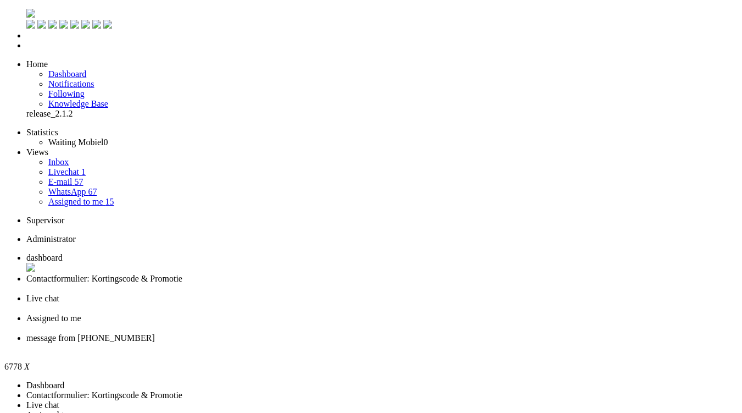
click at [522, 343] on div "Close tab" at bounding box center [382, 348] width 712 height 10
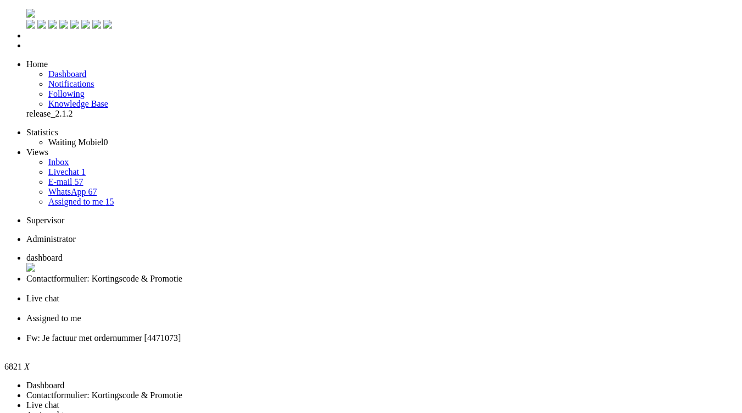
click at [522, 343] on div "Close tab" at bounding box center [382, 348] width 712 height 10
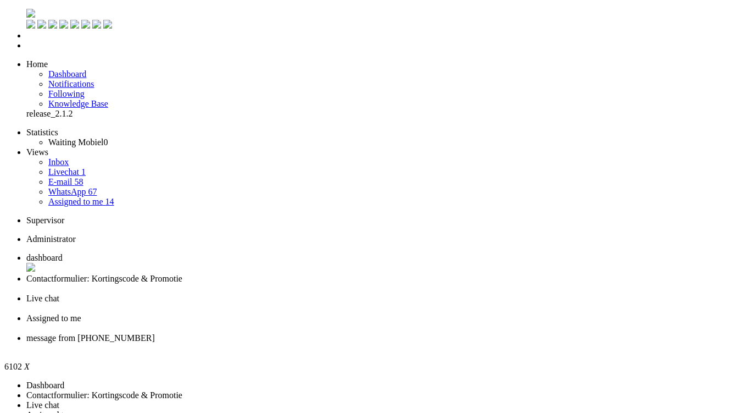
click at [519, 343] on div "Close tab" at bounding box center [382, 348] width 712 height 10
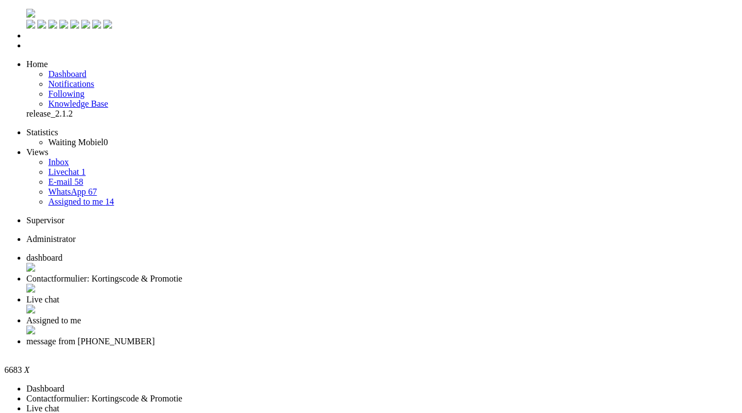
click at [518, 346] on div "Close tab" at bounding box center [382, 351] width 712 height 10
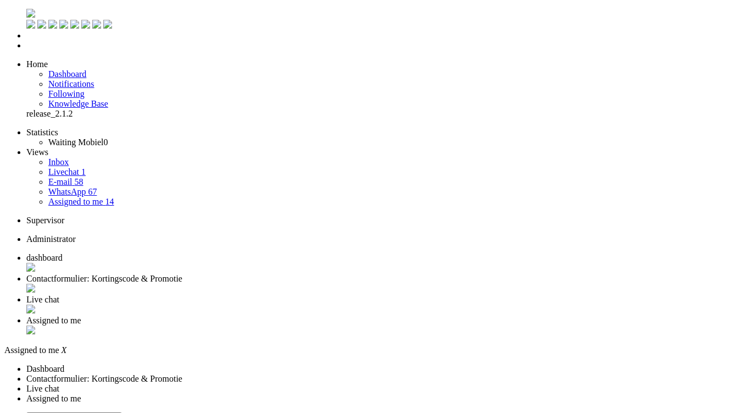
click at [476, 315] on li "Assigned to me" at bounding box center [382, 325] width 712 height 21
click at [509, 315] on li "Assigned to me" at bounding box center [382, 325] width 712 height 21
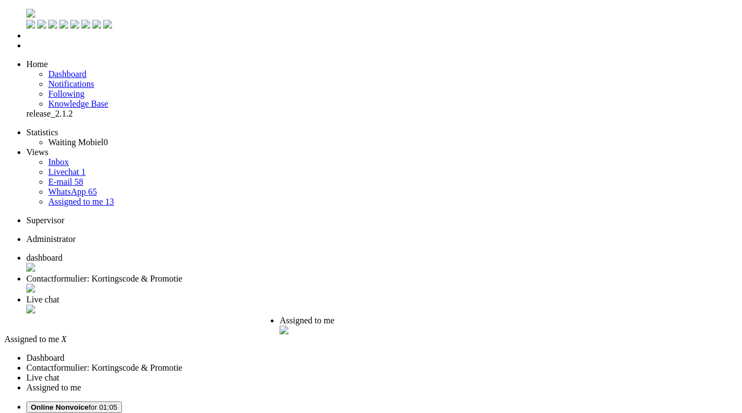
click at [370, 325] on div "Close tab" at bounding box center [325, 330] width 91 height 11
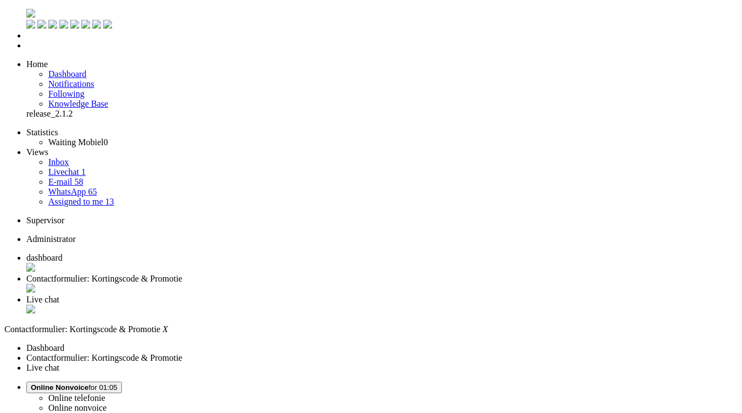
click at [59, 295] on span "Live chat" at bounding box center [42, 299] width 33 height 9
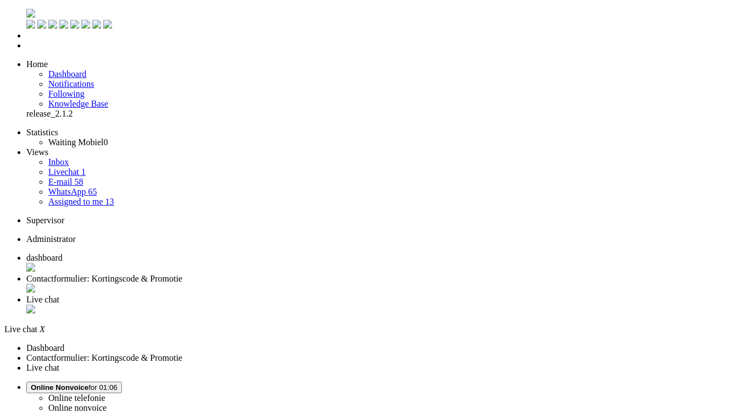
click at [413, 304] on div "Close tab" at bounding box center [382, 309] width 712 height 11
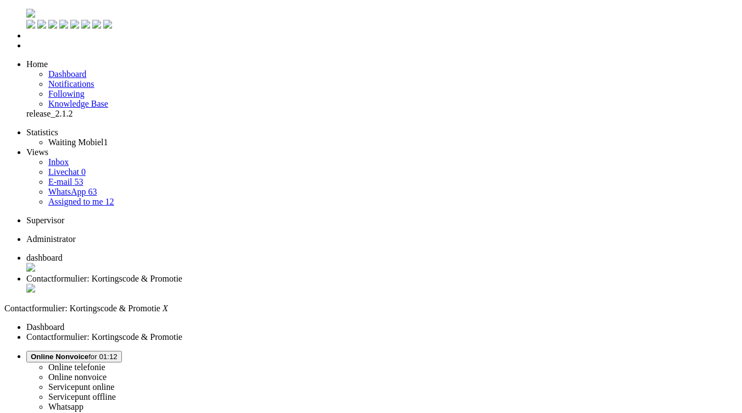
click at [26, 41] on li "Dashboard menu" at bounding box center [382, 36] width 712 height 10
click at [80, 69] on span "Dashboard" at bounding box center [67, 73] width 38 height 9
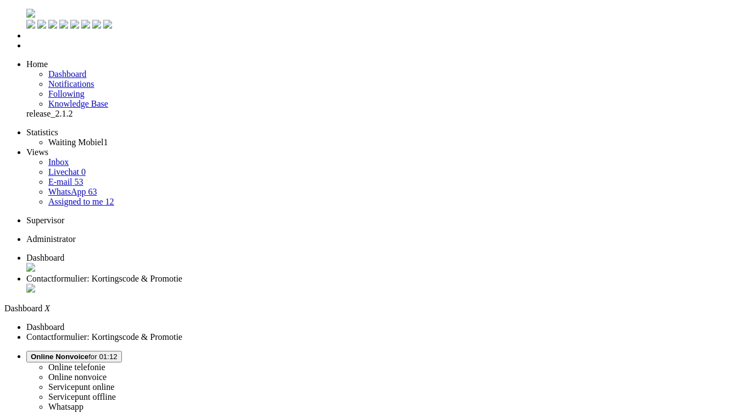
click at [287, 274] on li "Contactformulier: Kortingscode & Promotie" at bounding box center [382, 284] width 712 height 21
click at [26, 51] on li "Tickets menu" at bounding box center [382, 46] width 712 height 10
click at [118, 352] on span "Online Nonvoice for 01:13" at bounding box center [74, 356] width 87 height 8
click at [106, 362] on label "Online telefonie" at bounding box center [76, 366] width 57 height 9
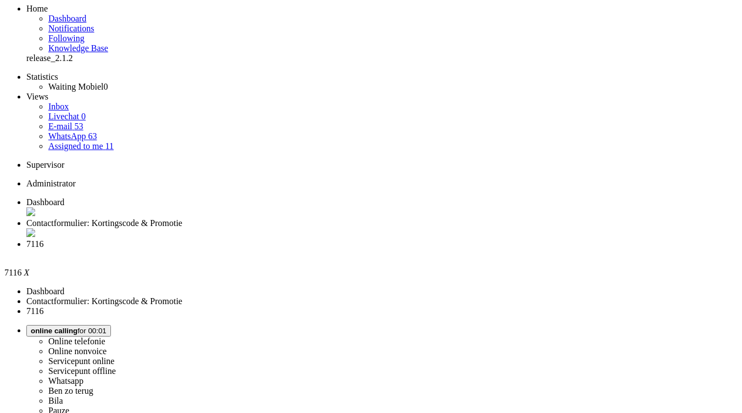
scroll to position [87, 0]
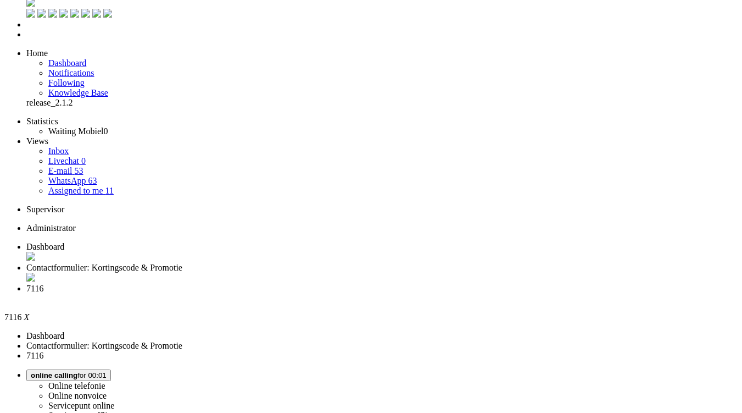
scroll to position [0, 0]
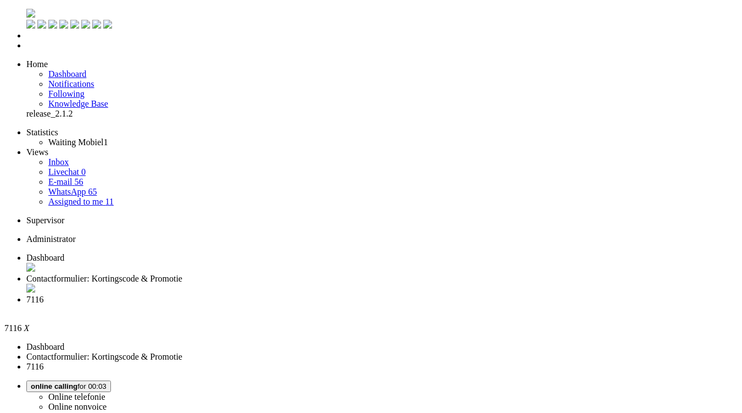
click at [409, 304] on div "Close tab" at bounding box center [386, 309] width 721 height 10
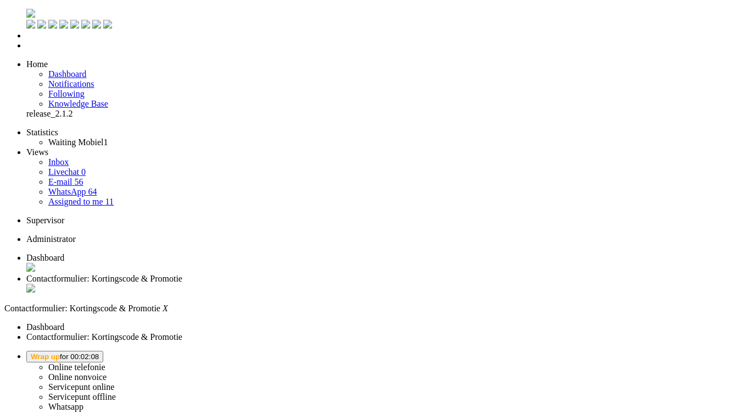
click at [64, 253] on span "Dashboard" at bounding box center [45, 257] width 38 height 9
click at [103, 351] on button "Wrap up for 00:02:55" at bounding box center [64, 357] width 77 height 12
click at [106, 362] on label "Online telefonie" at bounding box center [76, 366] width 57 height 9
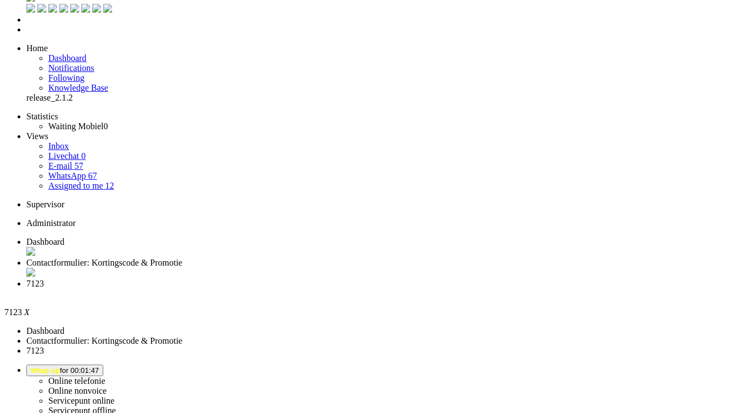
scroll to position [165, 0]
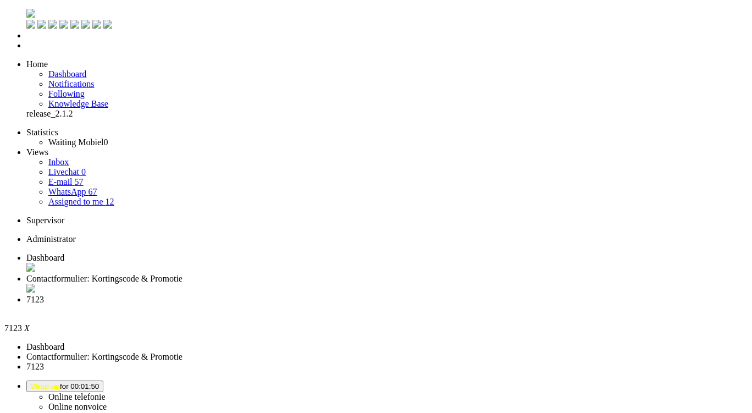
click at [64, 253] on span "Dashboard" at bounding box center [45, 257] width 38 height 9
click at [44, 295] on span "7123" at bounding box center [35, 299] width 18 height 9
click at [99, 382] on span "Wrap up for 00:03:53" at bounding box center [65, 386] width 68 height 8
click at [106, 392] on label "Online telefonie" at bounding box center [76, 396] width 57 height 9
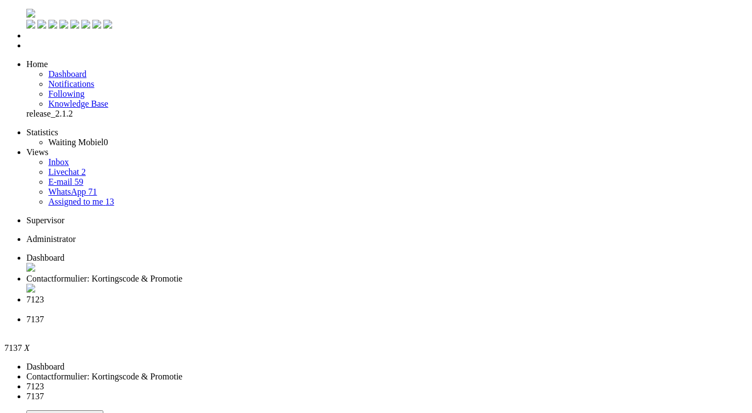
click at [504, 324] on div "Close tab" at bounding box center [386, 329] width 721 height 10
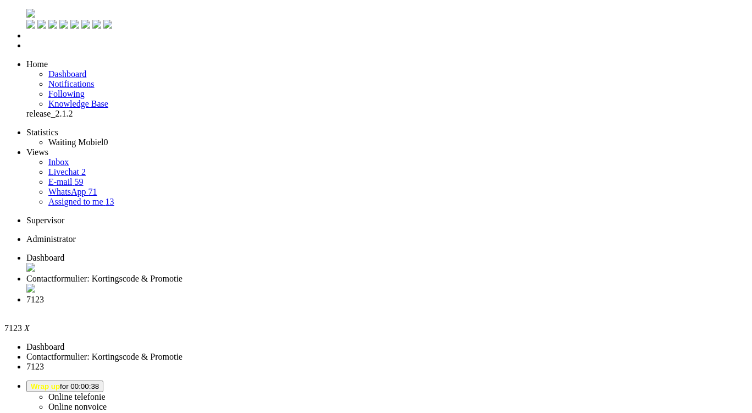
click at [411, 304] on div "Close tab" at bounding box center [386, 309] width 721 height 10
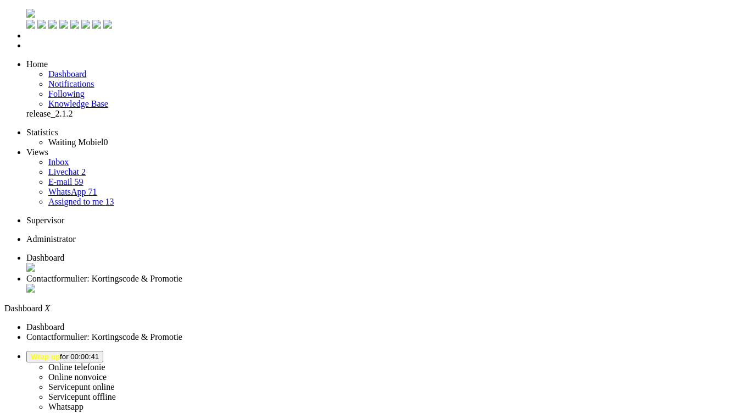
click at [99, 352] on span "Wrap up for 00:00:41" at bounding box center [65, 356] width 68 height 8
click at [106, 362] on label "Online telefonie" at bounding box center [76, 366] width 57 height 9
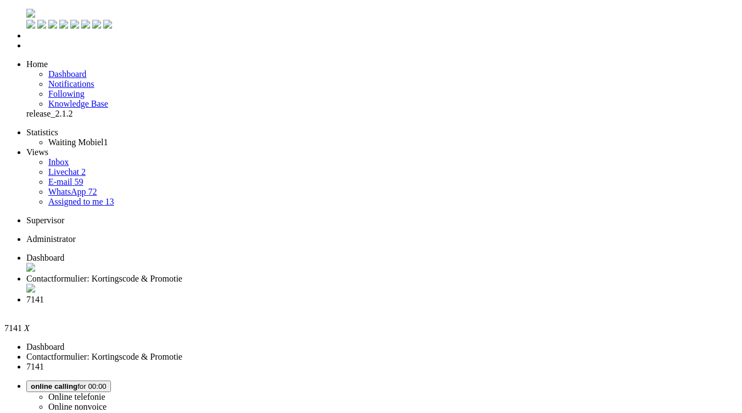
click at [111, 197] on link "Assigned to me 13" at bounding box center [81, 201] width 66 height 9
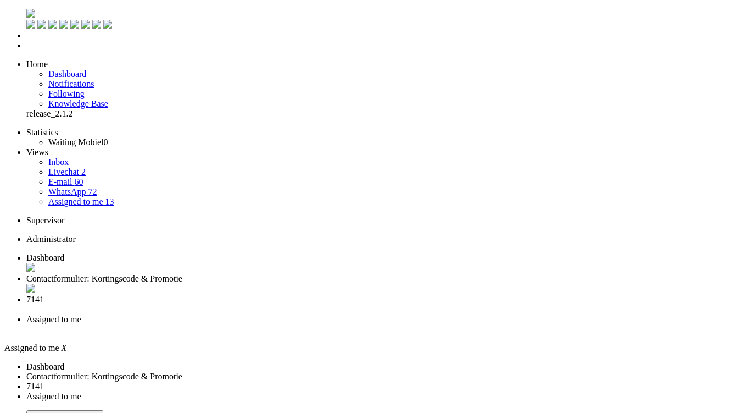
click at [507, 324] on div "Close tab" at bounding box center [382, 329] width 712 height 10
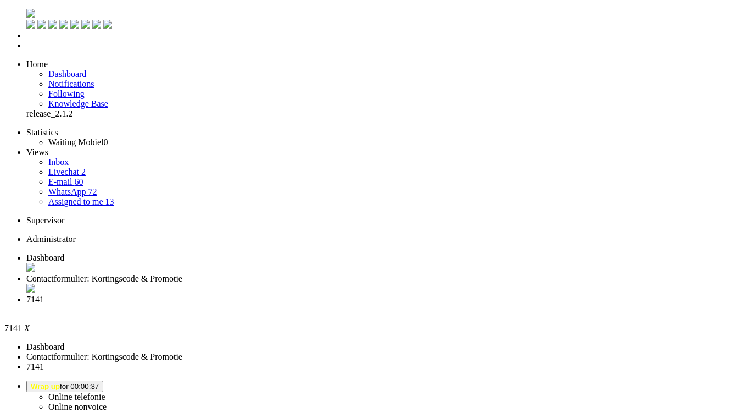
click at [99, 382] on span "Wrap up for 00:01:57" at bounding box center [65, 386] width 68 height 8
click at [106, 392] on label "Online telefonie" at bounding box center [76, 396] width 57 height 9
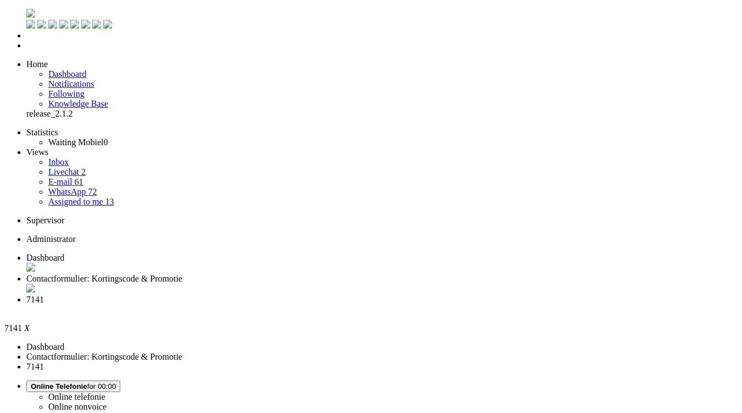
click at [411, 304] on div "Close tab" at bounding box center [382, 309] width 712 height 10
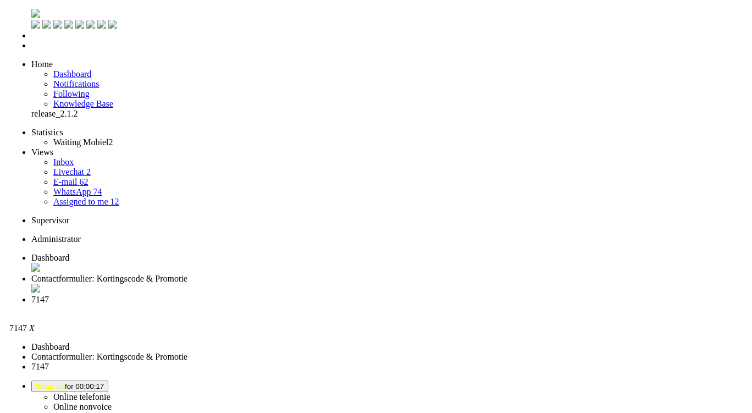
scroll to position [141, 0]
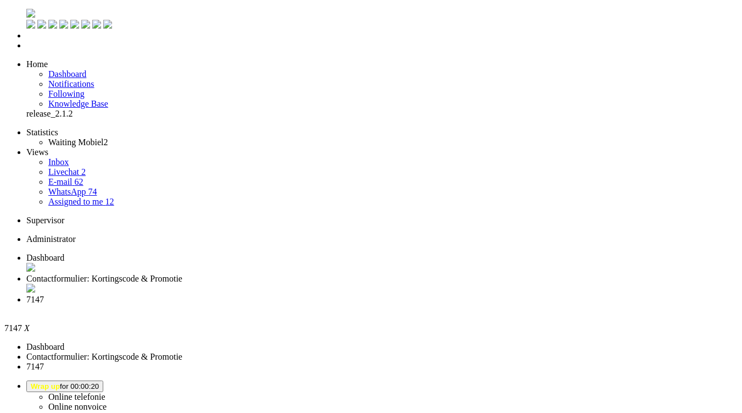
click at [99, 382] on span "Wrap up for 00:00:23" at bounding box center [65, 386] width 68 height 8
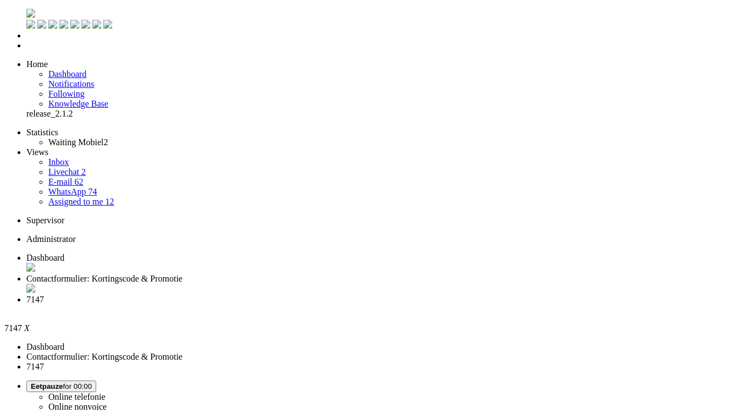
click at [44, 295] on span "7147" at bounding box center [35, 299] width 18 height 9
click at [412, 304] on div "Close tab" at bounding box center [386, 309] width 721 height 10
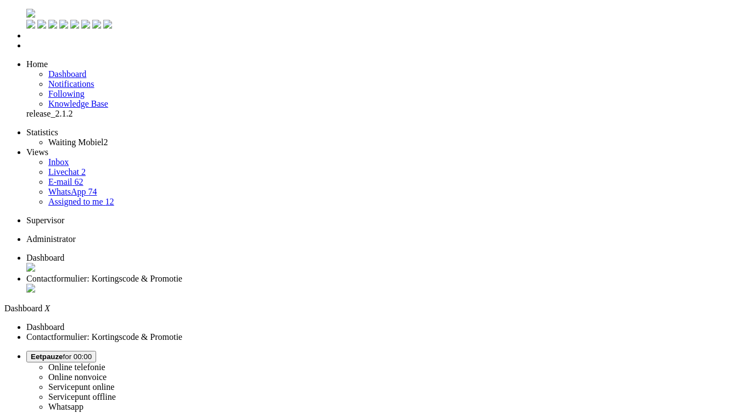
click at [412, 253] on ul "Dashboard" at bounding box center [371, 274] width 734 height 42
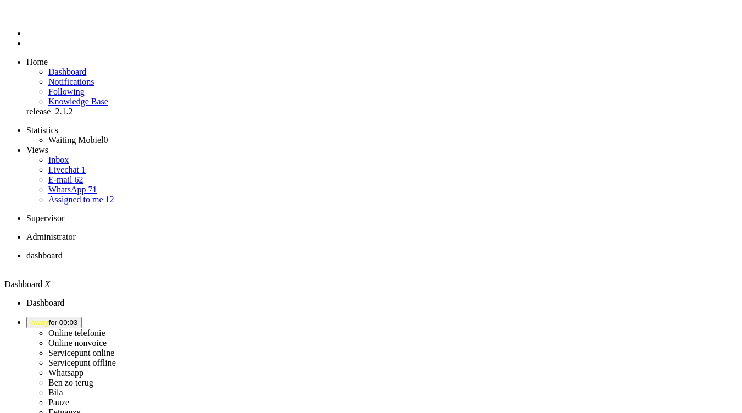
click at [82, 317] on button "away for 00:03" at bounding box center [54, 323] width 56 height 12
click at [106, 328] on label "Online telefonie" at bounding box center [76, 332] width 57 height 9
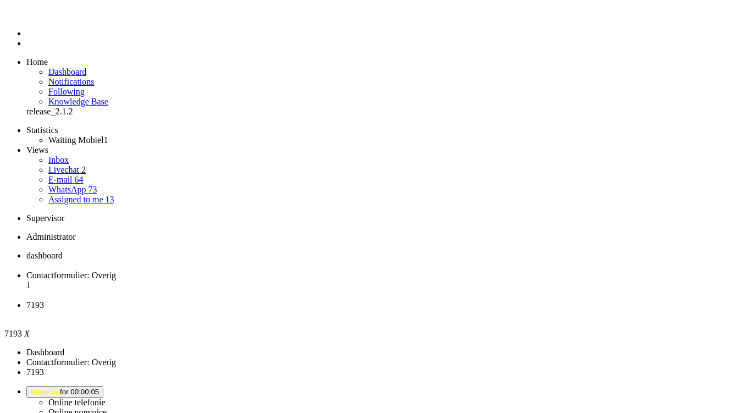
click at [99, 387] on span "Wrap up for 00:00:05" at bounding box center [65, 391] width 68 height 8
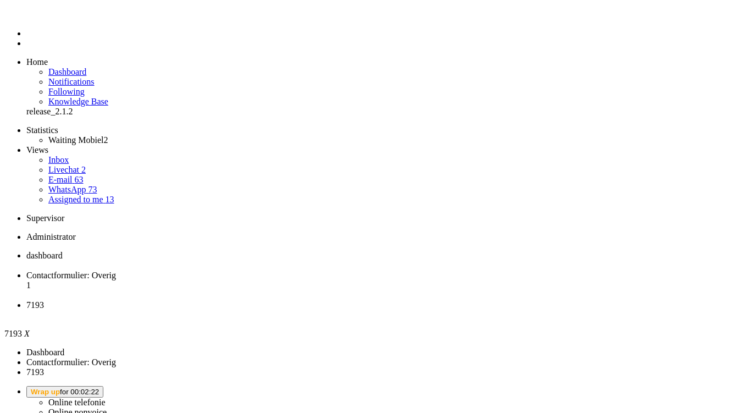
click at [411, 310] on div "Close tab" at bounding box center [386, 315] width 721 height 10
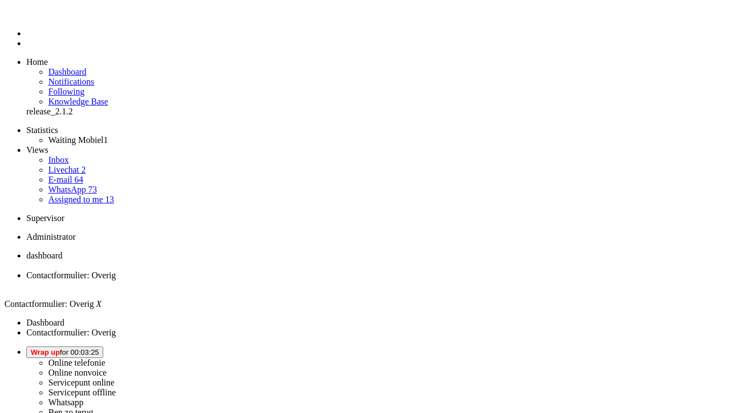
click at [103, 346] on button "Wrap up for 00:03:25" at bounding box center [64, 352] width 77 height 12
click at [106, 358] on label "Online telefonie" at bounding box center [76, 362] width 57 height 9
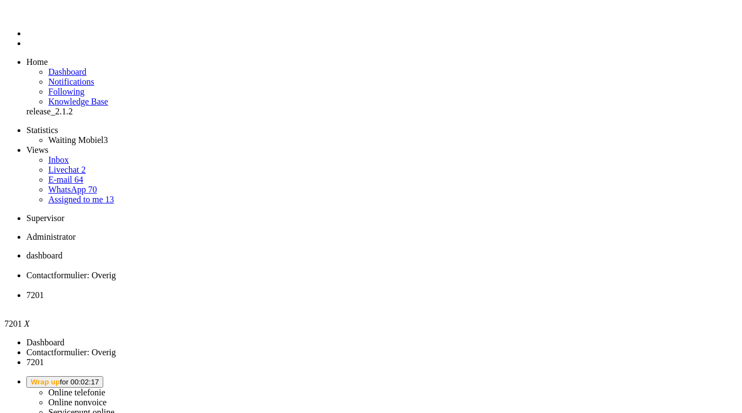
click at [413, 290] on li "7201" at bounding box center [386, 300] width 721 height 20
click at [412, 300] on div "Close tab" at bounding box center [386, 305] width 721 height 10
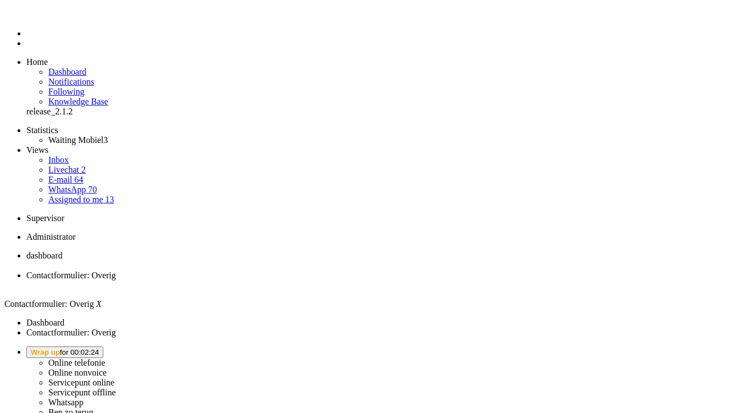
click at [99, 348] on span "Wrap up for 00:02:24" at bounding box center [65, 352] width 68 height 8
click at [106, 358] on label "Online telefonie" at bounding box center [76, 362] width 57 height 9
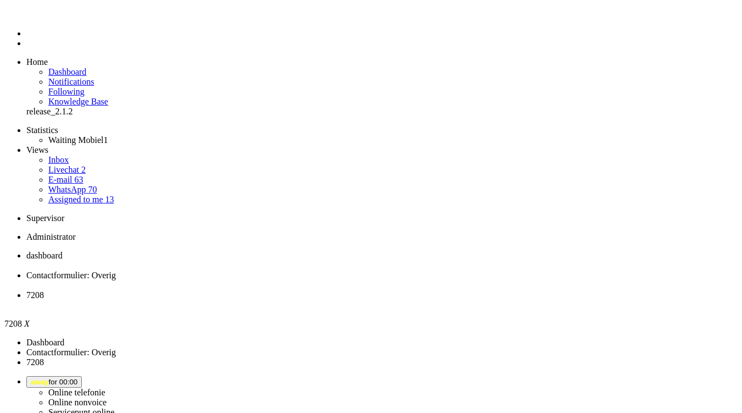
click at [413, 304] on div "Close tab" at bounding box center [382, 309] width 712 height 11
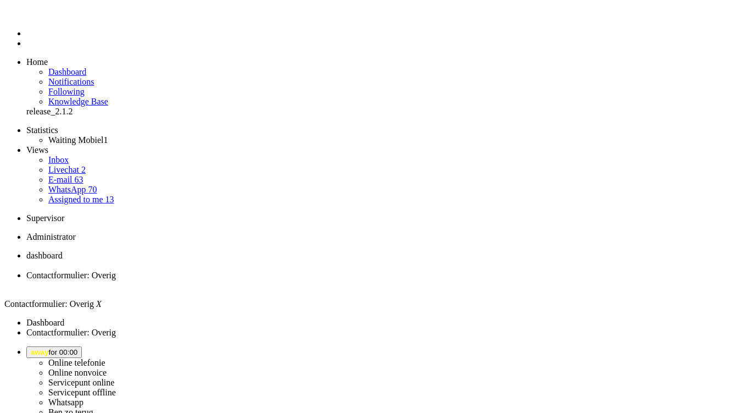
click at [651, 351] on li "Online telefonie Online nonvoice Servicepunt online Servicepunt offline Whatsap…" at bounding box center [382, 406] width 712 height 110
click at [77, 352] on span "away for 00:00" at bounding box center [54, 356] width 47 height 8
click at [106, 362] on label "Online telefonie" at bounding box center [76, 366] width 57 height 9
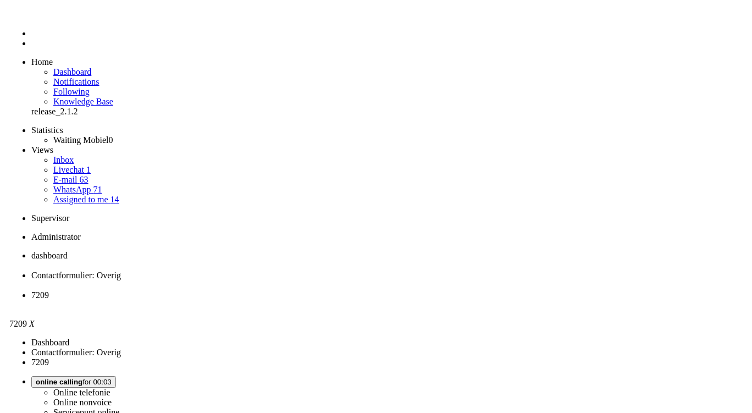
scroll to position [165, 0]
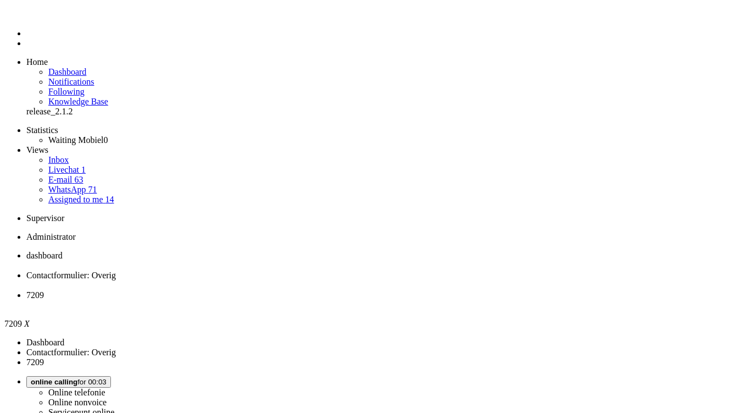
click at [411, 304] on div "Close tab" at bounding box center [382, 309] width 712 height 10
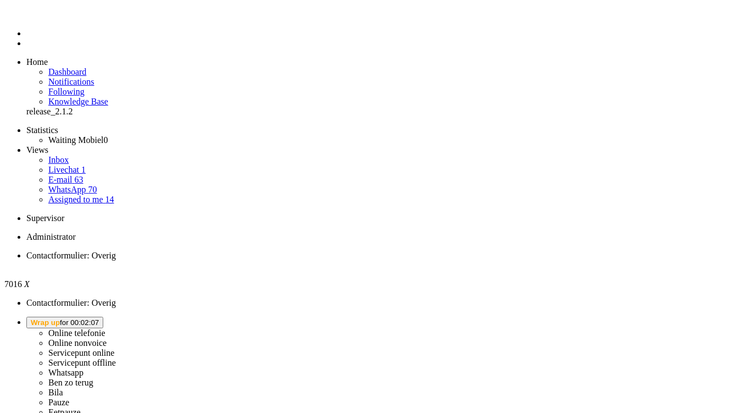
click at [349, 251] on ul "Contactformulier: Overig" at bounding box center [371, 261] width 734 height 20
click at [103, 317] on button "Wrap up for 00:02:07" at bounding box center [64, 323] width 77 height 12
click at [106, 328] on label "Online telefonie" at bounding box center [76, 332] width 57 height 9
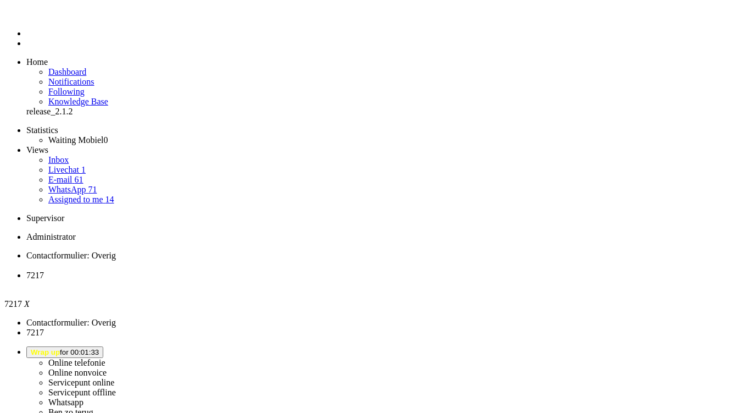
scroll to position [110, 0]
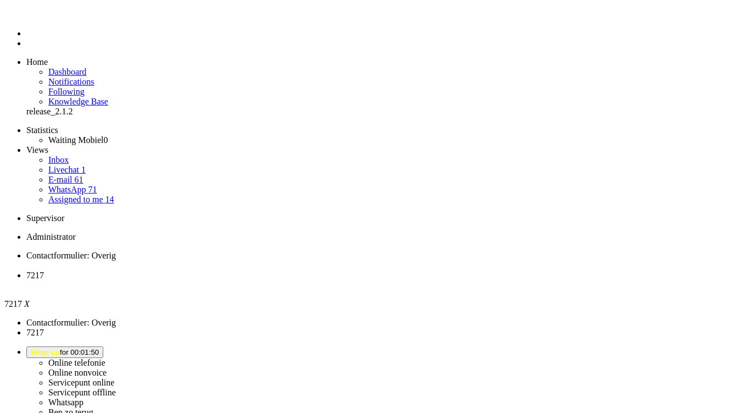
click at [319, 284] on div "Close tab" at bounding box center [382, 289] width 712 height 11
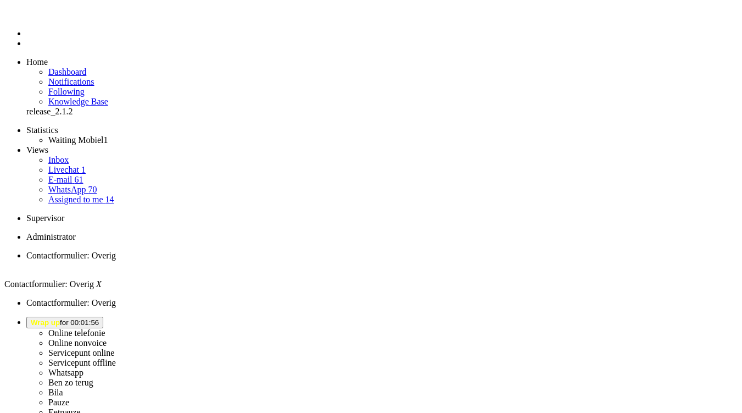
click at [26, 41] on li "Dashboard menu" at bounding box center [382, 36] width 712 height 10
click at [65, 69] on span "Dashboard" at bounding box center [67, 73] width 38 height 9
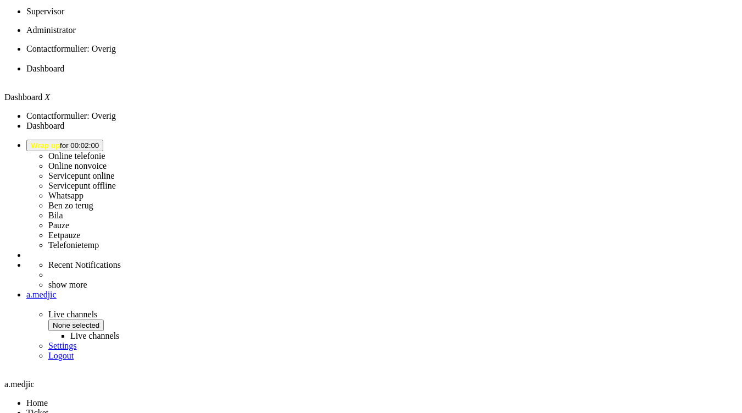
scroll to position [220, 0]
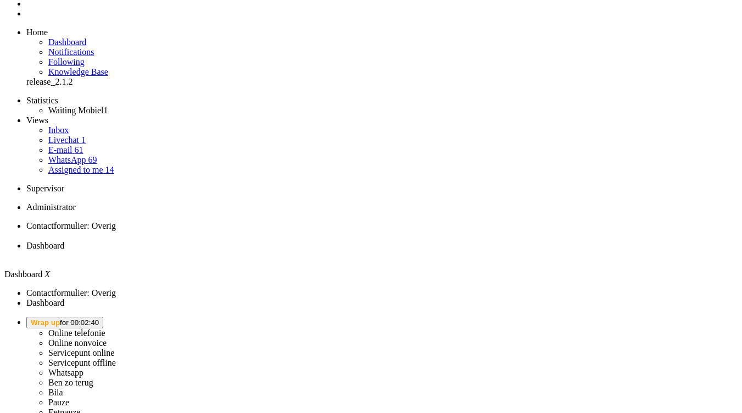
scroll to position [0, 0]
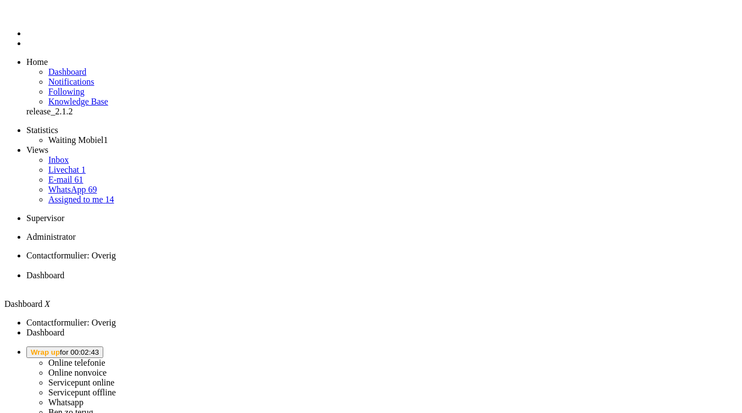
click at [26, 41] on li "Dashboard menu" at bounding box center [382, 36] width 712 height 10
click at [26, 51] on li "Tickets menu" at bounding box center [382, 46] width 712 height 10
click at [99, 351] on span "Wrap up for 00:02:46" at bounding box center [65, 355] width 68 height 8
click at [93, 411] on label "Ben zo terug" at bounding box center [70, 415] width 45 height 9
click at [90, 197] on link "Assigned to me 14" at bounding box center [81, 201] width 66 height 9
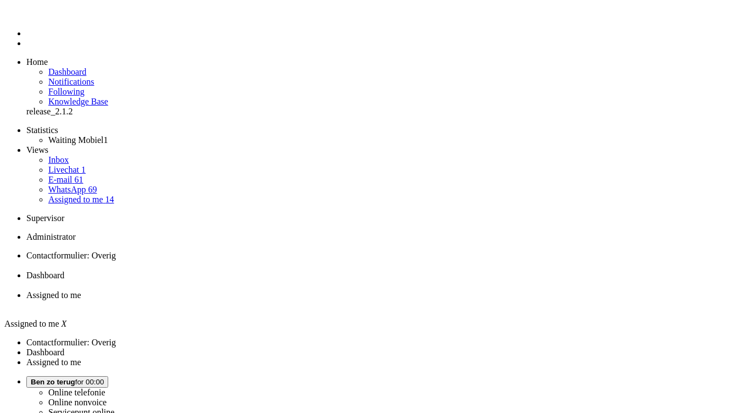
click at [270, 274] on li "Dashboard" at bounding box center [382, 284] width 712 height 20
click at [408, 303] on div "Close tab" at bounding box center [382, 308] width 712 height 10
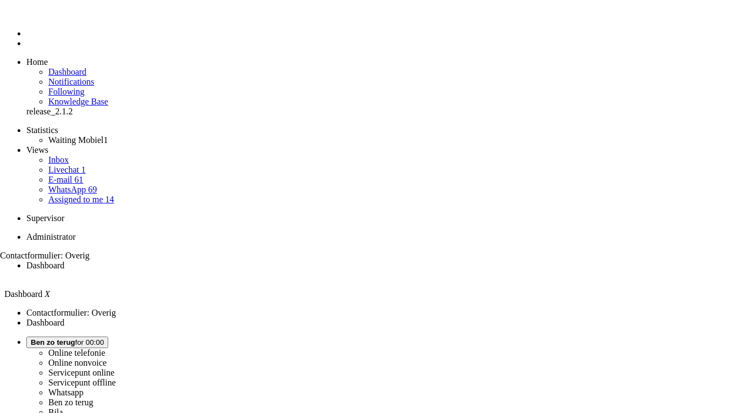
click at [91, 263] on div "Close tab" at bounding box center [45, 268] width 91 height 11
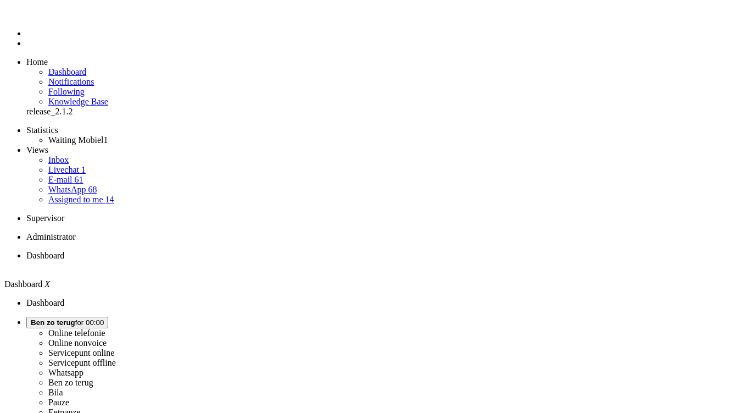
click at [108, 319] on button "Ben zo terug for 00:01" at bounding box center [67, 325] width 82 height 12
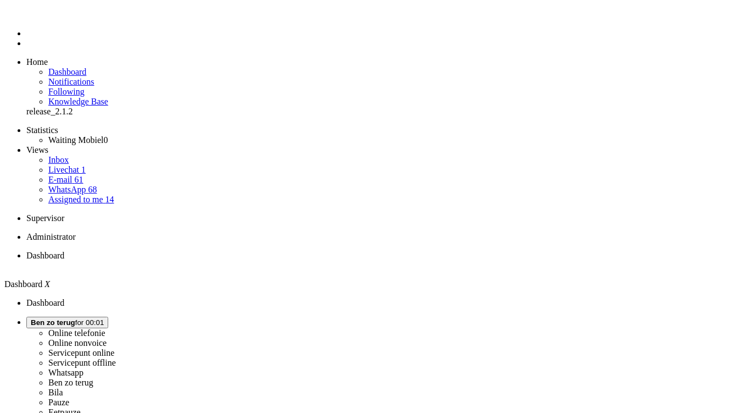
click at [106, 330] on label "Online telefonie" at bounding box center [76, 334] width 57 height 9
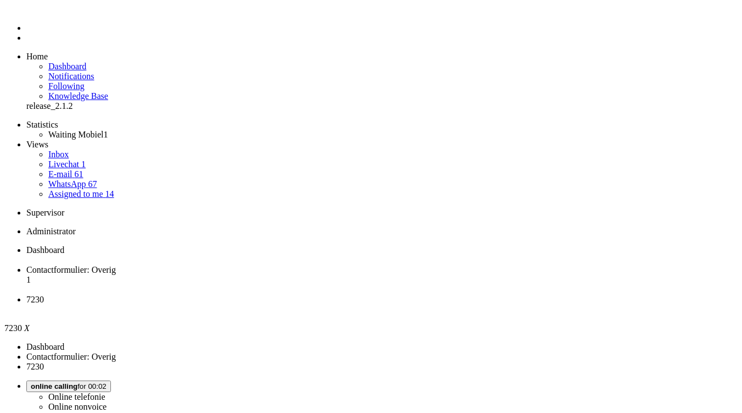
scroll to position [11, 0]
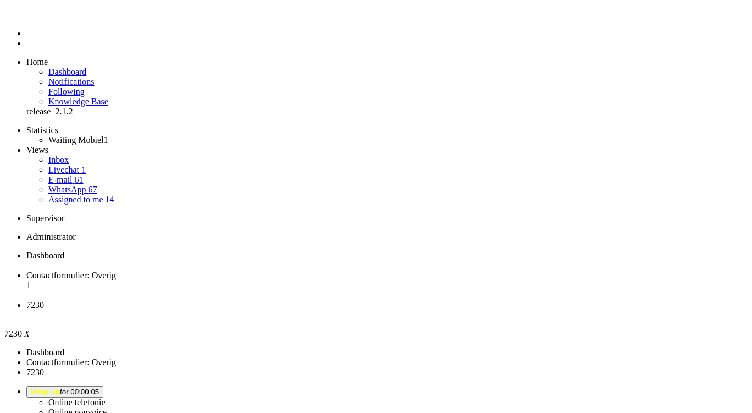
click at [411, 314] on div "Close tab" at bounding box center [386, 319] width 721 height 11
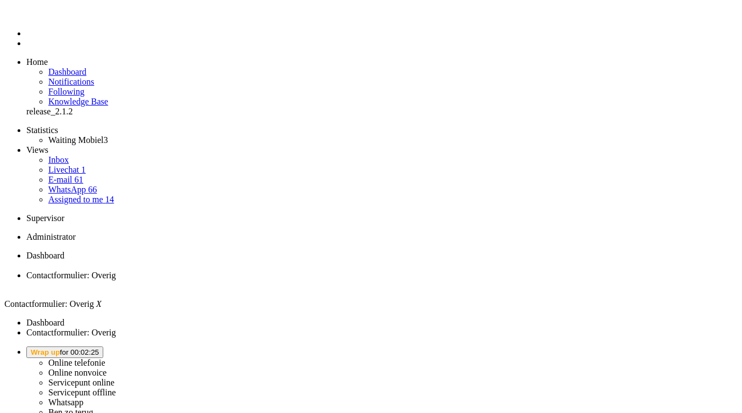
click at [99, 352] on span "Wrap up for 00:02:25" at bounding box center [65, 356] width 68 height 8
click at [106, 362] on label "Online telefonie" at bounding box center [76, 366] width 57 height 9
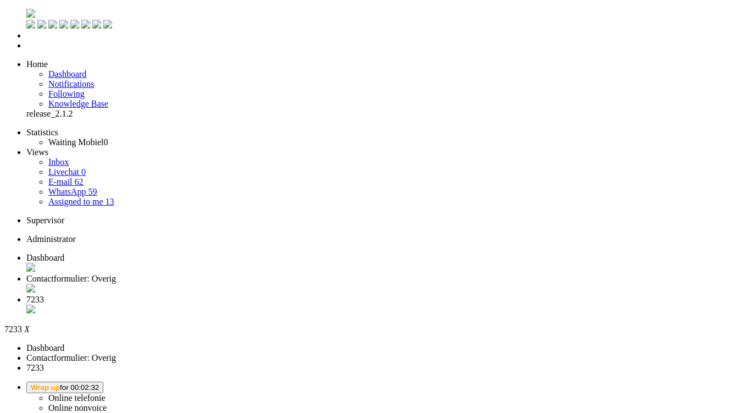
click at [412, 304] on div "Close tab" at bounding box center [386, 309] width 721 height 10
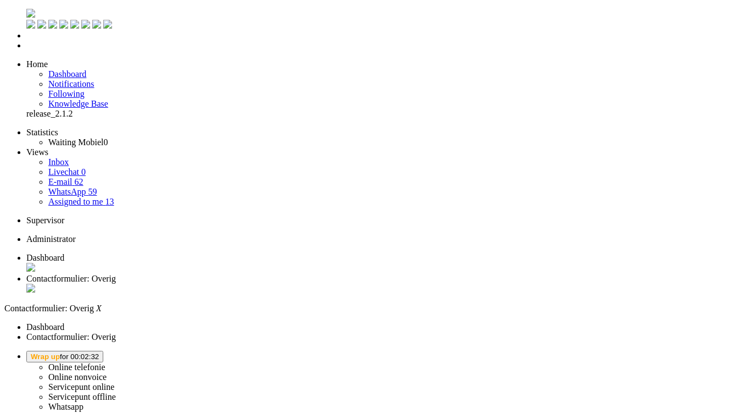
click at [99, 352] on span "Wrap up for 00:02:32" at bounding box center [65, 356] width 68 height 8
click at [106, 362] on label "Online telefonie" at bounding box center [76, 366] width 57 height 9
click at [41, 207] on ul "Statistics Waiting Mobiel 0 Views Inbox Livechat 0 E-mail 59 WhatsApp 60 Assign…" at bounding box center [371, 166] width 734 height 79
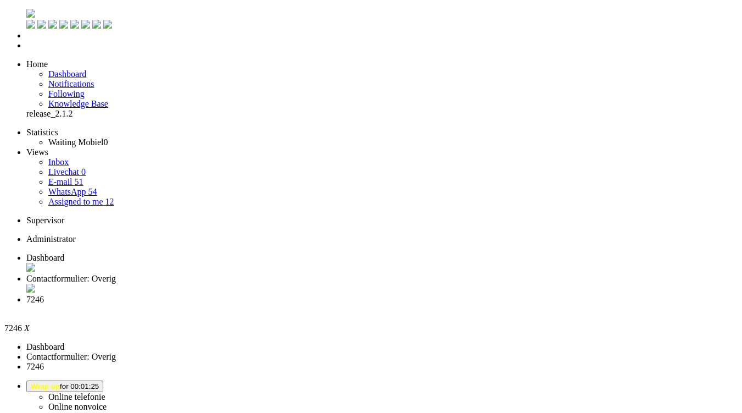
click at [408, 295] on li "7246" at bounding box center [382, 305] width 712 height 20
click at [414, 304] on div "Close tab" at bounding box center [382, 309] width 712 height 10
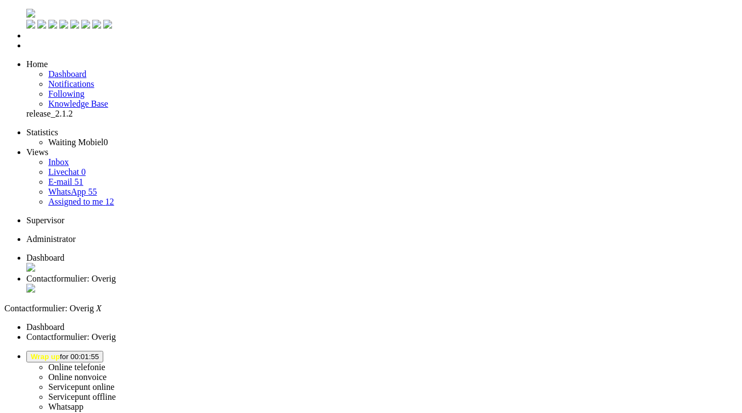
click at [103, 351] on button "Wrap up for 00:01:55" at bounding box center [64, 357] width 77 height 12
click at [106, 362] on label "Online telefonie" at bounding box center [76, 366] width 57 height 9
click at [185, 253] on li "Dashboard" at bounding box center [382, 263] width 712 height 21
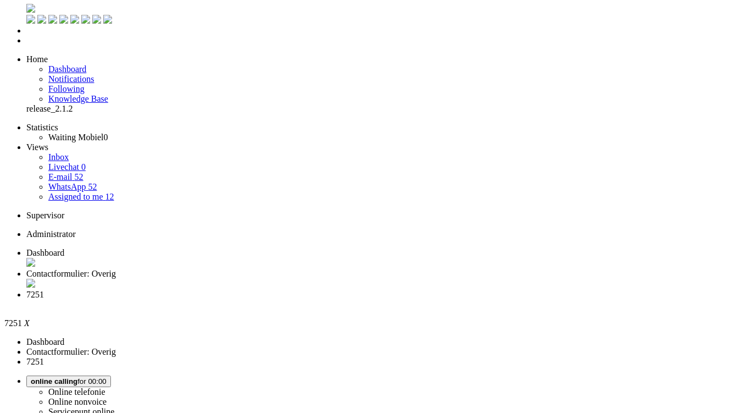
scroll to position [38, 0]
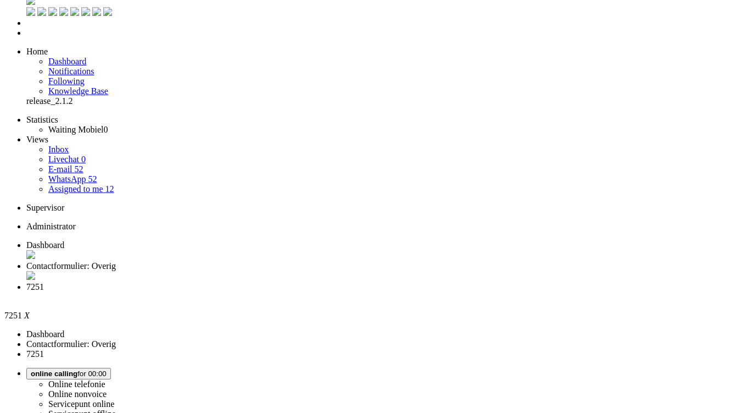
scroll to position [0, 0]
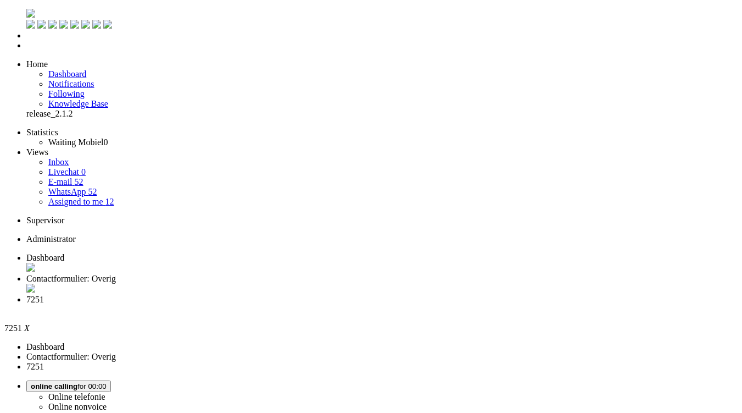
click at [116, 274] on span "Contactformulier: Overig" at bounding box center [71, 278] width 90 height 9
click at [44, 295] on span "7251" at bounding box center [35, 299] width 18 height 9
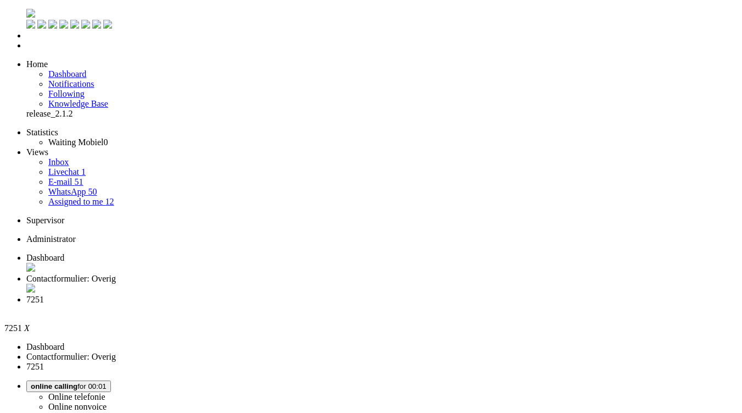
click at [285, 274] on li "Contactformulier: Overig" at bounding box center [382, 284] width 712 height 21
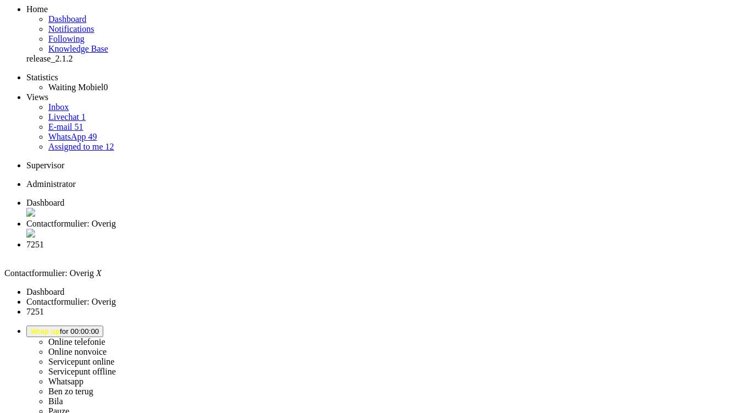
drag, startPoint x: 327, startPoint y: 301, endPoint x: 439, endPoint y: 337, distance: 117.3
copy div "Goedemorgen Ik ben al twee dagen op mijn pakket aan het wachten. Eerst zou DHL …"
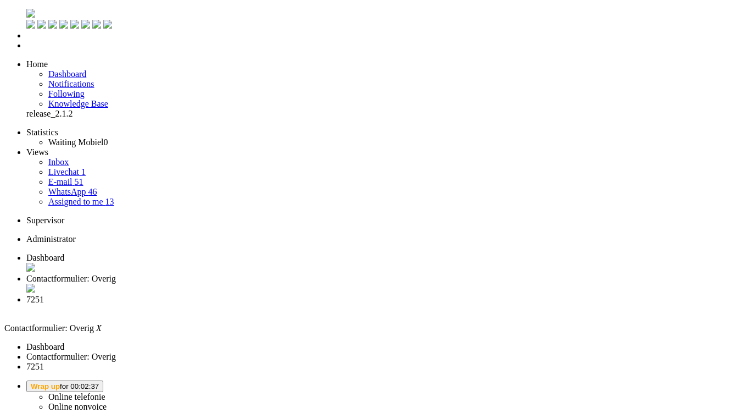
click at [99, 382] on span "Wrap up for 00:02:40" at bounding box center [65, 386] width 68 height 8
click at [106, 392] on label "Online telefonie" at bounding box center [76, 396] width 57 height 9
click at [44, 295] on span "7251" at bounding box center [35, 299] width 18 height 9
click at [413, 304] on div "Close tab" at bounding box center [382, 309] width 712 height 10
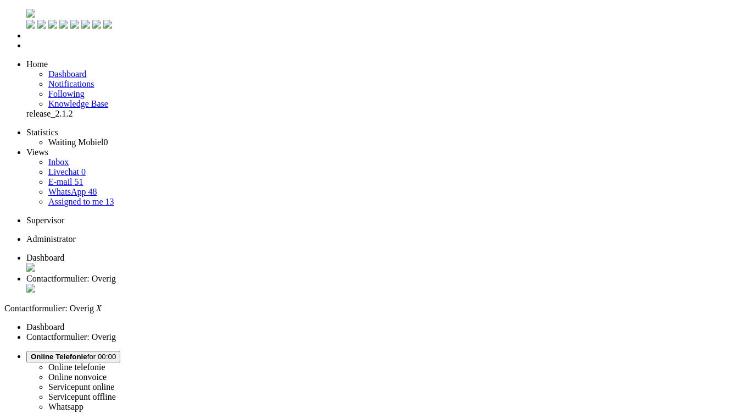
paste body "Rich Text Area. Press ALT-0 for help."
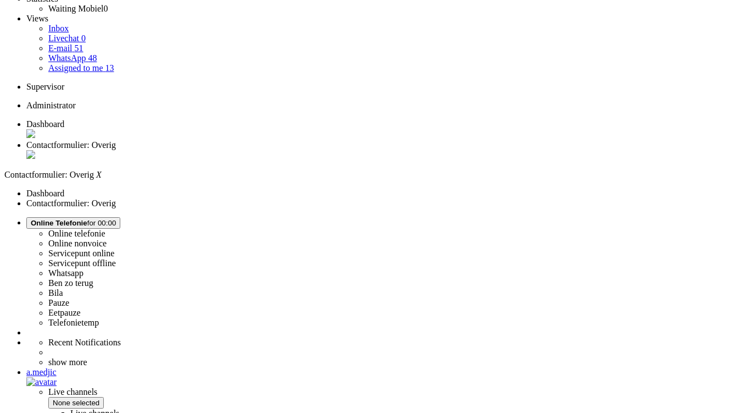
scroll to position [275, 0]
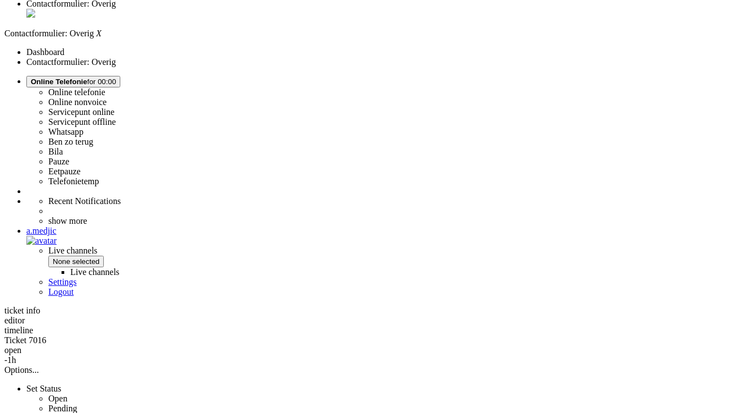
drag, startPoint x: 323, startPoint y: 234, endPoint x: 352, endPoint y: 236, distance: 29.2
copy div "Gioconda"
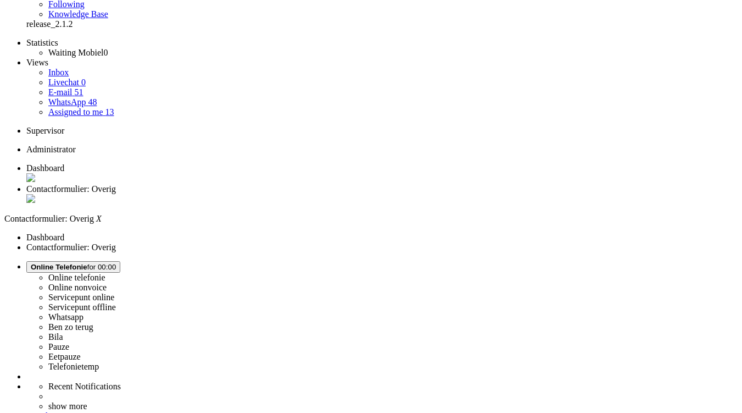
scroll to position [0, 0]
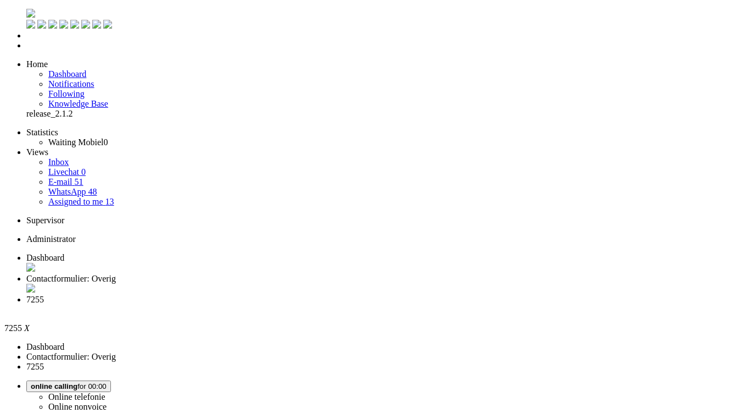
drag, startPoint x: 32, startPoint y: 15, endPoint x: 380, endPoint y: 68, distance: 352.4
click at [116, 274] on span "Contactformulier: Overig" at bounding box center [71, 278] width 90 height 9
drag, startPoint x: 33, startPoint y: 1983, endPoint x: 35, endPoint y: 1977, distance: 6.3
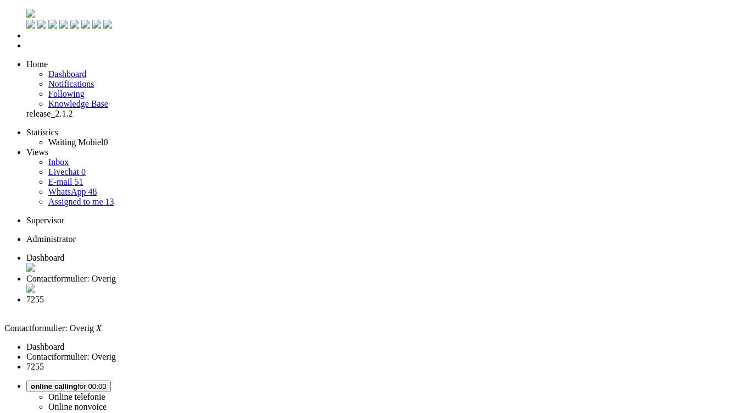
drag, startPoint x: 35, startPoint y: 1977, endPoint x: 114, endPoint y: 1975, distance: 79.7
click at [44, 295] on span "7255" at bounding box center [35, 299] width 18 height 9
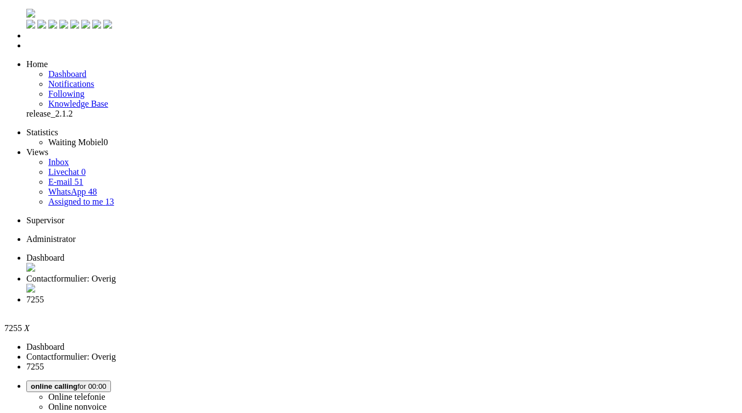
click at [116, 274] on span "Contactformulier: Overig" at bounding box center [71, 278] width 90 height 9
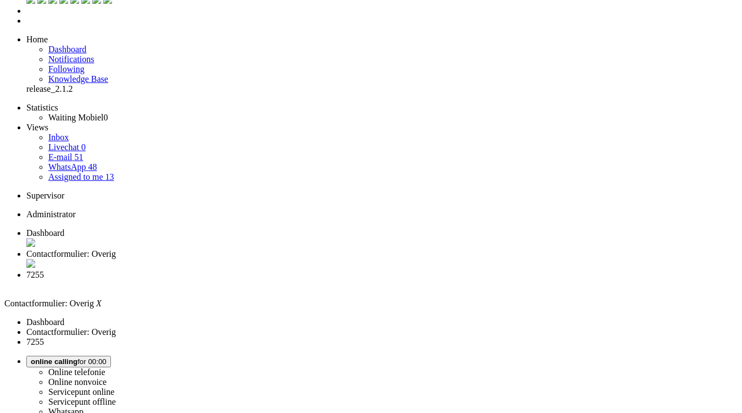
scroll to position [55, 0]
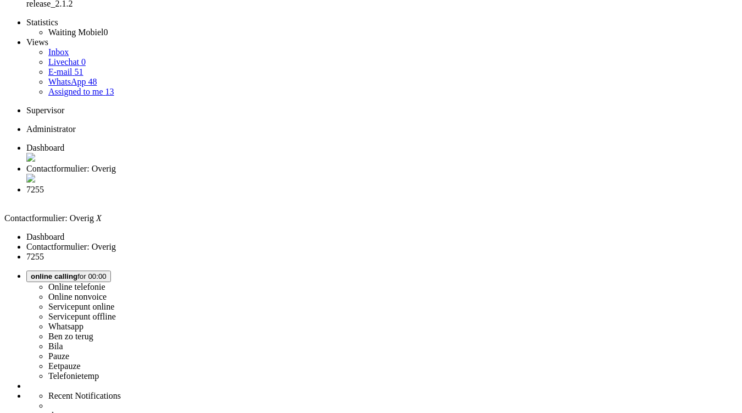
scroll to position [0, 0]
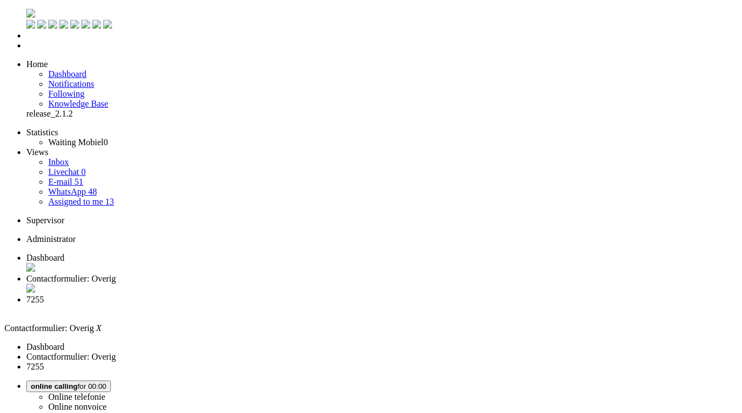
click at [318, 284] on div "Close tab" at bounding box center [382, 289] width 712 height 11
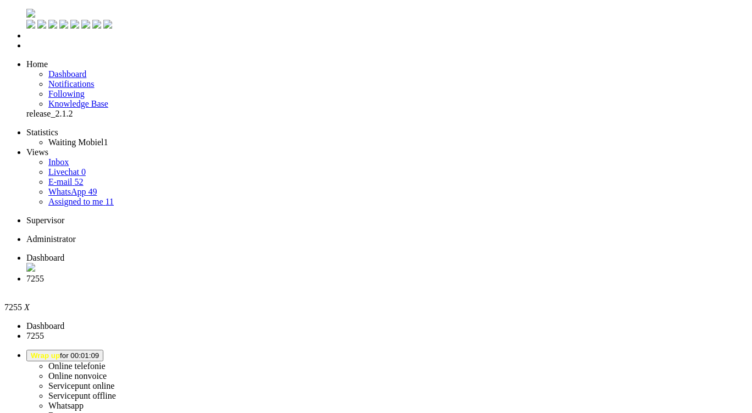
click at [315, 284] on div "Close tab" at bounding box center [386, 289] width 721 height 11
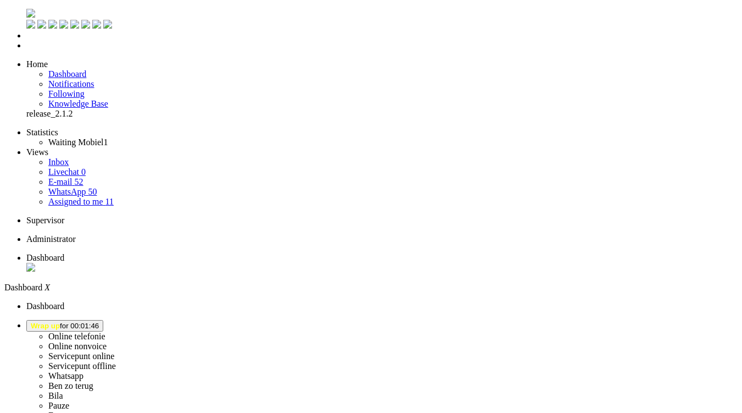
click at [26, 41] on li "Dashboard menu" at bounding box center [382, 36] width 712 height 10
click at [83, 69] on span "Dashboard" at bounding box center [67, 73] width 38 height 9
click at [26, 51] on li "Tickets menu" at bounding box center [382, 46] width 712 height 10
click at [99, 321] on span "Wrap up for 00:02:09" at bounding box center [65, 325] width 68 height 8
click at [106, 331] on label "Online telefonie" at bounding box center [76, 335] width 57 height 9
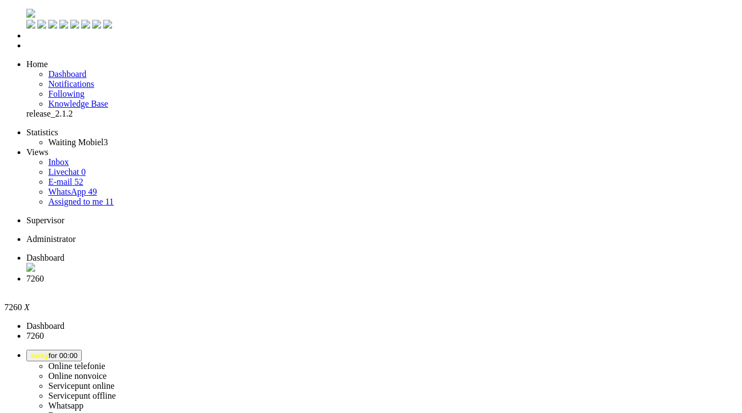
click at [318, 284] on div "Close tab" at bounding box center [382, 289] width 712 height 10
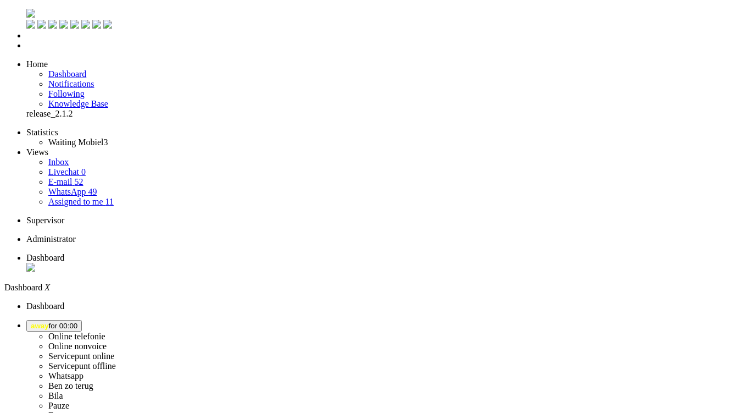
click at [77, 321] on span "away for 00:00" at bounding box center [54, 325] width 47 height 8
click at [106, 331] on label "Online telefonie" at bounding box center [76, 335] width 57 height 9
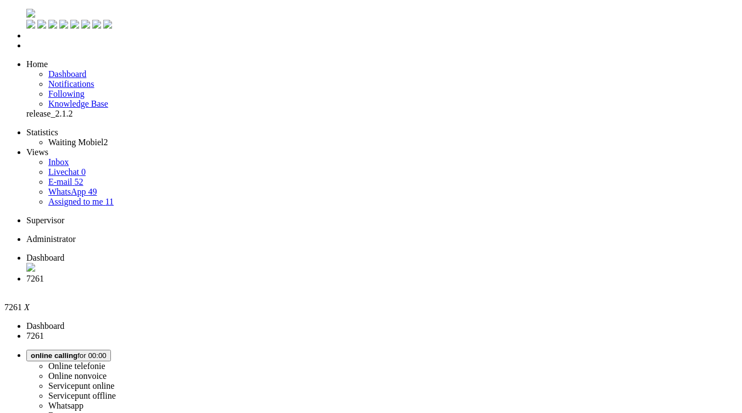
click at [591, 9] on div at bounding box center [371, 9] width 734 height 0
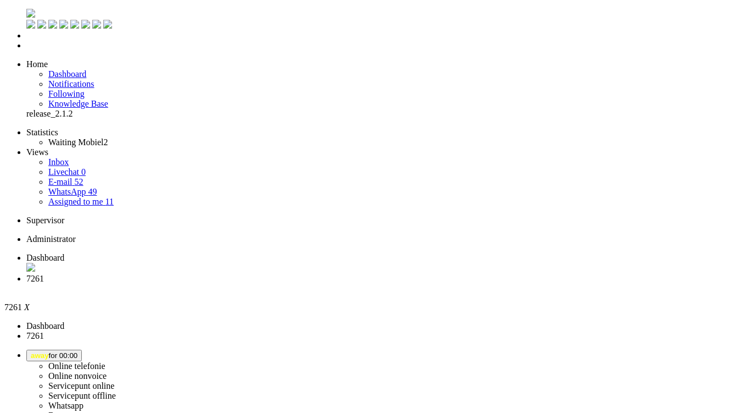
click at [0, 0] on icon at bounding box center [0, 0] width 0 height 0
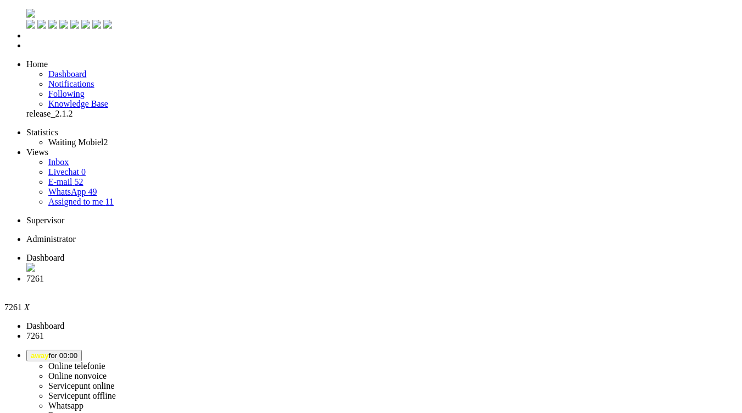
click at [325, 274] on li "7261" at bounding box center [382, 284] width 712 height 20
click at [319, 284] on div "Close tab" at bounding box center [382, 289] width 712 height 10
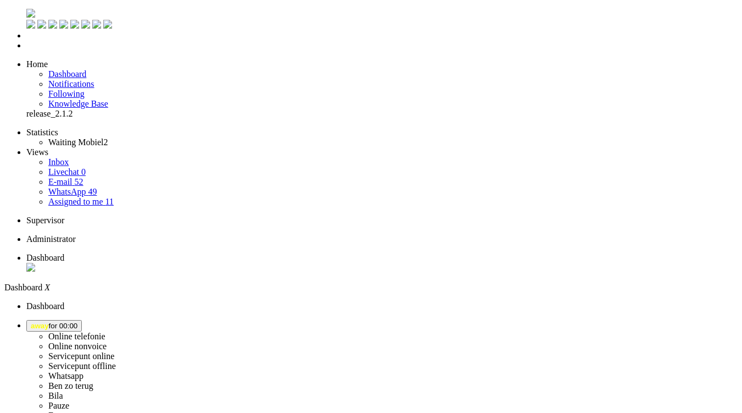
click at [77, 321] on span "away for 00:00" at bounding box center [54, 325] width 47 height 8
click at [106, 331] on label "Online telefonie" at bounding box center [76, 335] width 57 height 9
click at [0, 0] on icon at bounding box center [0, 0] width 0 height 0
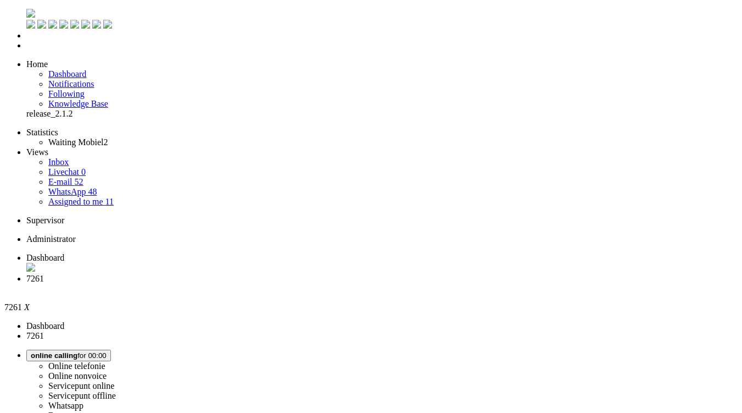
click at [320, 284] on div "Close tab" at bounding box center [382, 289] width 712 height 11
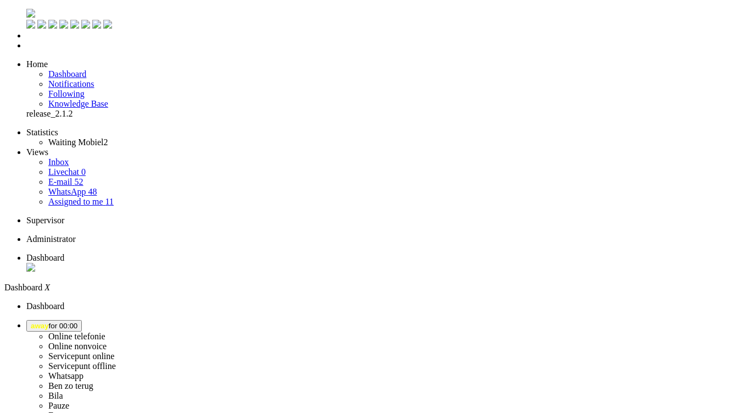
click at [26, 12] on img "Omnidesk" at bounding box center [30, 13] width 9 height 9
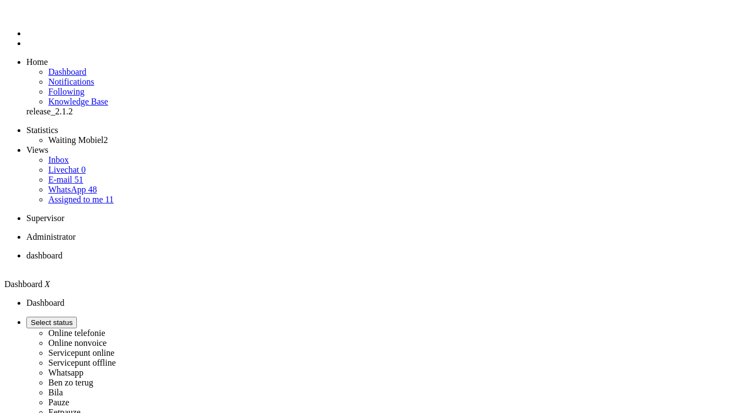
click at [628, 317] on li "Online telefonie Online nonvoice Servicepunt online Servicepunt offline Whatsap…" at bounding box center [382, 372] width 712 height 110
click at [77, 318] on span "away for 00:00" at bounding box center [54, 322] width 47 height 8
click at [106, 328] on label "Online telefonie" at bounding box center [76, 332] width 57 height 9
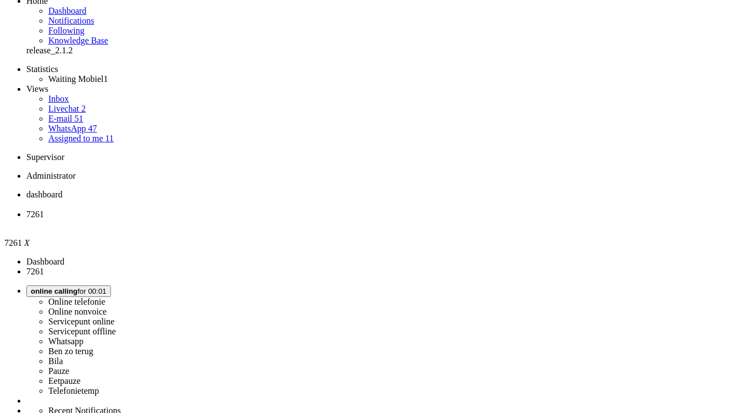
scroll to position [110, 0]
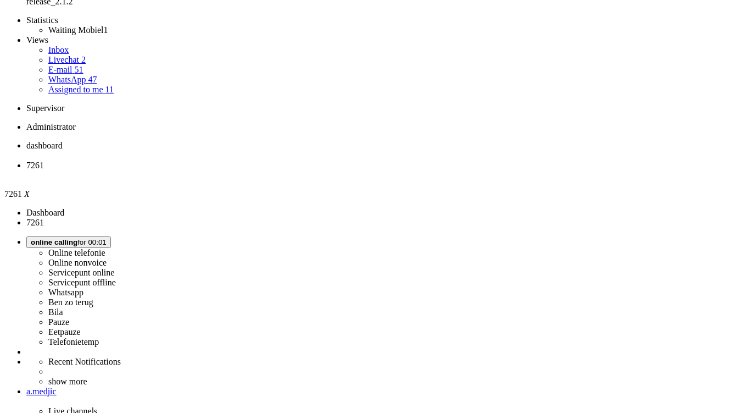
click at [0, 0] on icon at bounding box center [0, 0] width 0 height 0
drag, startPoint x: 434, startPoint y: 167, endPoint x: 395, endPoint y: 131, distance: 52.9
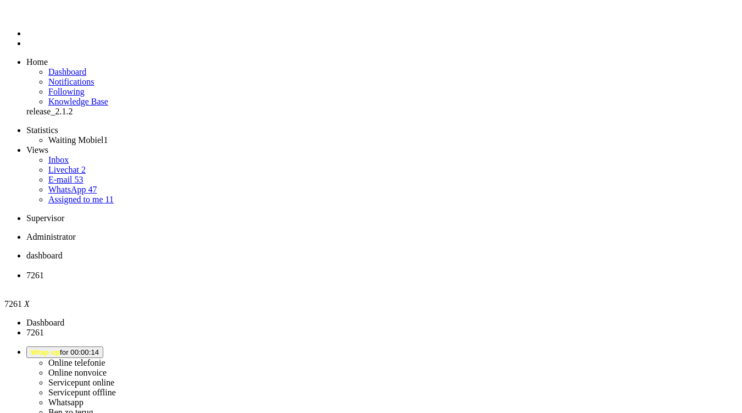
click at [318, 280] on div "Close tab" at bounding box center [382, 285] width 712 height 10
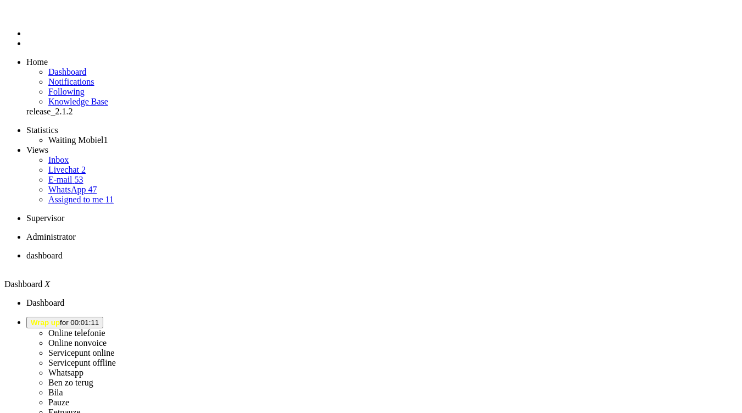
click at [99, 318] on span "Wrap up for 00:02:11" at bounding box center [65, 322] width 68 height 8
click at [106, 328] on label "Online telefonie" at bounding box center [76, 332] width 57 height 9
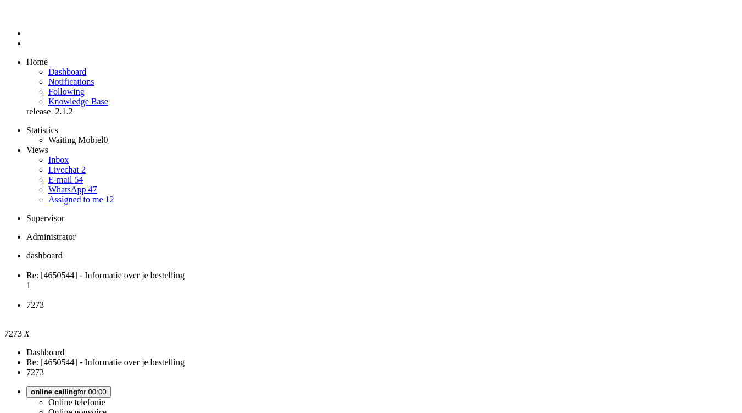
click at [185, 270] on span "Re: [4650544] - Informatie over je bestelling" at bounding box center [105, 274] width 158 height 9
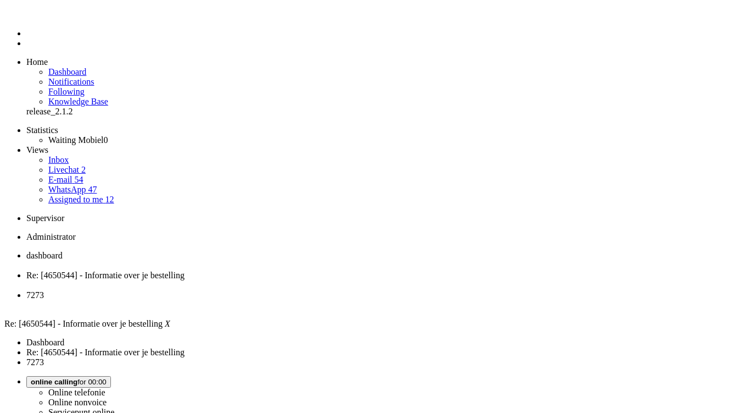
click at [44, 290] on span "7273" at bounding box center [35, 294] width 18 height 9
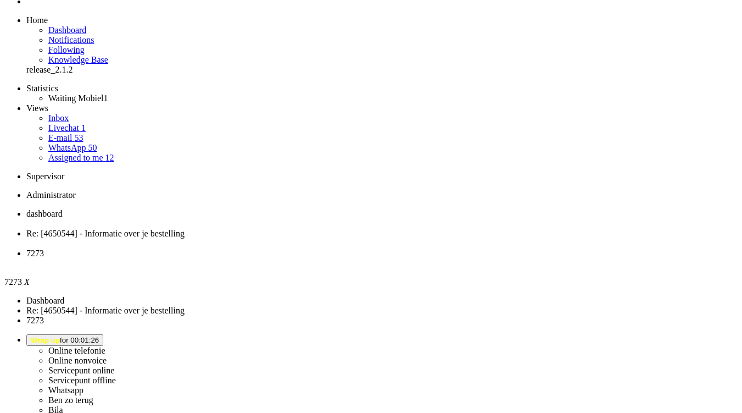
scroll to position [55, 0]
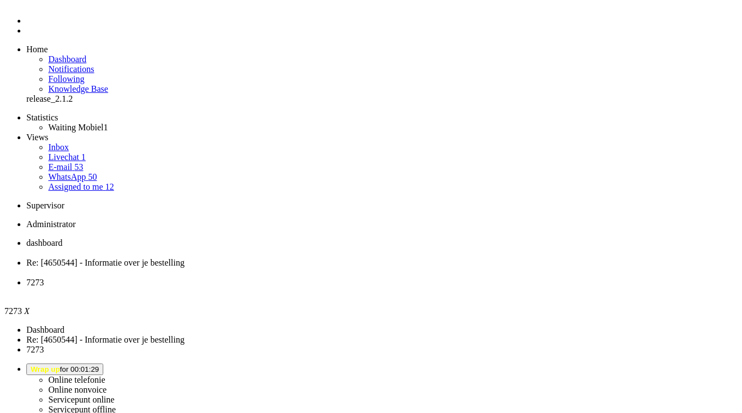
scroll to position [0, 0]
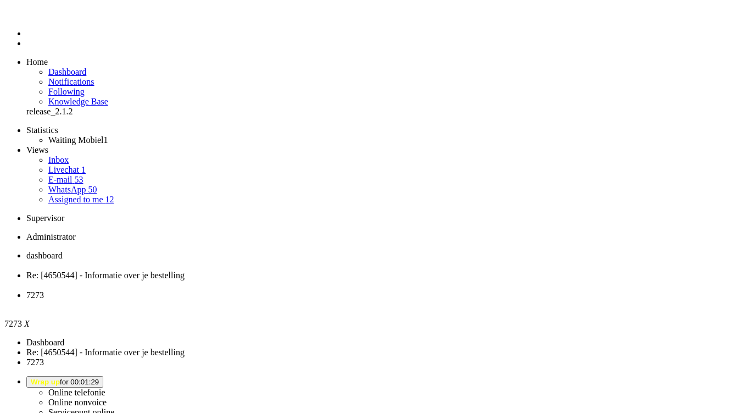
click at [410, 300] on div "Close tab" at bounding box center [382, 305] width 712 height 10
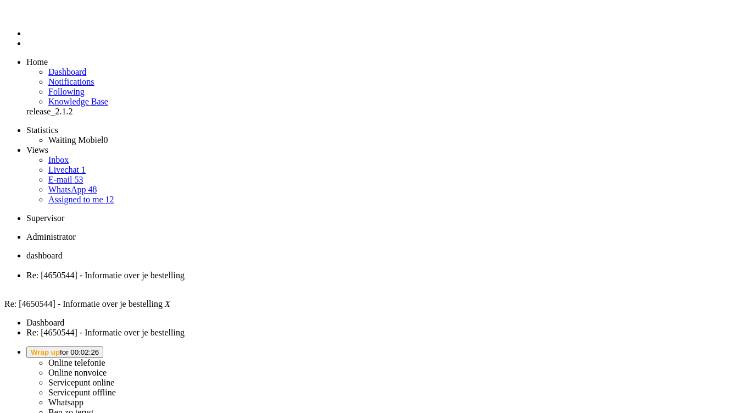
click at [99, 348] on span "Wrap up for 00:02:26" at bounding box center [65, 352] width 68 height 8
click at [106, 358] on link "Online telefonie" at bounding box center [76, 362] width 57 height 9
click at [106, 362] on label "Online telefonie" at bounding box center [76, 366] width 57 height 9
click at [540, 253] on div "dashboard Re: [4650544] - Informatie over je bestelling Re: [4650544] - Informa…" at bounding box center [371, 412] width 734 height 319
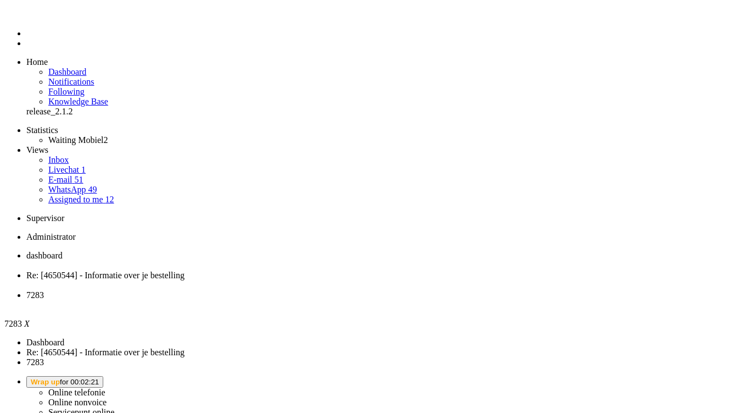
click at [409, 304] on div "Close tab" at bounding box center [382, 309] width 712 height 10
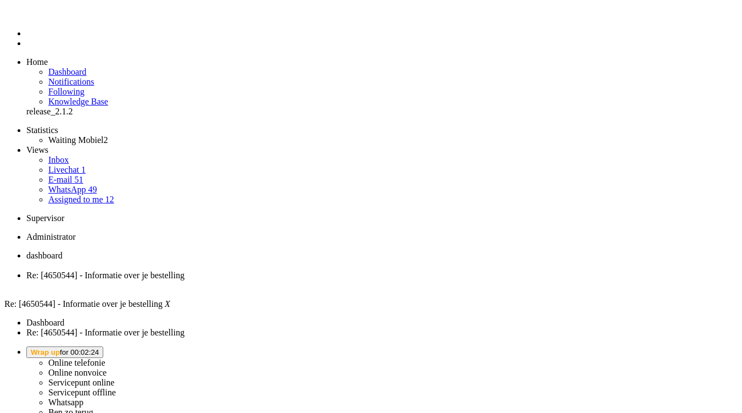
click at [99, 352] on span "Wrap up for 00:02:24" at bounding box center [65, 356] width 68 height 8
click at [106, 362] on label "Online telefonie" at bounding box center [76, 366] width 57 height 9
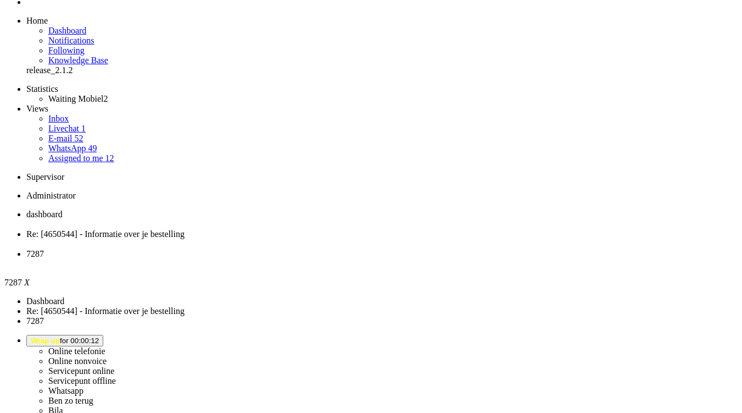
scroll to position [55, 0]
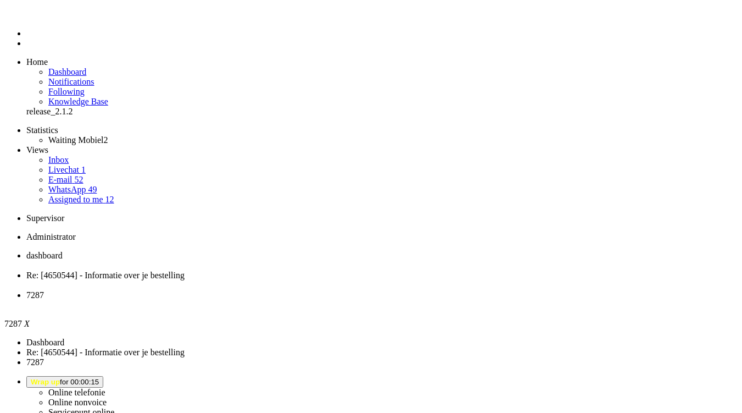
click at [408, 304] on div "Close tab" at bounding box center [382, 309] width 712 height 10
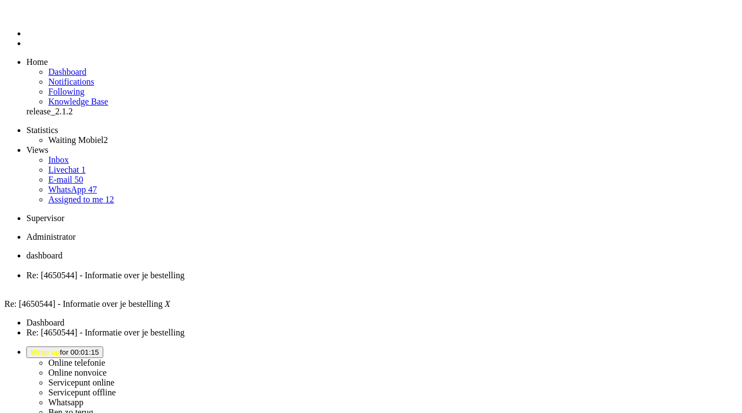
click at [63, 253] on span "dashboard" at bounding box center [44, 257] width 36 height 9
click at [103, 351] on button "Wrap up for 00:02:58" at bounding box center [64, 357] width 77 height 12
click at [106, 362] on label "Online telefonie" at bounding box center [76, 366] width 57 height 9
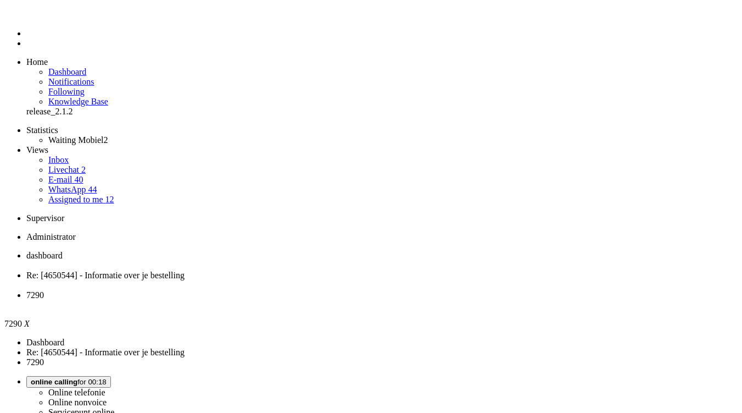
click at [63, 253] on span "dashboard" at bounding box center [44, 257] width 36 height 9
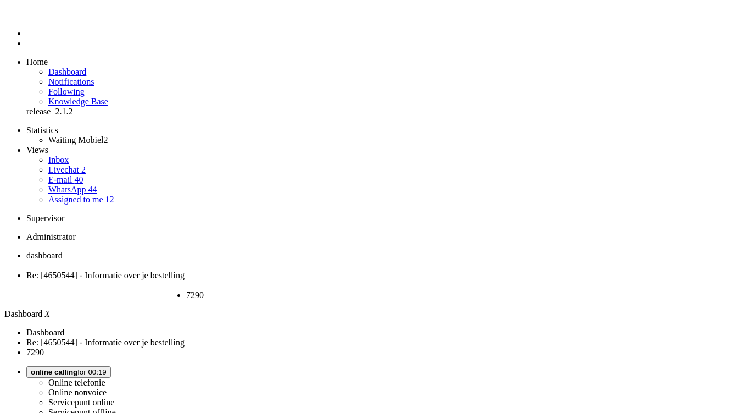
click at [204, 295] on span "7290" at bounding box center [195, 299] width 18 height 9
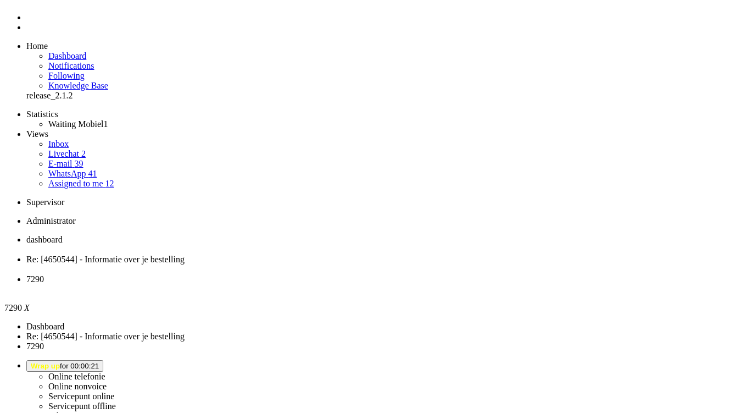
scroll to position [55, 0]
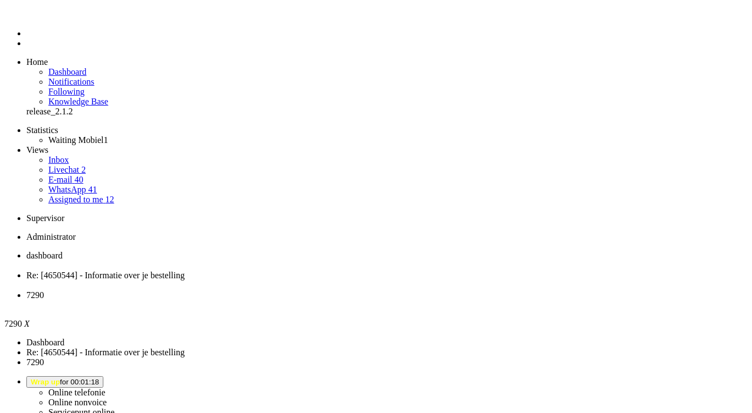
click at [99, 382] on span "Wrap up for 00:01:18" at bounding box center [65, 386] width 68 height 8
click at [407, 304] on div "Close tab" at bounding box center [386, 309] width 721 height 10
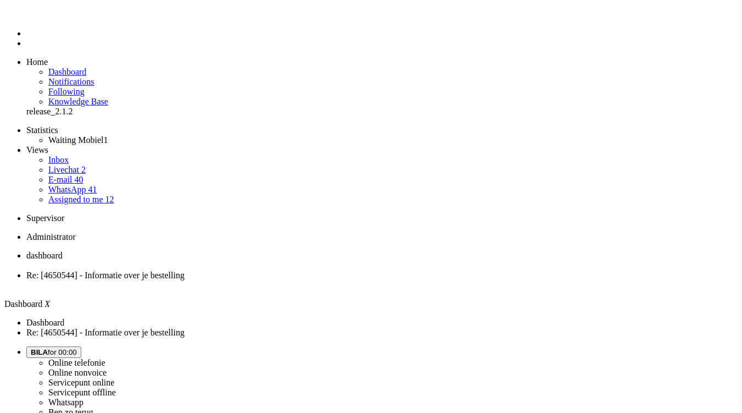
click at [185, 274] on span "Re: [4650544] - Informatie over je bestelling" at bounding box center [105, 278] width 158 height 9
click at [101, 197] on link "Assigned to me 11" at bounding box center [80, 201] width 65 height 9
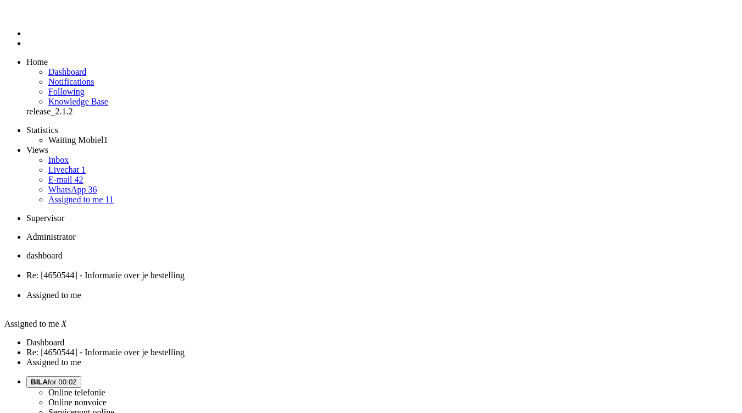
click at [185, 274] on span "Re: [4650544] - Informatie over je bestelling" at bounding box center [105, 278] width 158 height 9
click at [319, 284] on div "Close tab" at bounding box center [382, 289] width 712 height 11
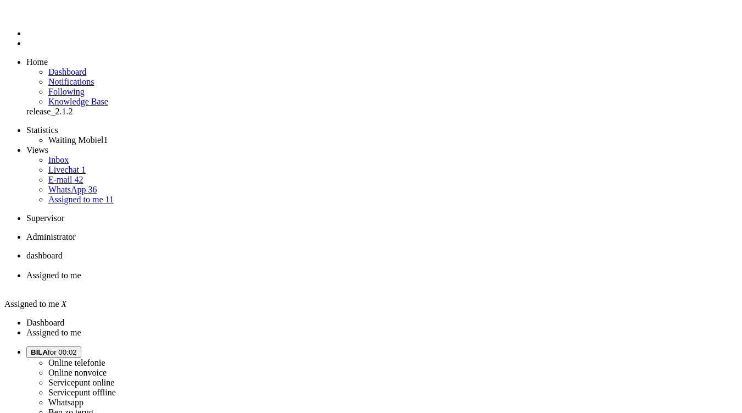
click at [77, 352] on span "BILA for 00:02" at bounding box center [54, 356] width 46 height 8
click at [114, 382] on label "Servicepunt online" at bounding box center [81, 386] width 66 height 9
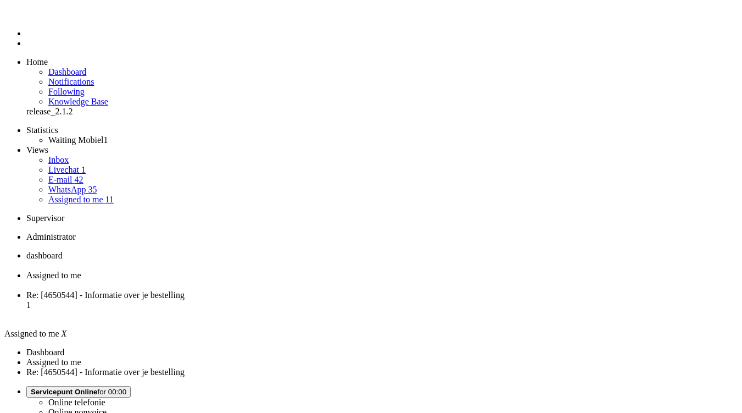
click at [185, 295] on span "Re: [4650544] - Informatie over je bestelling" at bounding box center [105, 299] width 158 height 9
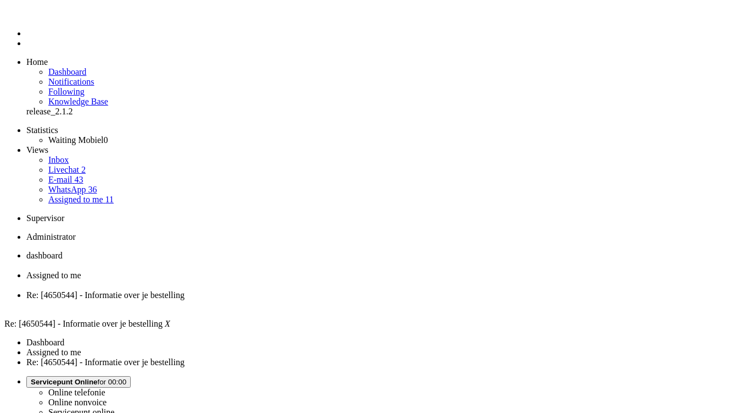
click at [81, 274] on span "Assigned to me" at bounding box center [53, 278] width 55 height 9
click at [126, 382] on span "Servicepunt Online for 00:00" at bounding box center [79, 386] width 96 height 8
click at [408, 304] on div "Close tab" at bounding box center [382, 309] width 712 height 10
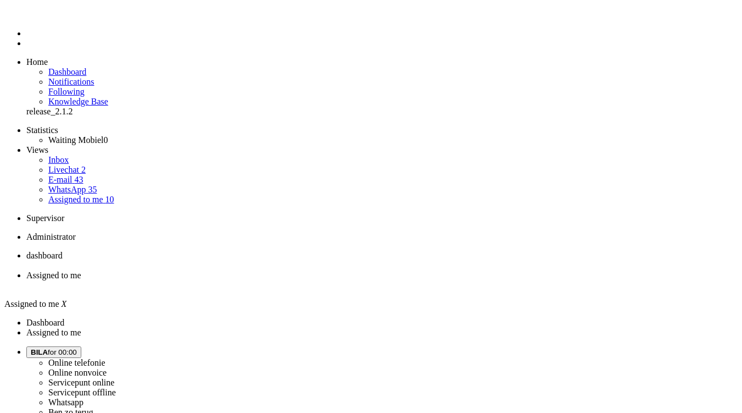
click at [81, 351] on button "BILA for 00:00" at bounding box center [53, 357] width 55 height 12
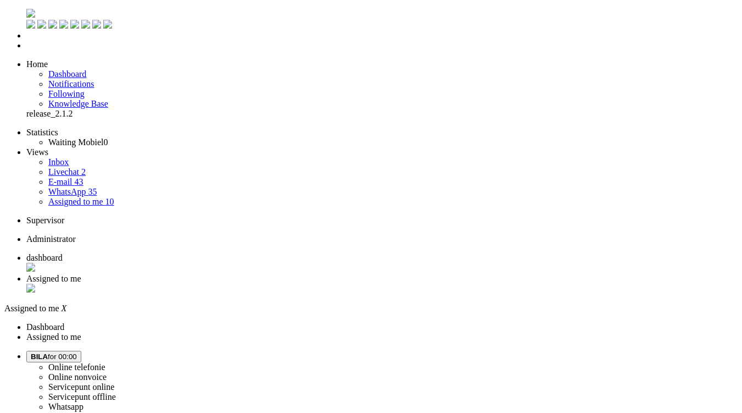
click at [81, 351] on button "BILA for 00:00" at bounding box center [53, 357] width 55 height 12
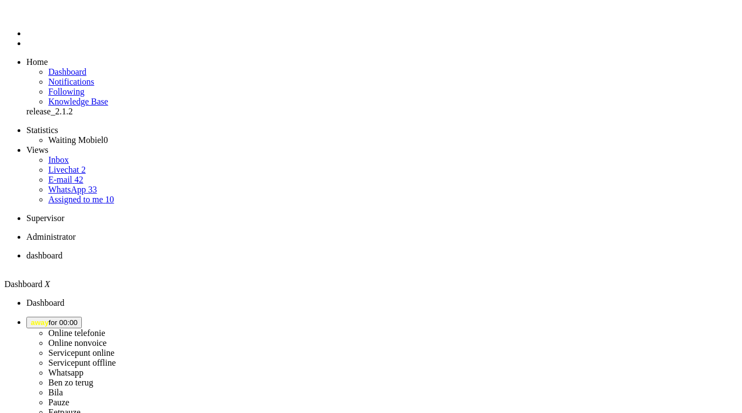
click at [77, 318] on span "away for 00:00" at bounding box center [54, 322] width 47 height 8
click at [69, 397] on label "Pauze" at bounding box center [58, 401] width 21 height 9
click at [99, 195] on link "Assigned to me 10" at bounding box center [81, 199] width 66 height 9
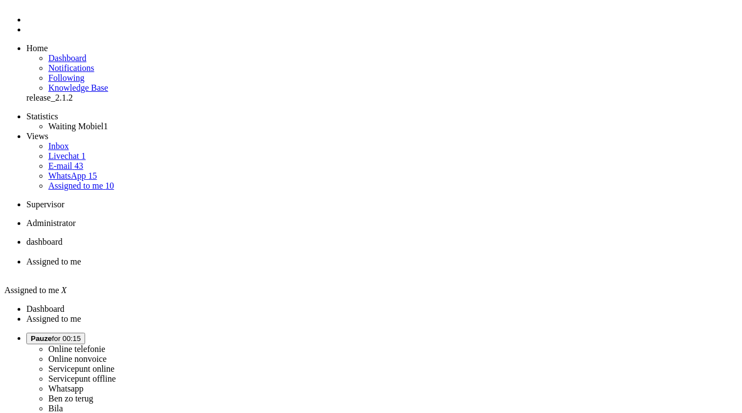
scroll to position [21, 0]
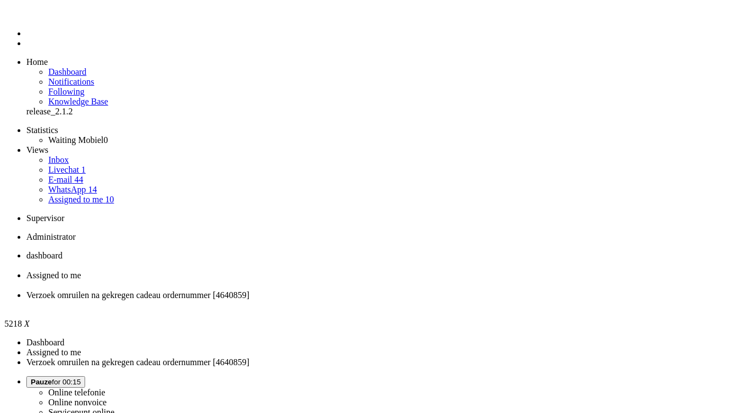
click at [81, 378] on span "Pauze for 00:15" at bounding box center [56, 382] width 50 height 8
click at [107, 397] on label "Online nonvoice" at bounding box center [77, 401] width 58 height 9
click at [96, 175] on li "E-mail 44" at bounding box center [393, 180] width 690 height 10
click at [84, 175] on link "E-mail 44" at bounding box center [65, 179] width 35 height 9
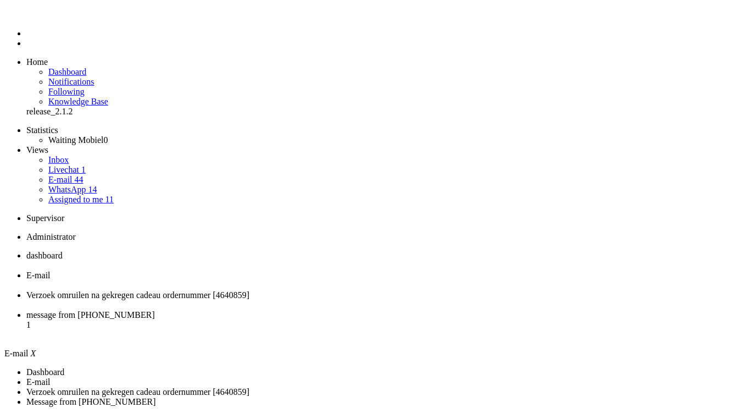
click at [465, 310] on li "message from [PHONE_NUMBER] 1" at bounding box center [382, 325] width 712 height 30
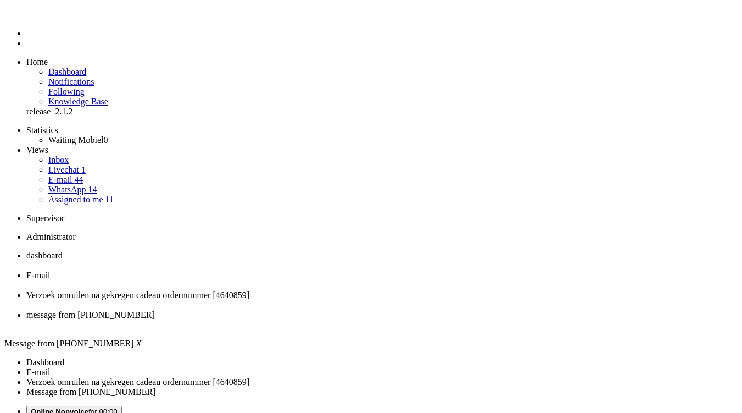
click at [122, 406] on button "Online Nonvoice for 00:00" at bounding box center [74, 412] width 96 height 12
click at [506, 320] on div "Close tab" at bounding box center [382, 325] width 712 height 10
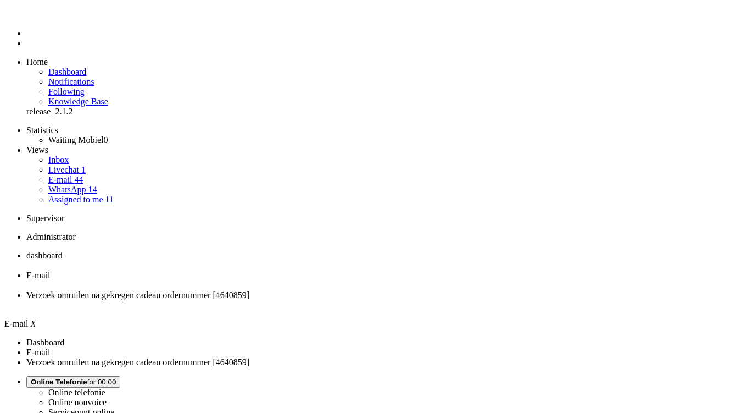
click at [384, 290] on li "Verzoek omruilen na gekregen cadeau ordernummer [4640859]" at bounding box center [382, 300] width 712 height 20
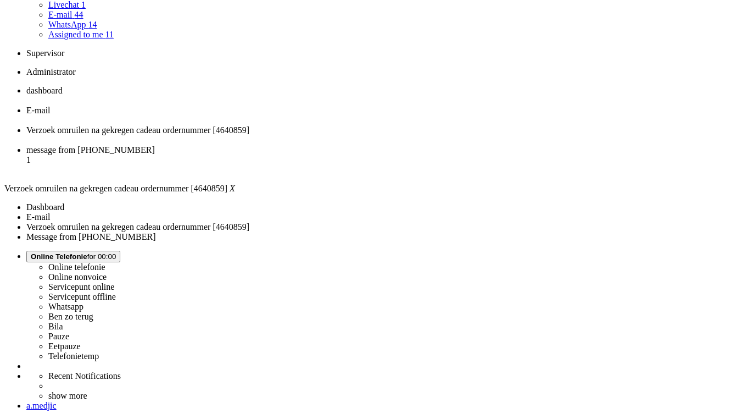
copy span "4640859"
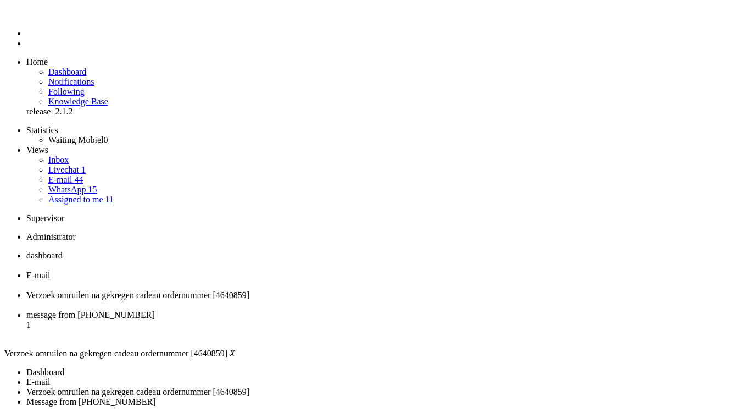
paste body "Rich Text Area. Press ALT-0 for help."
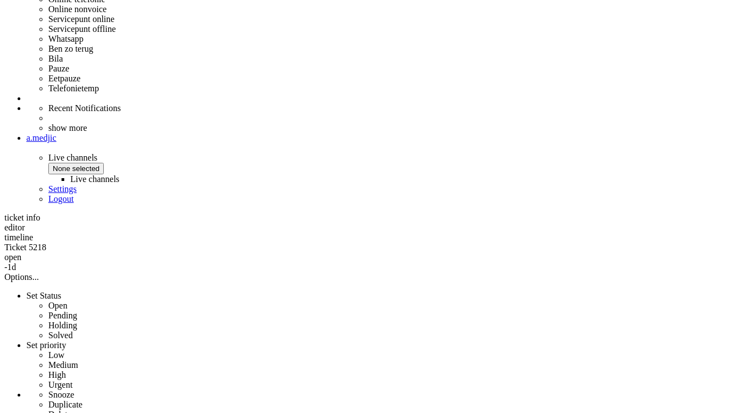
scroll to position [495, 0]
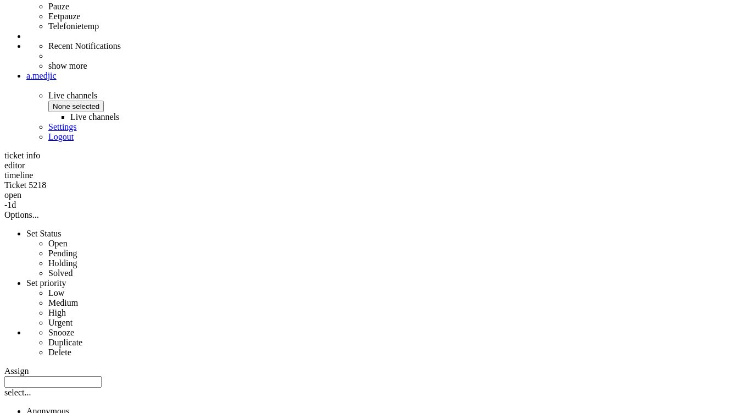
drag, startPoint x: 302, startPoint y: 232, endPoint x: 327, endPoint y: 235, distance: 25.4
copy div "[PERSON_NAME]"
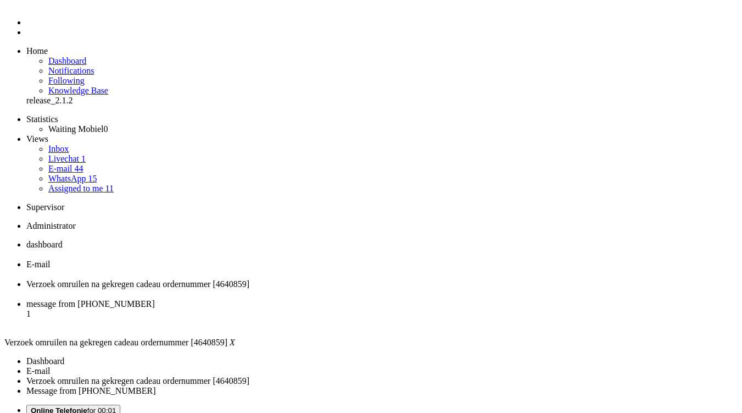
scroll to position [0, 0]
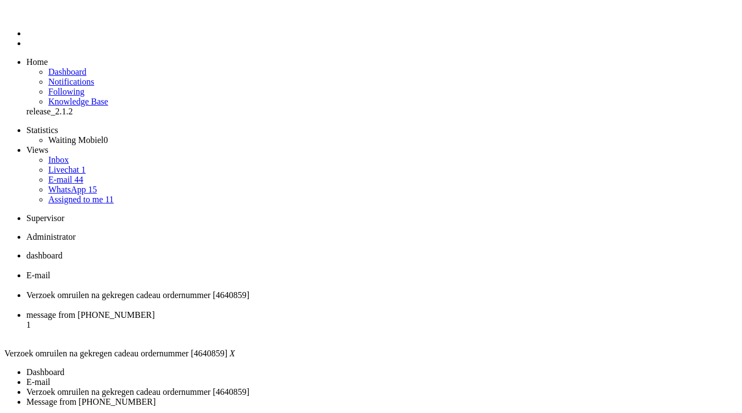
drag, startPoint x: 36, startPoint y: 1965, endPoint x: 102, endPoint y: 1969, distance: 66.6
click at [412, 304] on div "Close tab" at bounding box center [382, 309] width 712 height 11
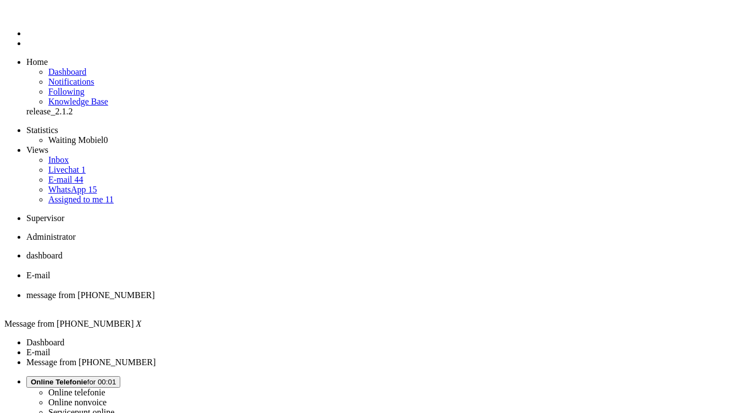
click at [412, 304] on div "Close tab" at bounding box center [382, 309] width 712 height 11
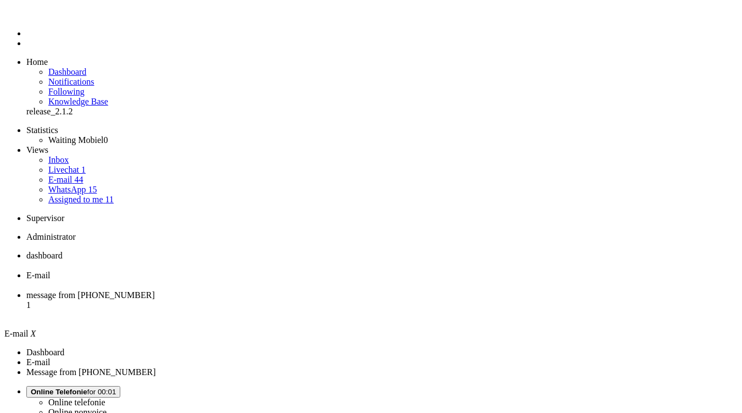
click at [85, 197] on link "Assigned to me 11" at bounding box center [80, 201] width 65 height 9
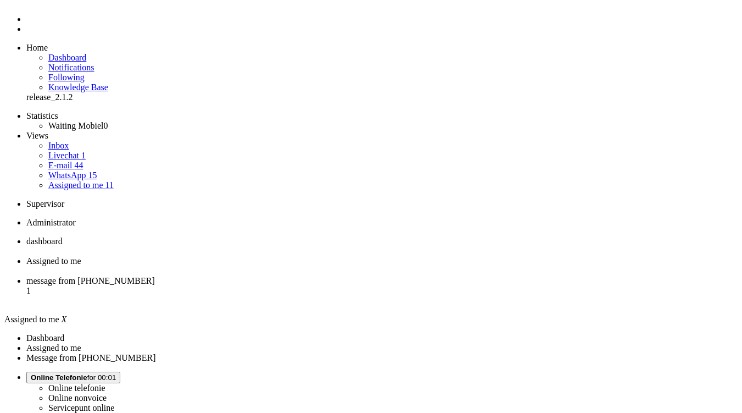
scroll to position [21, 0]
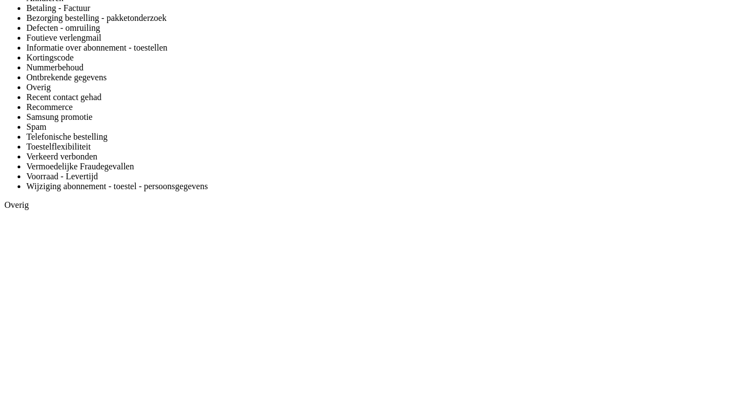
scroll to position [1759, 0]
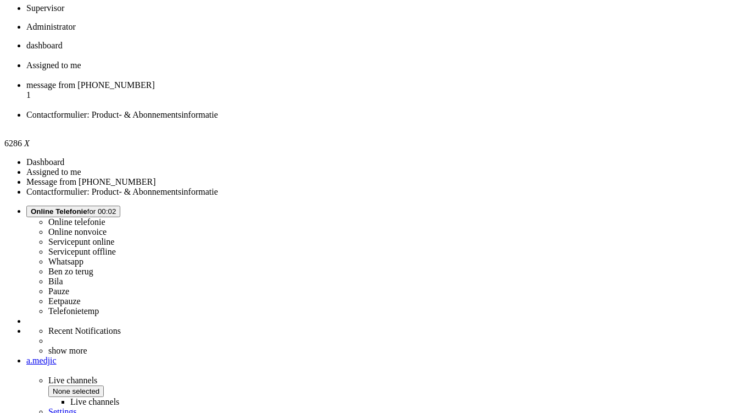
drag, startPoint x: 663, startPoint y: 98, endPoint x: 646, endPoint y: 8, distance: 91.8
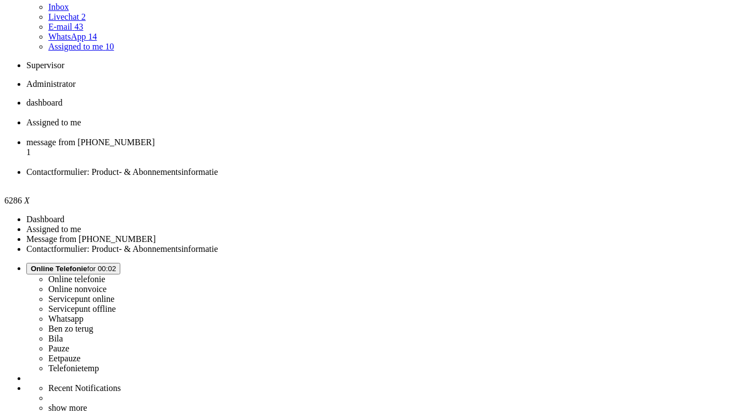
scroll to position [0, 0]
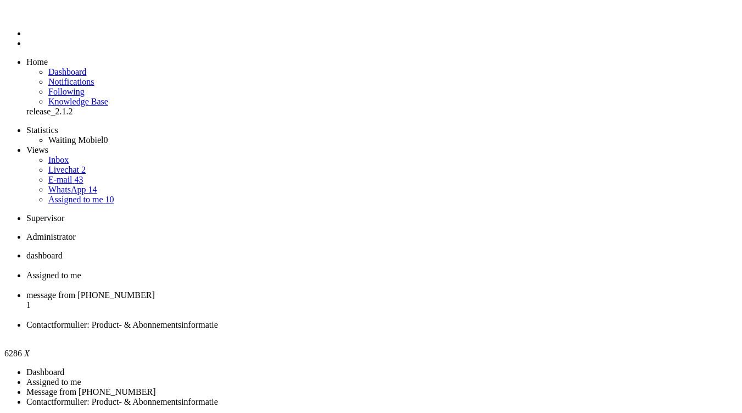
click at [502, 324] on li "Contactformulier: Product- & Abonnementsinformatie" at bounding box center [382, 334] width 712 height 20
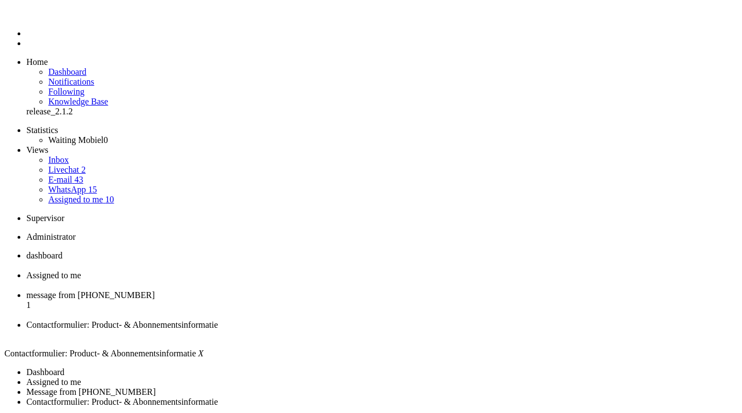
click at [503, 334] on div "Close tab" at bounding box center [382, 339] width 712 height 10
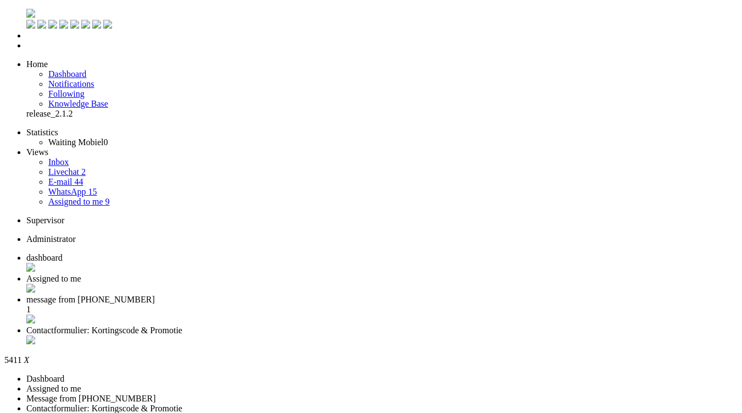
click at [182, 325] on span "Contactformulier: Kortingscode & Promotie" at bounding box center [104, 329] width 156 height 9
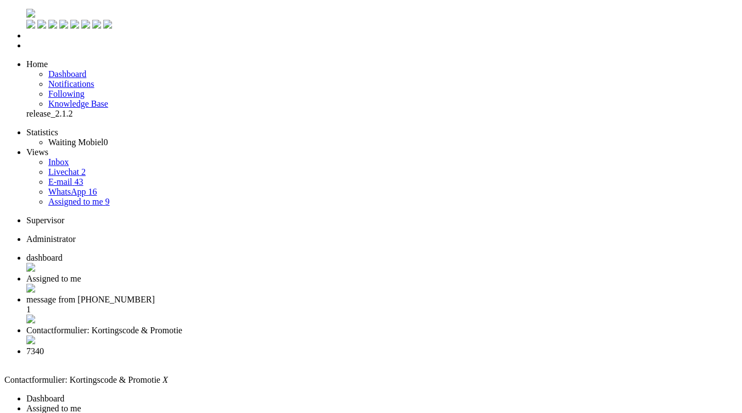
click at [482, 346] on li "7340" at bounding box center [382, 356] width 712 height 21
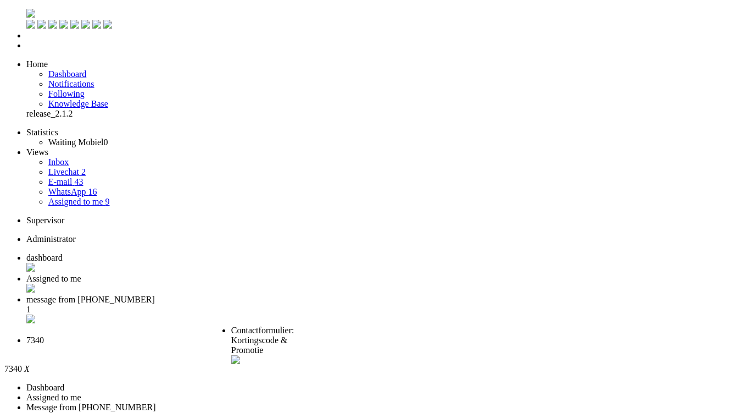
click at [295, 325] on span "Contactformulier: Kortingscode & Promotie" at bounding box center [262, 339] width 63 height 29
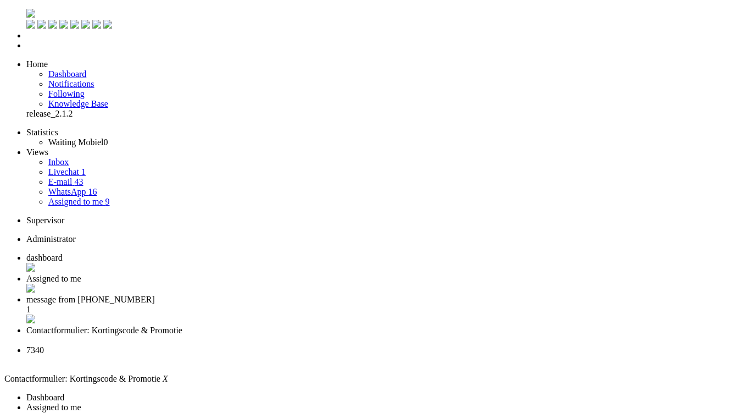
click at [443, 335] on div "Close tab" at bounding box center [382, 340] width 712 height 10
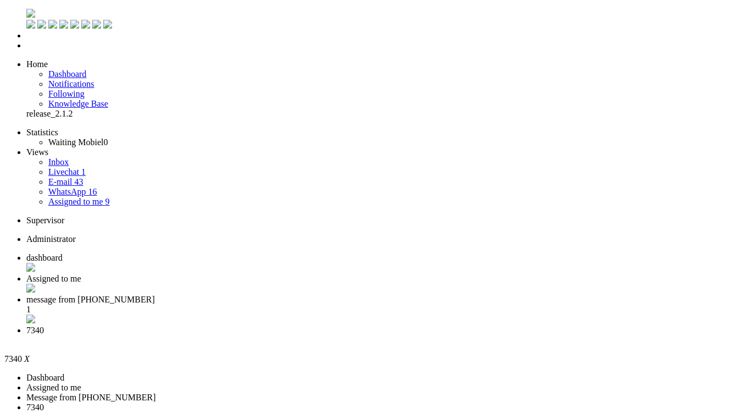
click at [507, 335] on div "Close tab" at bounding box center [382, 340] width 712 height 11
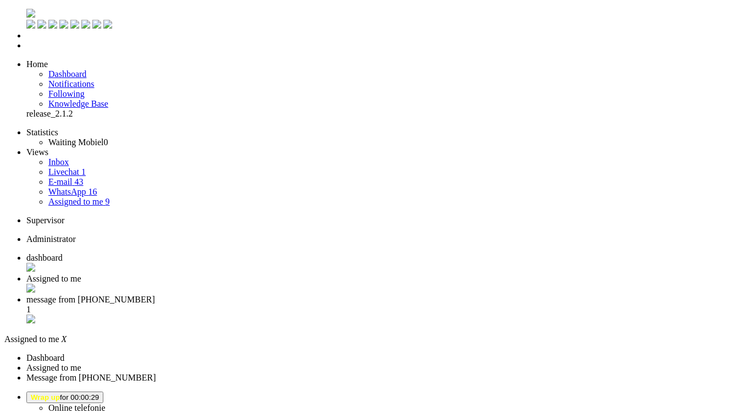
click at [373, 295] on li "message from +16462517270 1" at bounding box center [386, 310] width 721 height 31
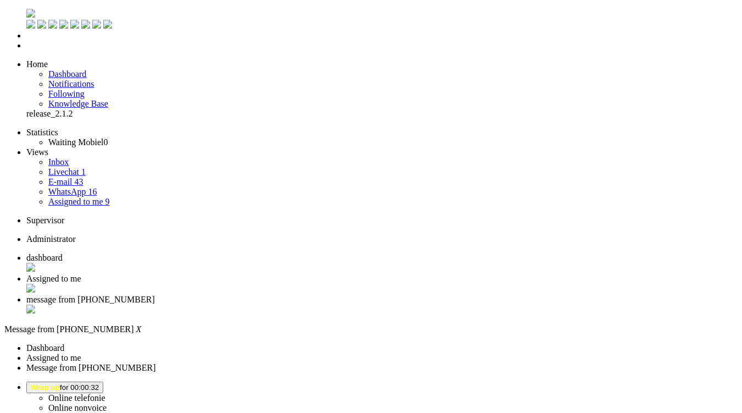
click at [81, 274] on span "Assigned to me" at bounding box center [53, 278] width 55 height 9
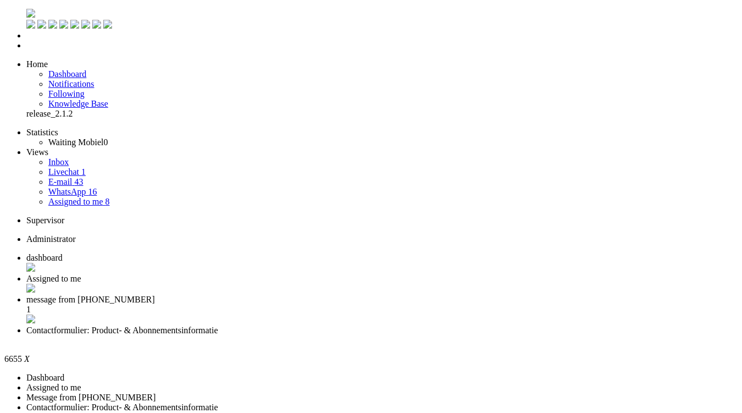
click at [507, 335] on div "Close tab" at bounding box center [382, 340] width 712 height 11
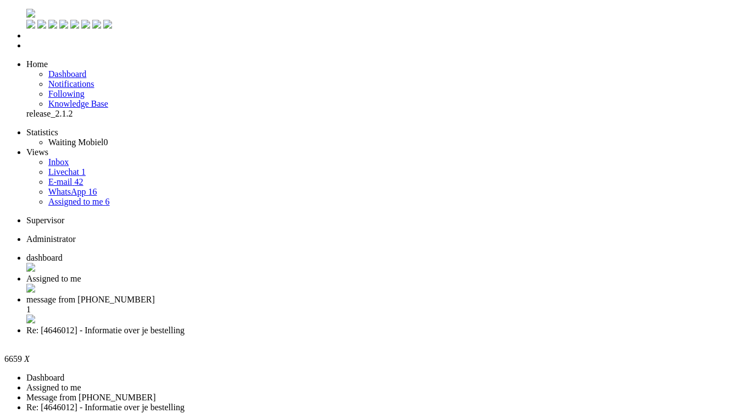
click at [155, 295] on span "message from +16462517270" at bounding box center [90, 299] width 129 height 9
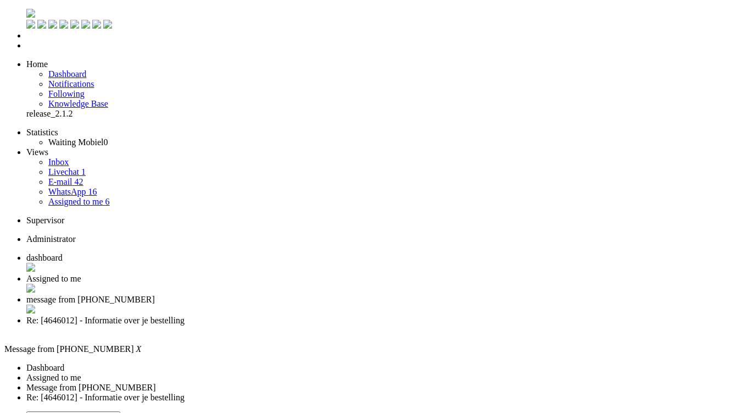
click at [63, 253] on span "dashboard" at bounding box center [44, 257] width 36 height 9
click at [292, 274] on li "Assigned to me" at bounding box center [382, 284] width 712 height 21
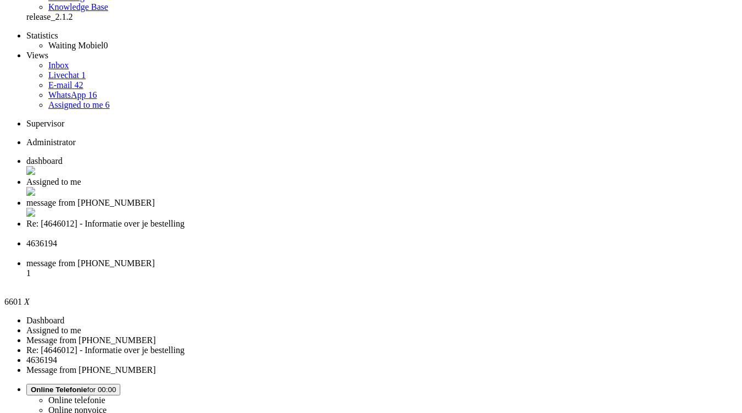
scroll to position [110, 0]
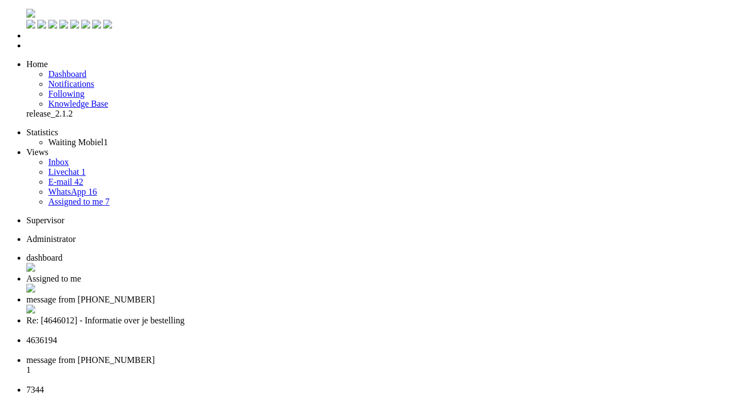
click at [57, 335] on span "4636194" at bounding box center [41, 339] width 31 height 9
click at [407, 345] on div "Close tab" at bounding box center [382, 350] width 712 height 10
click at [185, 315] on span "Re: [4646012] - Informatie over je bestelling" at bounding box center [105, 319] width 158 height 9
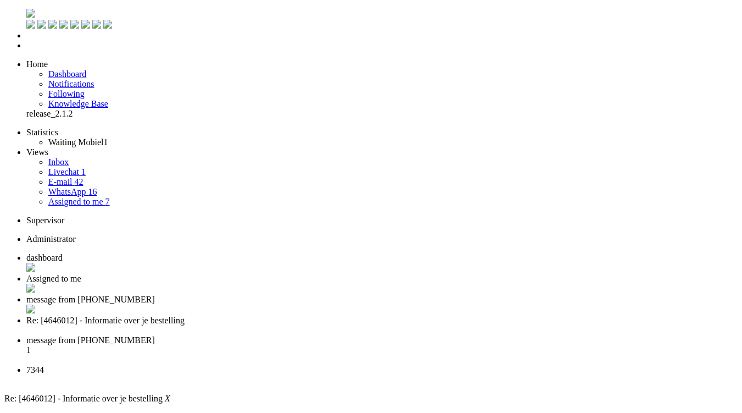
click at [44, 365] on span "7344" at bounding box center [35, 369] width 18 height 9
click at [155, 336] on span "message from +31621446102" at bounding box center [90, 340] width 129 height 9
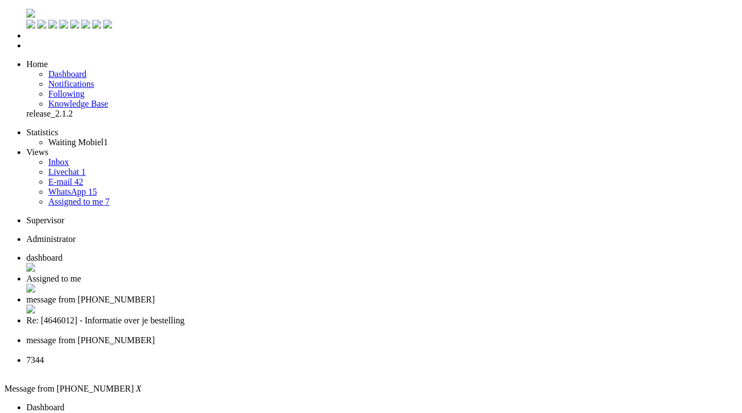
click at [456, 346] on div "Close tab" at bounding box center [382, 351] width 712 height 11
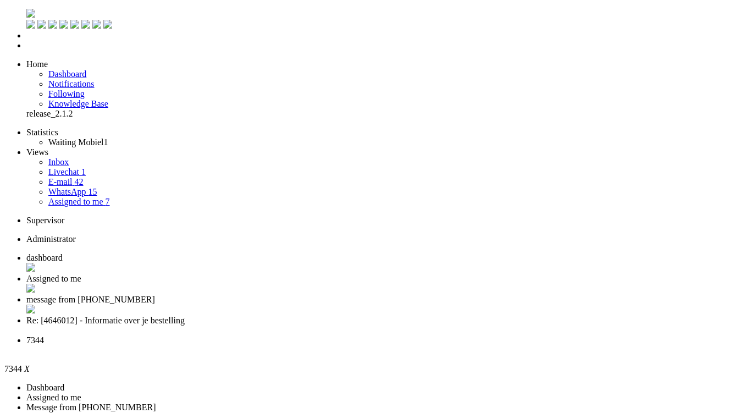
click at [155, 295] on span "message from +16462517270" at bounding box center [90, 299] width 129 height 9
click at [365, 304] on div "Close tab" at bounding box center [382, 309] width 712 height 11
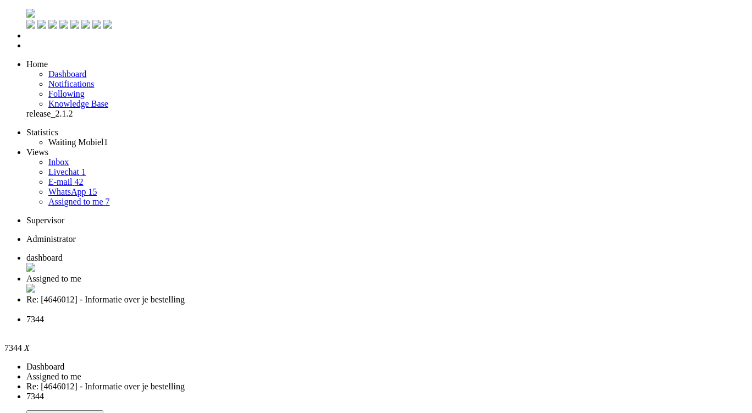
click at [185, 295] on span "Re: [4646012] - Informatie over je bestelling" at bounding box center [105, 299] width 158 height 9
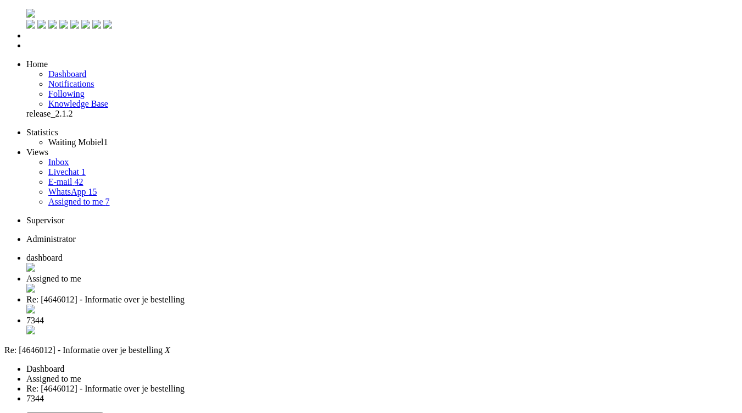
click at [409, 304] on div "Close tab" at bounding box center [382, 309] width 712 height 11
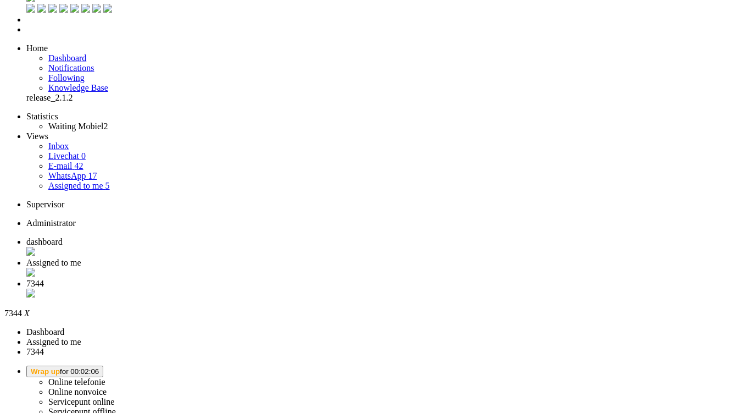
scroll to position [165, 0]
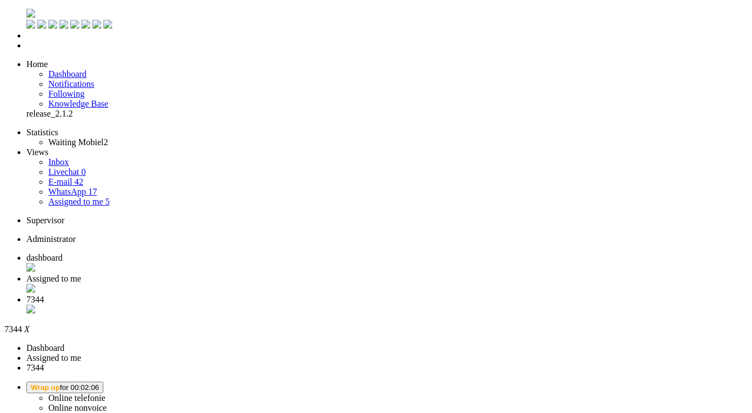
click at [410, 304] on div "Close tab" at bounding box center [386, 309] width 721 height 11
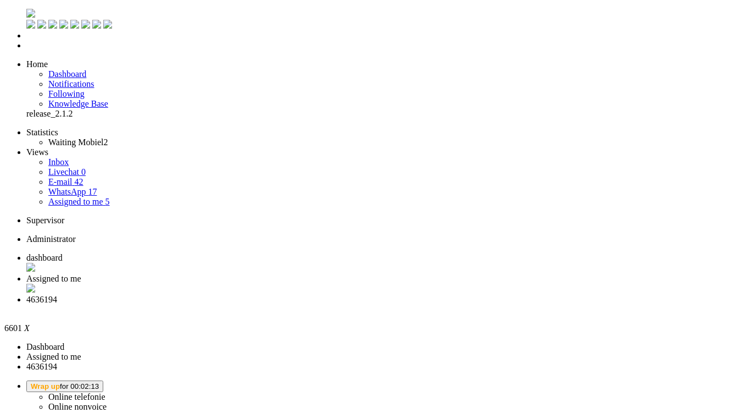
click at [412, 304] on div "Close tab" at bounding box center [382, 309] width 712 height 10
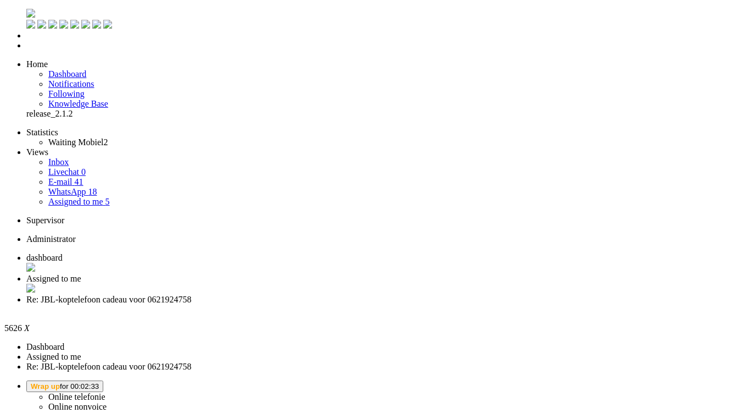
click at [410, 304] on div "Close tab" at bounding box center [382, 309] width 712 height 10
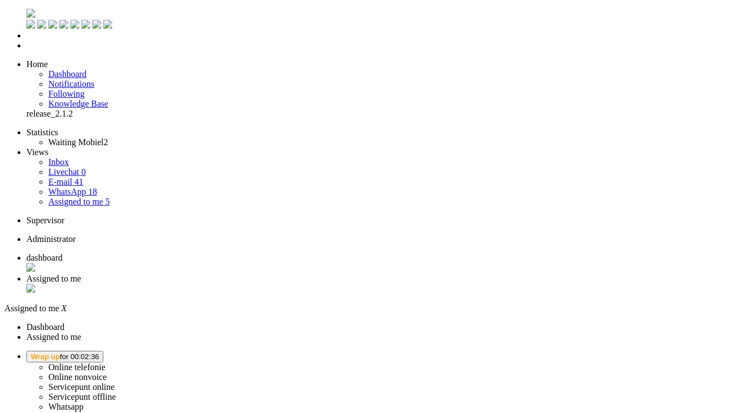
click at [76, 177] on link "E-mail 41" at bounding box center [65, 181] width 35 height 9
click at [86, 137] on link "Waiting Mobiel 0" at bounding box center [77, 141] width 59 height 9
click at [63, 253] on span "dashboard" at bounding box center [44, 257] width 36 height 9
click at [99, 352] on span "Wrap up for 00:02:46" at bounding box center [65, 356] width 68 height 8
click at [106, 362] on label "Online telefonie" at bounding box center [76, 366] width 57 height 9
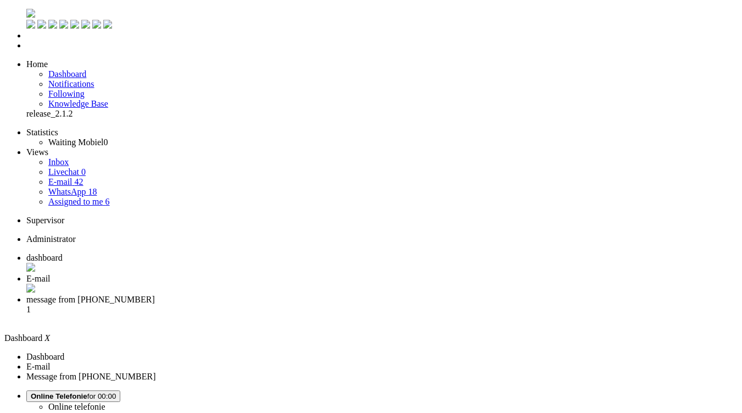
click at [373, 295] on li "message from +31629390183 1" at bounding box center [382, 310] width 712 height 30
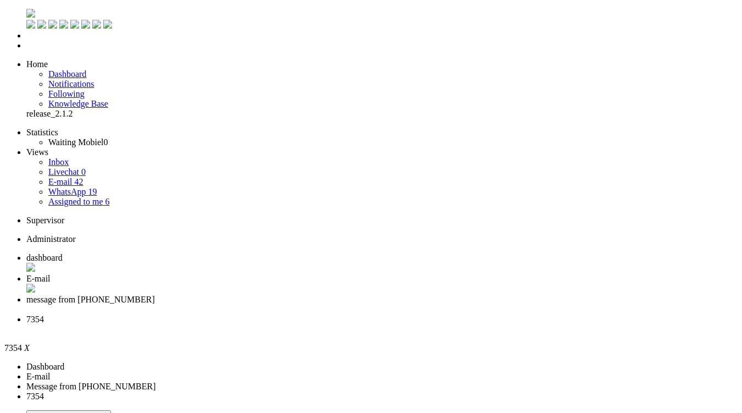
click at [314, 284] on div "Close tab" at bounding box center [382, 289] width 712 height 11
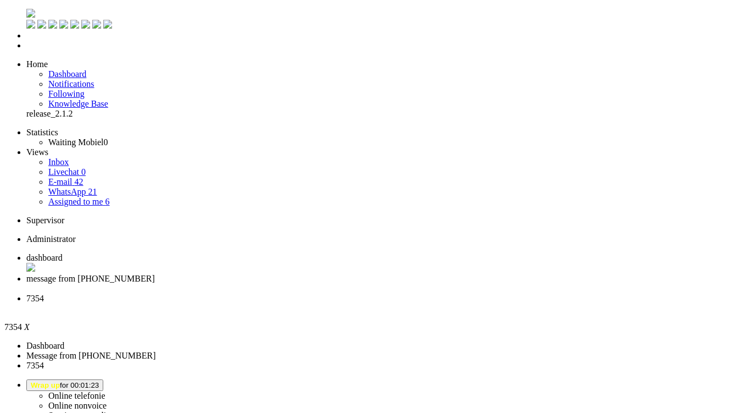
scroll to position [110, 0]
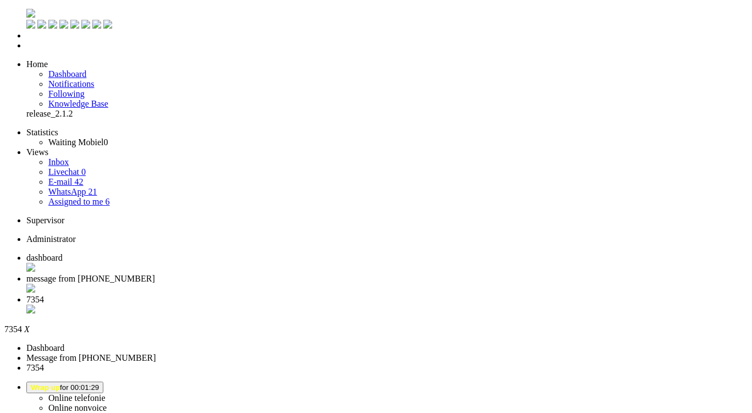
click at [408, 304] on div "Close tab" at bounding box center [386, 309] width 721 height 11
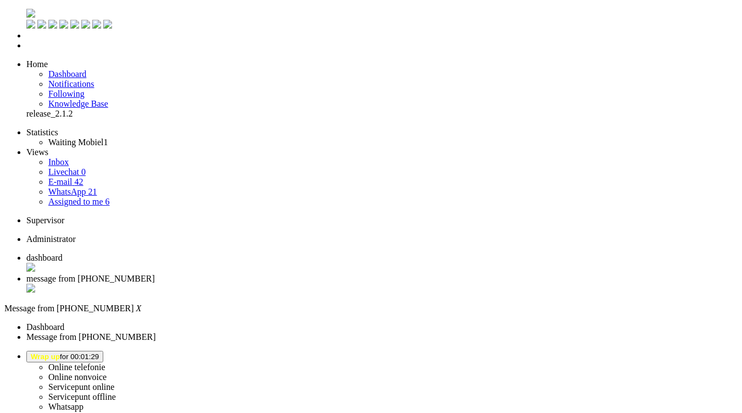
click at [103, 351] on button "Wrap up for 00:01:29" at bounding box center [64, 357] width 77 height 12
click at [106, 362] on link "Online telefonie" at bounding box center [76, 366] width 57 height 9
click at [63, 253] on span "dashboard" at bounding box center [44, 257] width 36 height 9
click at [103, 351] on button "Wrap up for 00:02:03" at bounding box center [64, 357] width 77 height 12
click at [106, 362] on label "Online telefonie" at bounding box center [76, 366] width 57 height 9
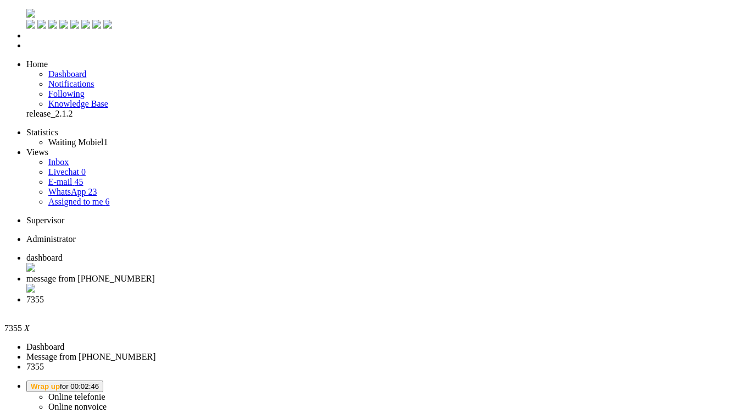
click at [99, 382] on span "Wrap up for 00:02:49" at bounding box center [65, 386] width 68 height 8
click at [108, 380] on button "Ben zo terug for 00:02" at bounding box center [67, 386] width 82 height 12
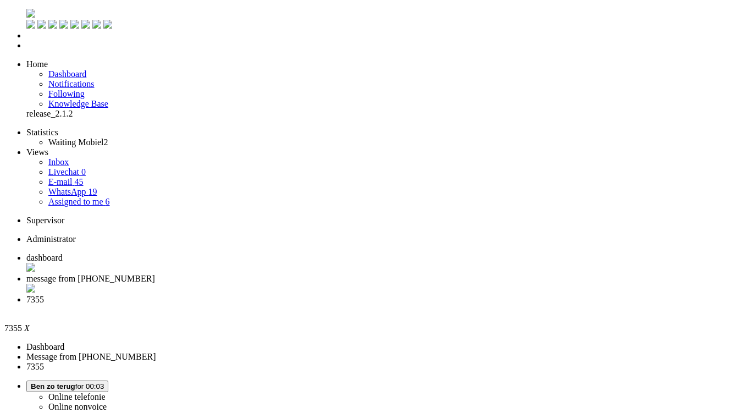
click at [26, 41] on li "Dashboard menu" at bounding box center [386, 36] width 721 height 10
click at [86, 69] on link "Dashboard" at bounding box center [67, 73] width 38 height 9
click at [44, 295] on span "7355" at bounding box center [35, 299] width 18 height 9
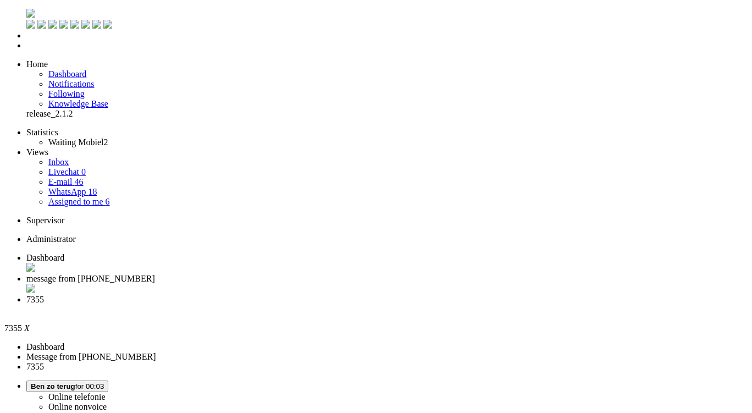
click at [413, 304] on div "Close tab" at bounding box center [386, 309] width 721 height 10
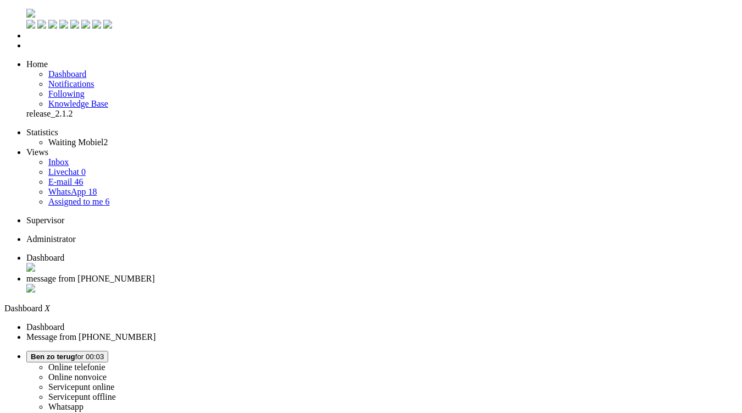
click at [26, 51] on li "Tickets menu" at bounding box center [382, 46] width 712 height 10
click at [108, 351] on button "Ben zo terug for 00:03" at bounding box center [67, 357] width 82 height 12
click at [106, 362] on link "Online telefonie" at bounding box center [76, 366] width 57 height 9
click at [106, 362] on label "Online telefonie" at bounding box center [76, 366] width 57 height 9
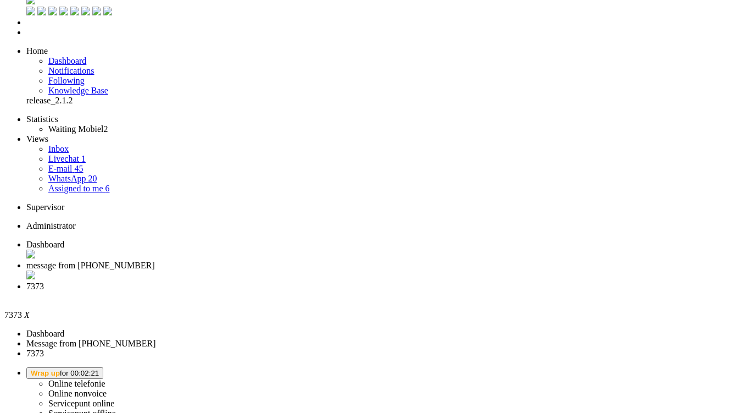
scroll to position [0, 0]
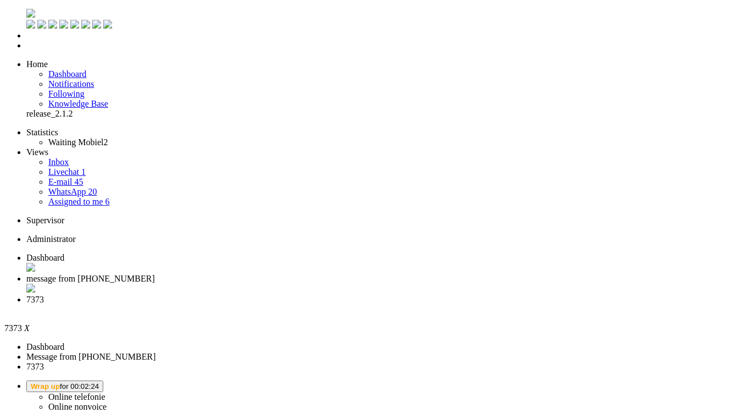
click at [413, 304] on div "Close tab" at bounding box center [382, 309] width 712 height 10
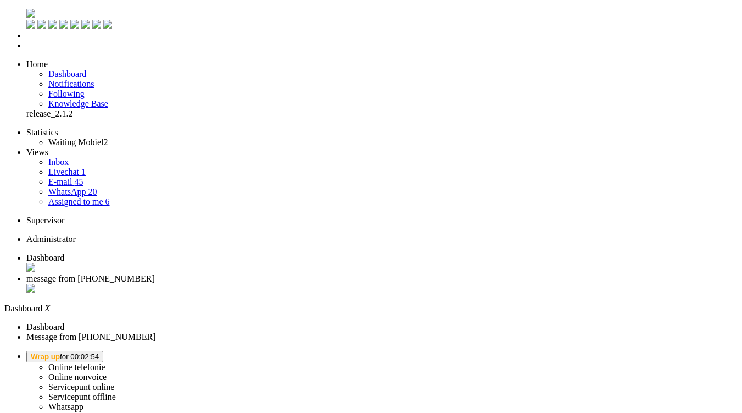
click at [99, 352] on span "Wrap up for 00:02:54" at bounding box center [65, 356] width 68 height 8
click at [106, 362] on label "Online telefonie" at bounding box center [76, 366] width 57 height 9
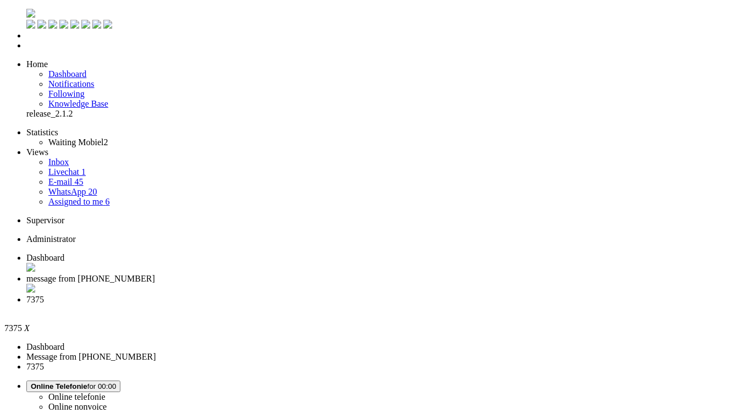
type input "+31630517337"
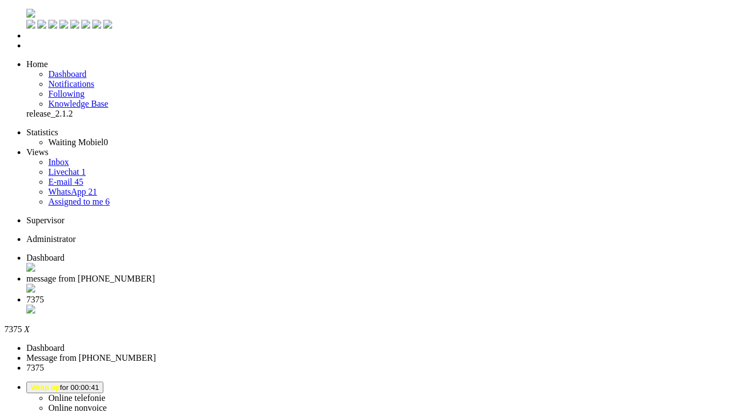
click at [410, 304] on div "Close tab" at bounding box center [386, 309] width 721 height 11
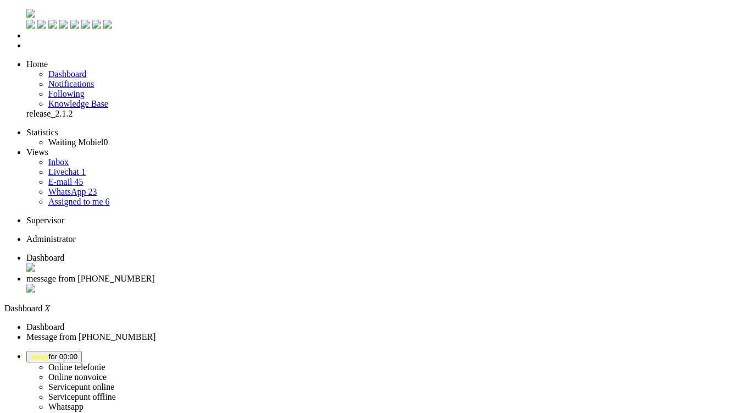
click at [77, 352] on span "away for 00:00" at bounding box center [54, 356] width 47 height 8
click at [622, 362] on ul "Online telefonie Online nonvoice Servicepunt online Servicepunt offline Whatsap…" at bounding box center [382, 411] width 712 height 99
click at [82, 351] on button "away for 00:00" at bounding box center [54, 357] width 56 height 12
click at [106, 362] on label "Online telefonie" at bounding box center [76, 366] width 57 height 9
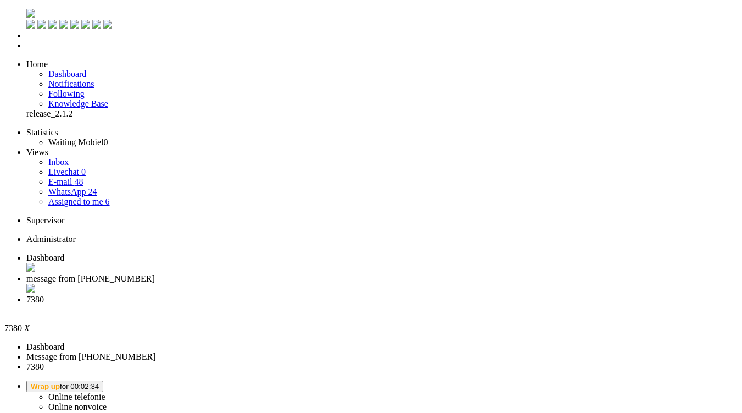
click at [411, 304] on div "Close tab" at bounding box center [382, 309] width 712 height 10
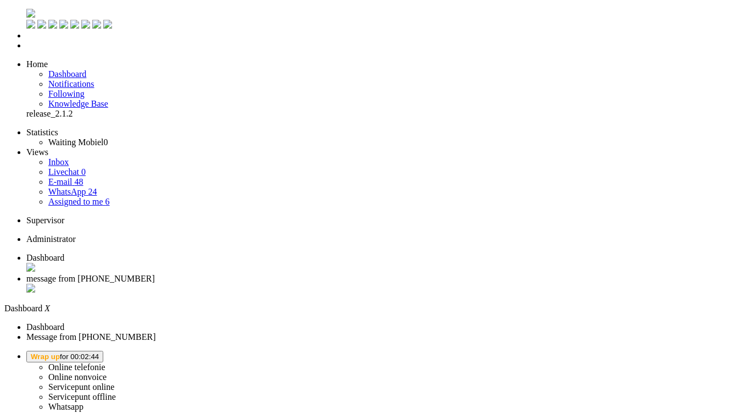
click at [620, 351] on li "Online telefonie Online nonvoice Servicepunt online Servicepunt offline Whatsap…" at bounding box center [382, 406] width 712 height 110
click at [99, 352] on span "Wrap up for 00:02:44" at bounding box center [65, 356] width 68 height 8
click at [106, 362] on label "Online telefonie" at bounding box center [76, 366] width 57 height 9
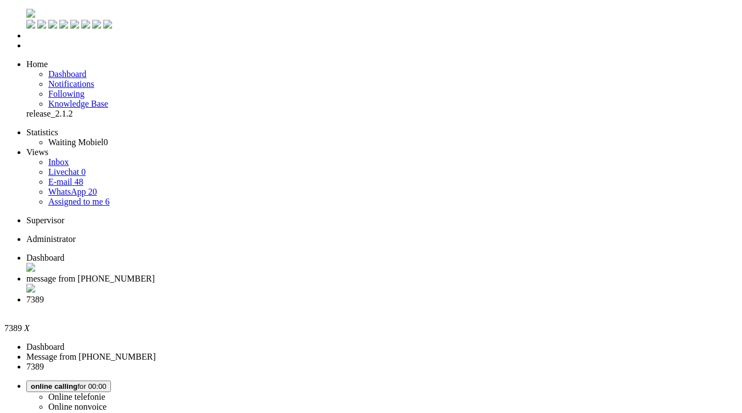
drag, startPoint x: 639, startPoint y: 81, endPoint x: 625, endPoint y: 72, distance: 16.6
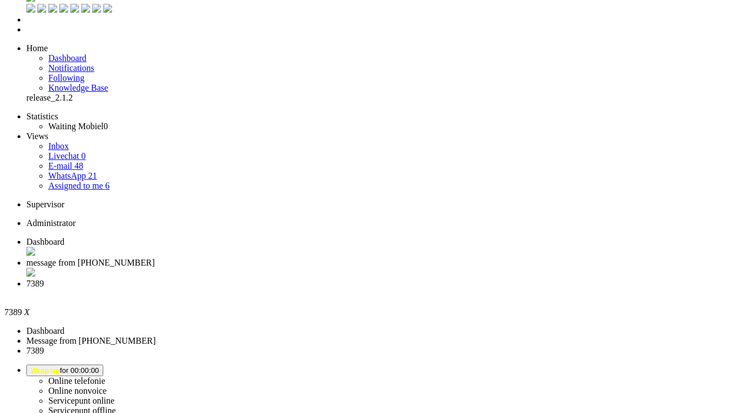
scroll to position [110, 0]
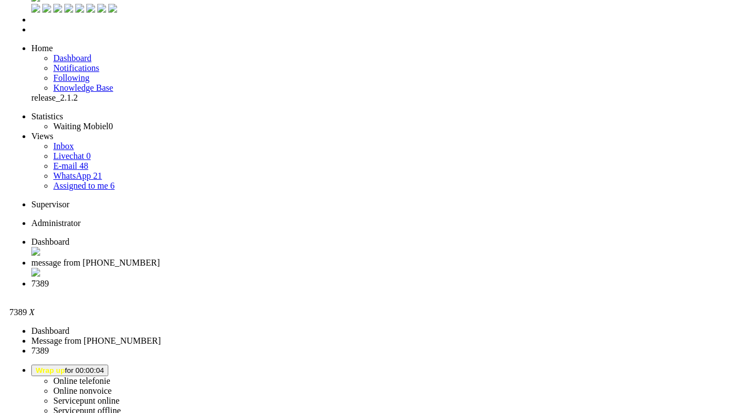
scroll to position [0, 0]
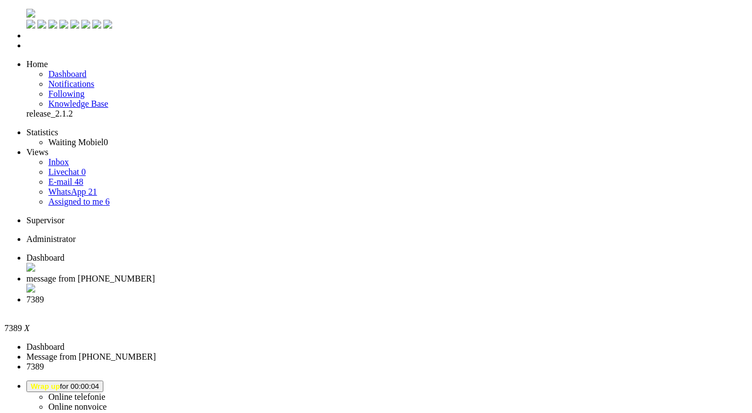
click at [409, 295] on li "7389" at bounding box center [386, 305] width 721 height 20
click at [415, 295] on li "7389" at bounding box center [386, 305] width 721 height 20
click at [99, 382] on span "Wrap up for 00:00:07" at bounding box center [65, 386] width 68 height 8
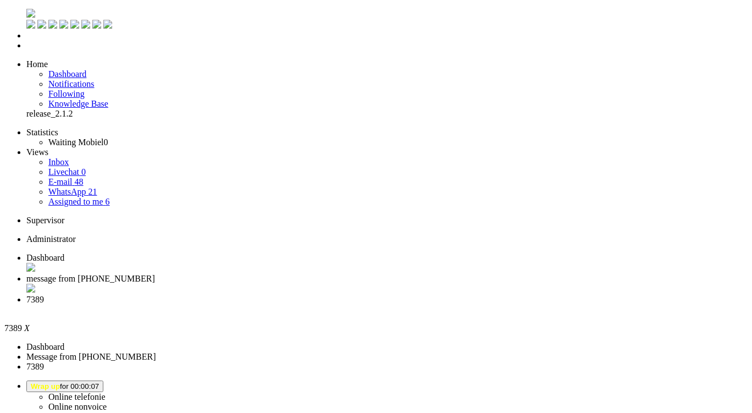
click at [106, 392] on label "Online telefonie" at bounding box center [76, 396] width 57 height 9
click at [409, 304] on div "Close tab" at bounding box center [386, 309] width 721 height 10
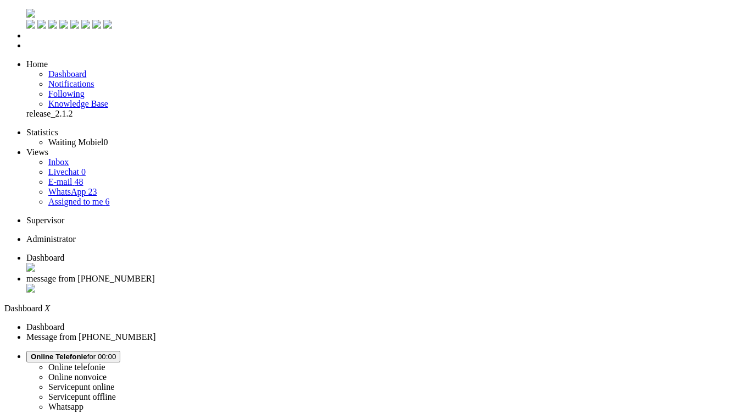
click at [26, 9] on img "Omnidesk" at bounding box center [30, 13] width 9 height 9
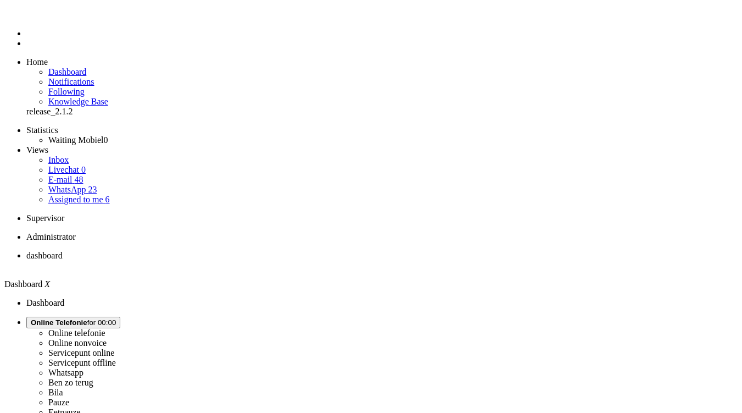
click at [26, 38] on li "Dashboard menu" at bounding box center [382, 34] width 712 height 10
click at [82, 67] on span "Dashboard" at bounding box center [67, 71] width 38 height 9
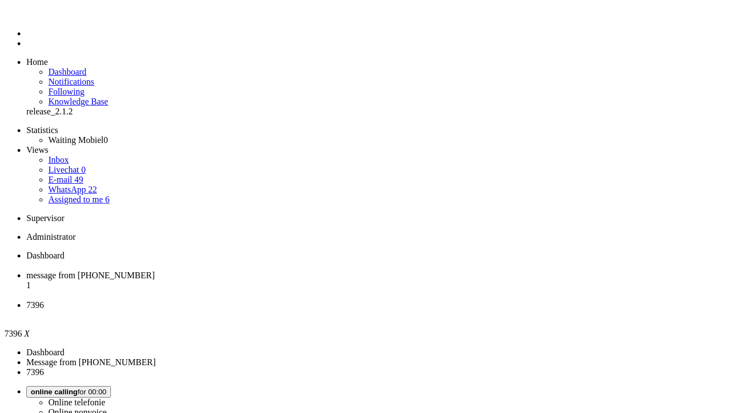
click at [155, 270] on span "message from [PHONE_NUMBER]" at bounding box center [90, 274] width 129 height 9
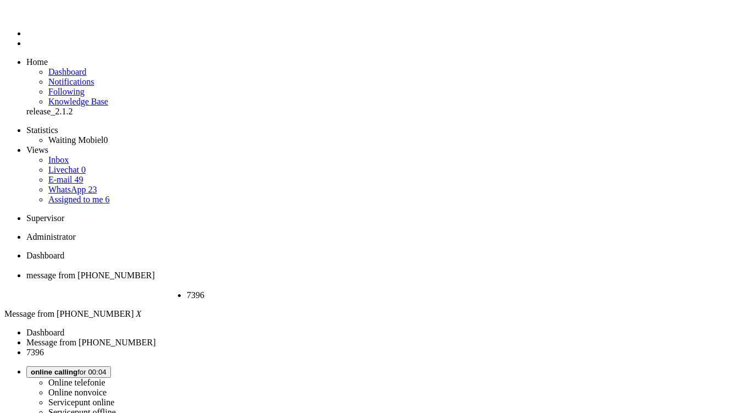
click at [204, 290] on span "7396" at bounding box center [196, 294] width 18 height 9
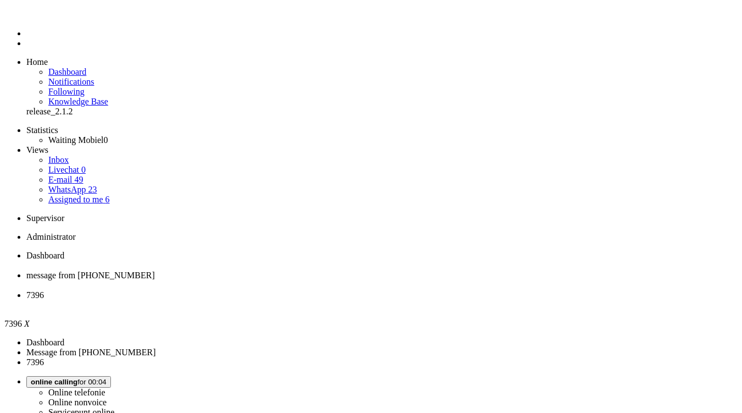
click at [103, 376] on button "Wrap up for 00:00:02" at bounding box center [64, 382] width 77 height 12
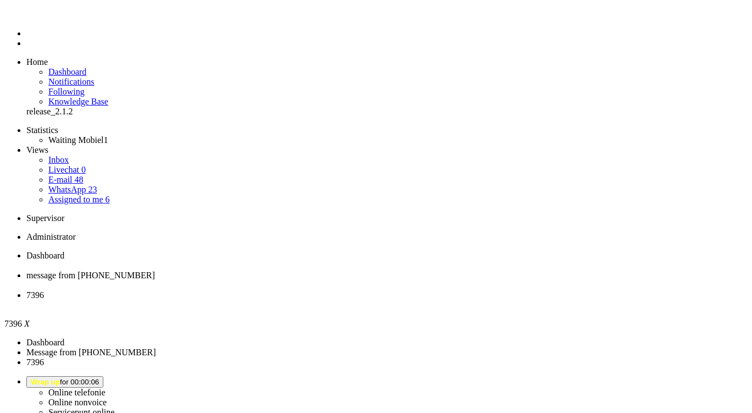
click at [107, 397] on label "Online nonvoice" at bounding box center [77, 401] width 58 height 9
click at [411, 300] on div "Close tab" at bounding box center [386, 305] width 721 height 10
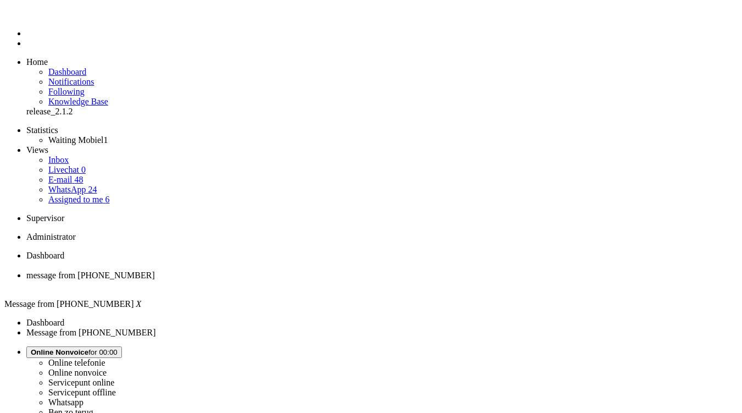
click at [64, 251] on span "Dashboard" at bounding box center [45, 255] width 38 height 9
click at [26, 48] on li "Tickets menu" at bounding box center [382, 43] width 712 height 10
